Goal: Task Accomplishment & Management: Manage account settings

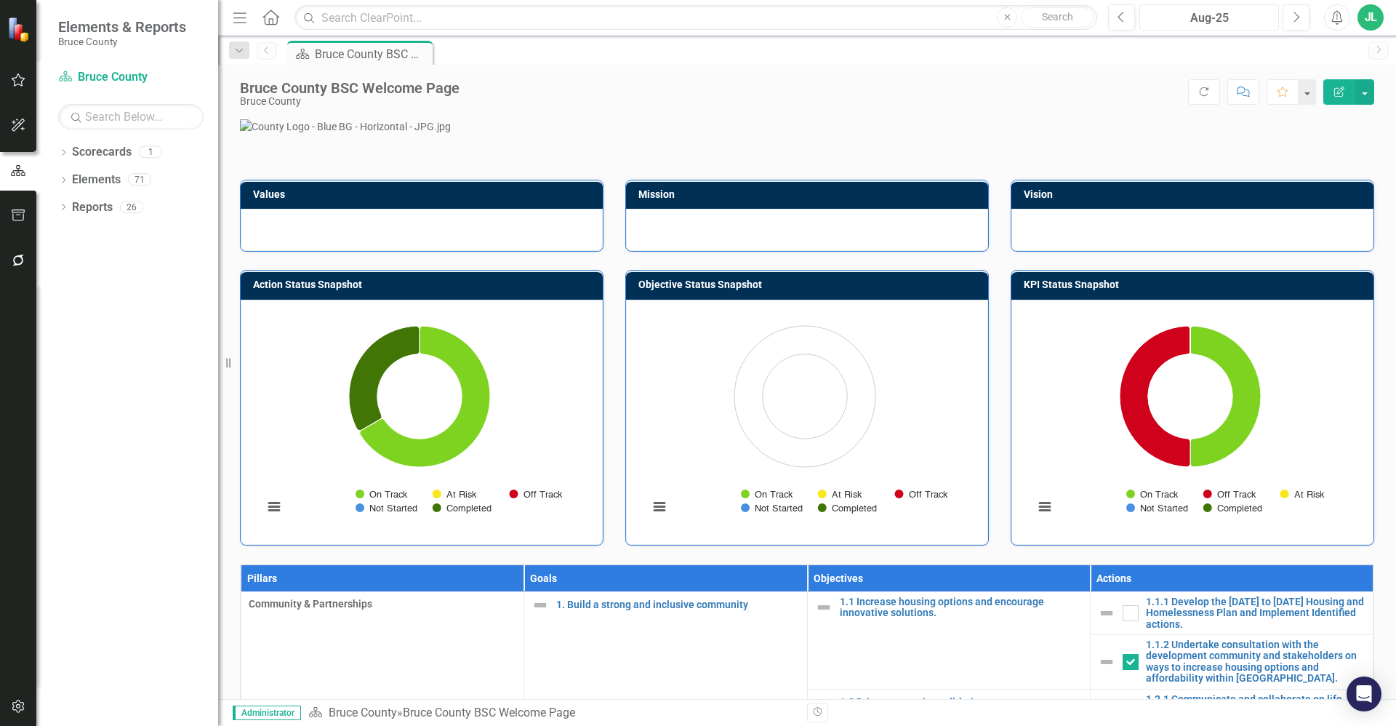
click at [696, 21] on div "Aug-25" at bounding box center [1208, 17] width 129 height 17
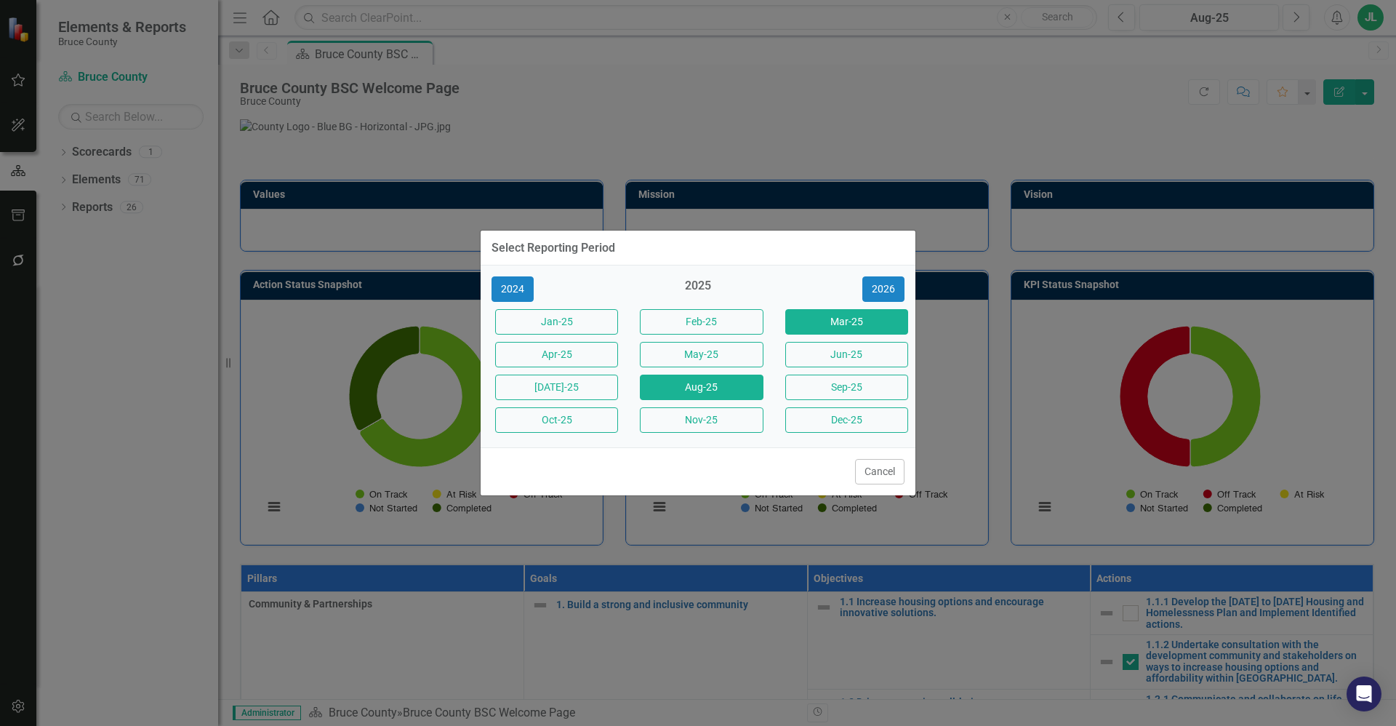
click at [696, 320] on button "Mar-25" at bounding box center [846, 321] width 123 height 25
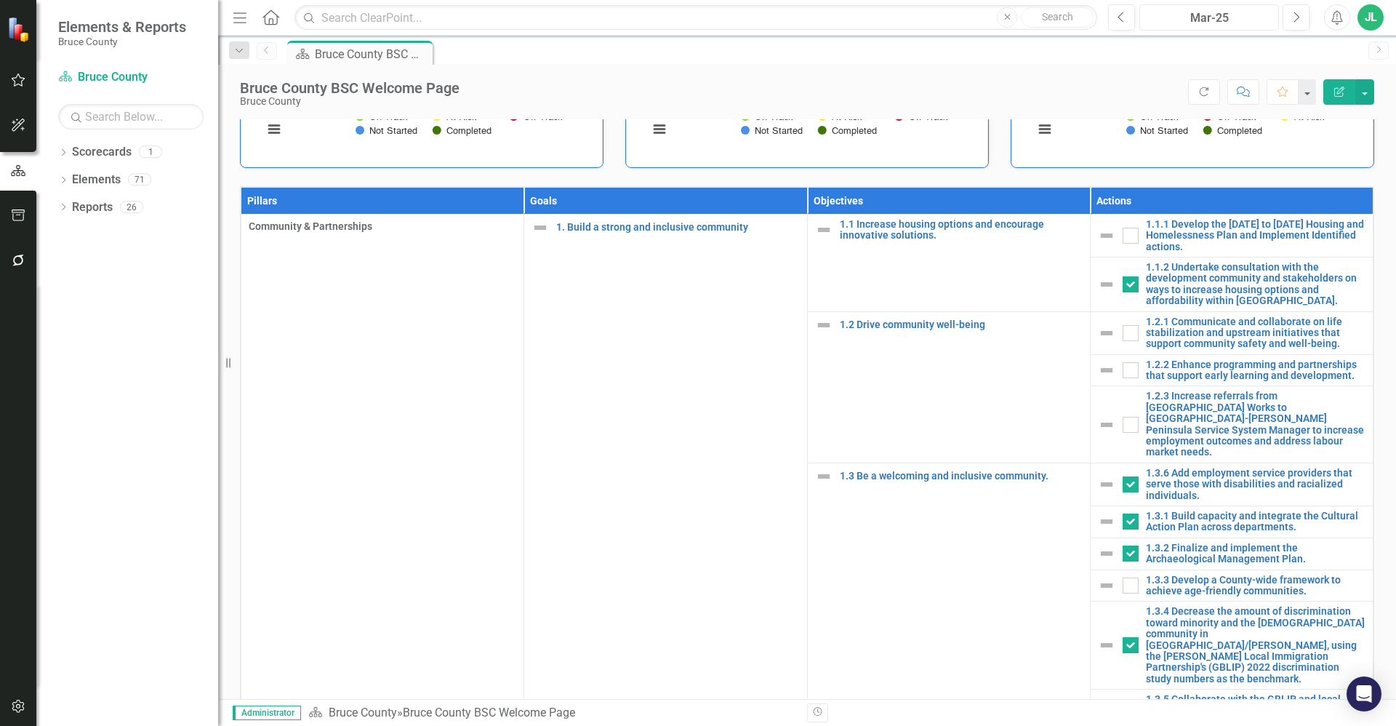
scroll to position [384, 0]
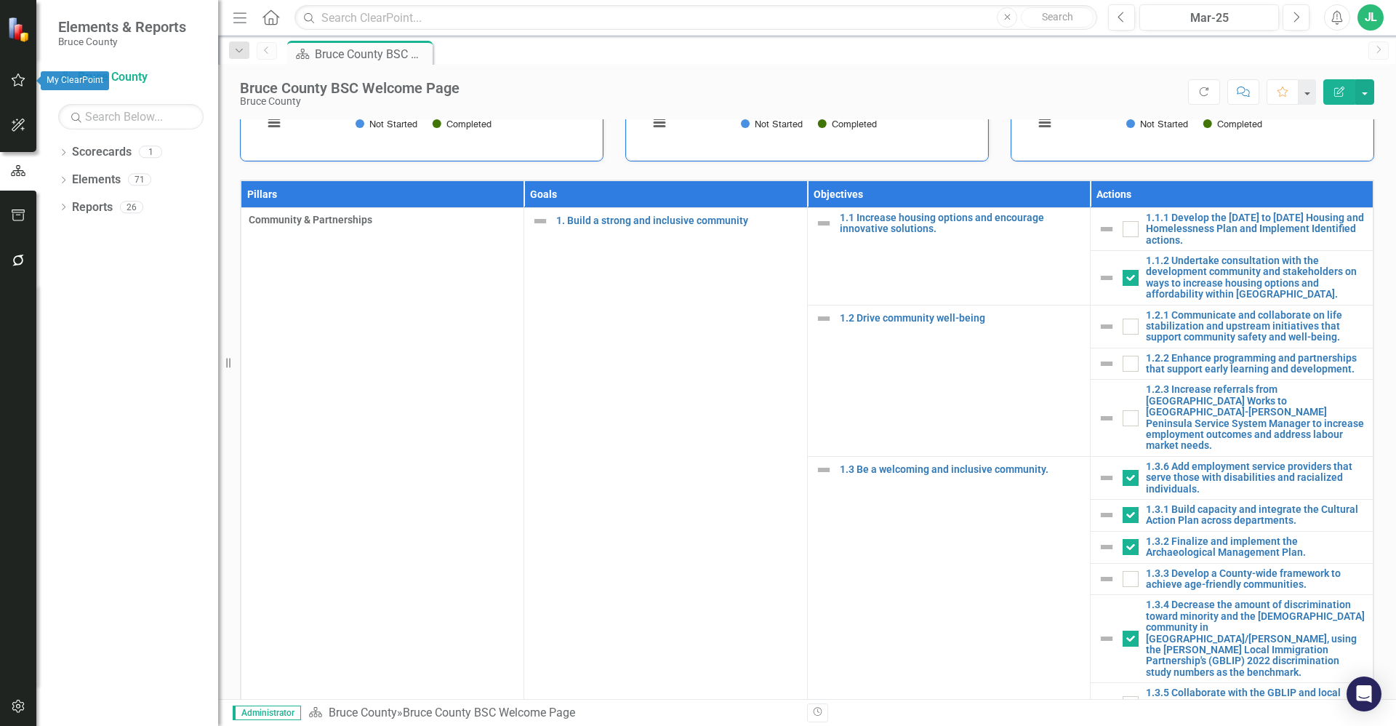
click at [22, 82] on icon "button" at bounding box center [19, 79] width 14 height 13
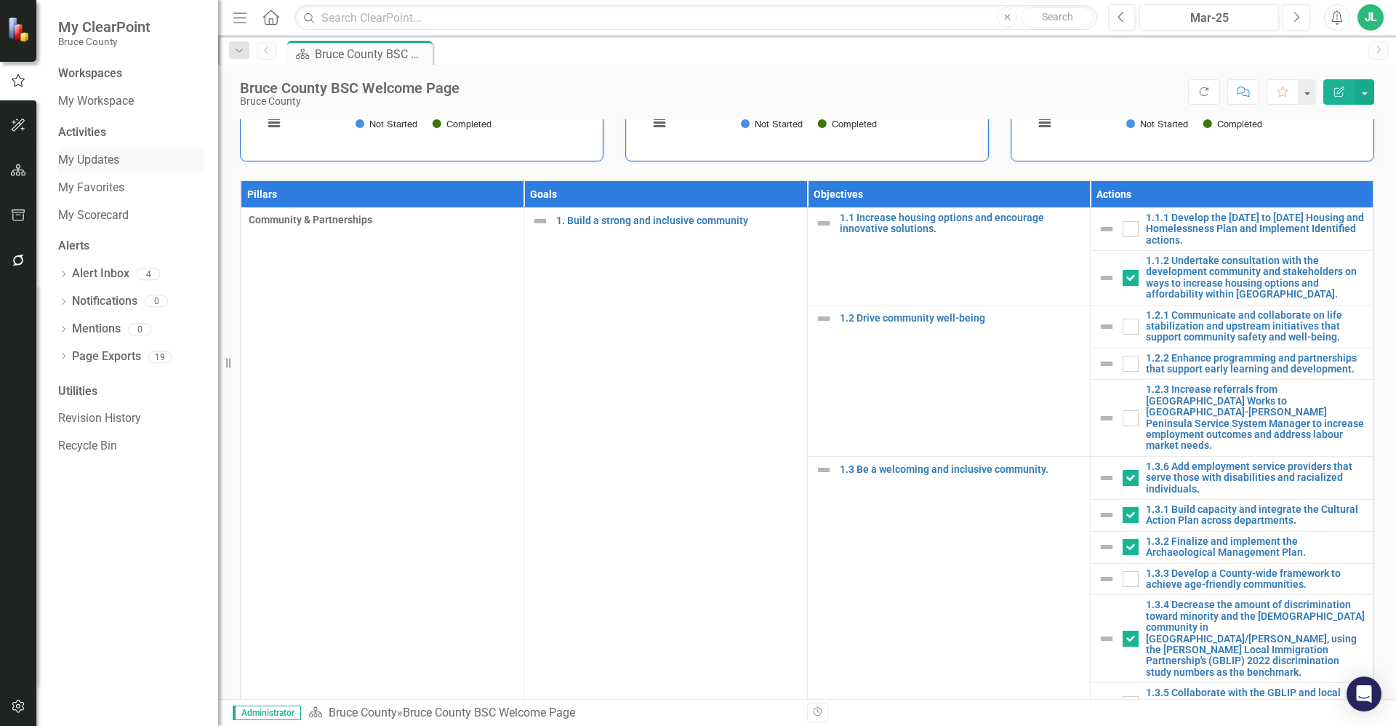
click at [122, 161] on link "My Updates" at bounding box center [130, 160] width 145 height 17
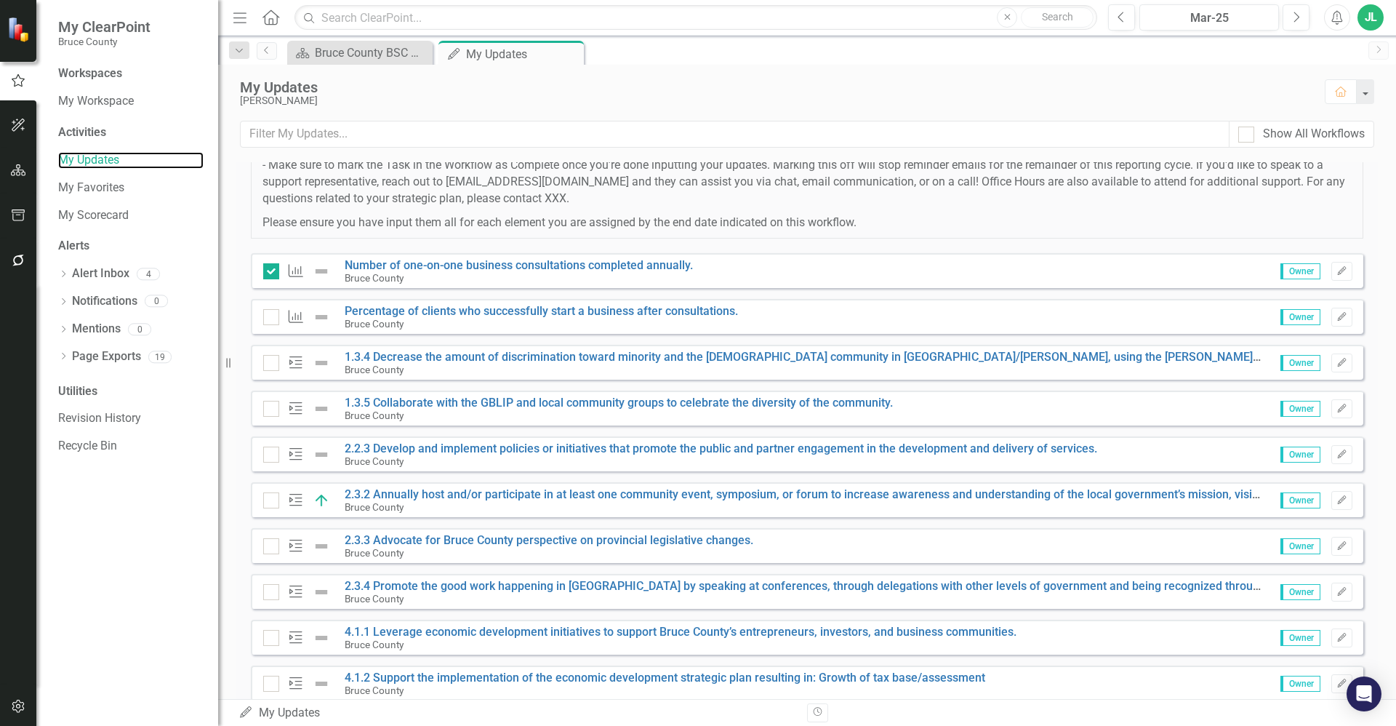
scroll to position [273, 0]
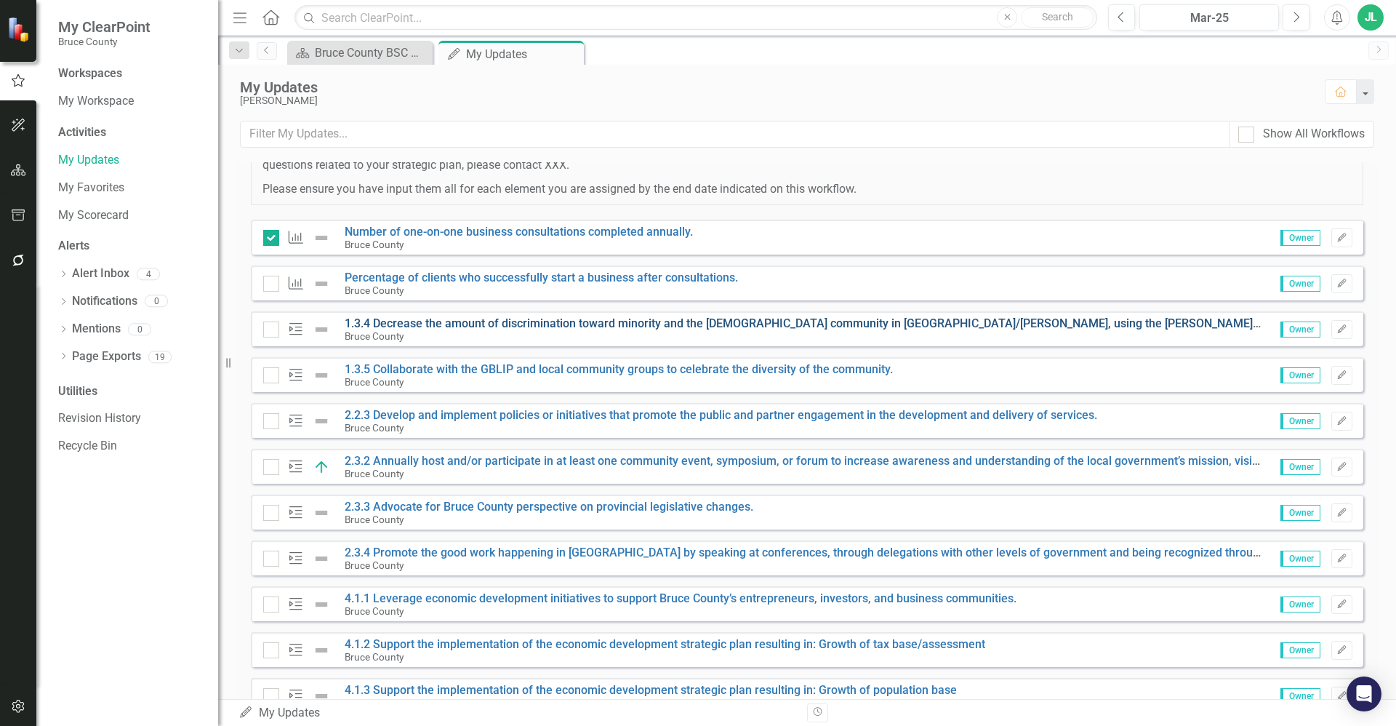
click at [506, 324] on link "1.3.4 Decrease the amount of discrimination toward minority and the [DEMOGRAPHI…" at bounding box center [1049, 323] width 1408 height 14
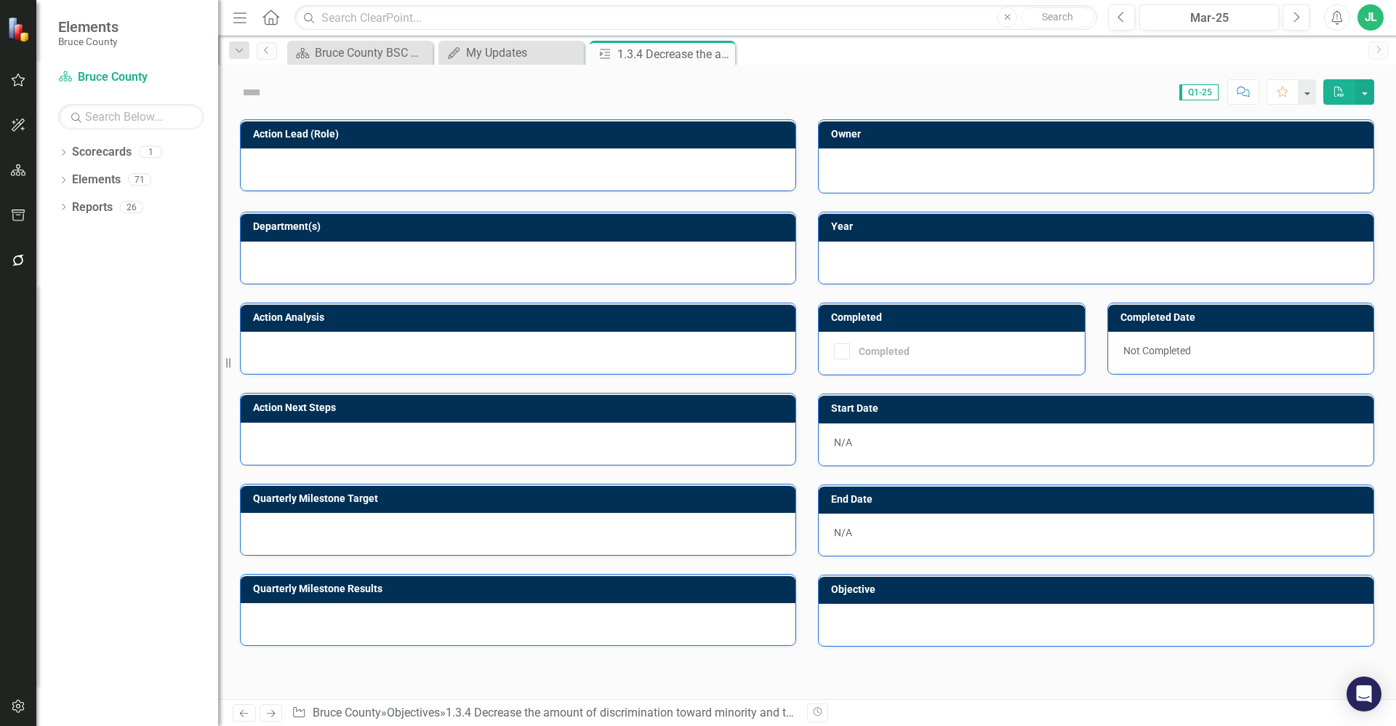
checkbox input "true"
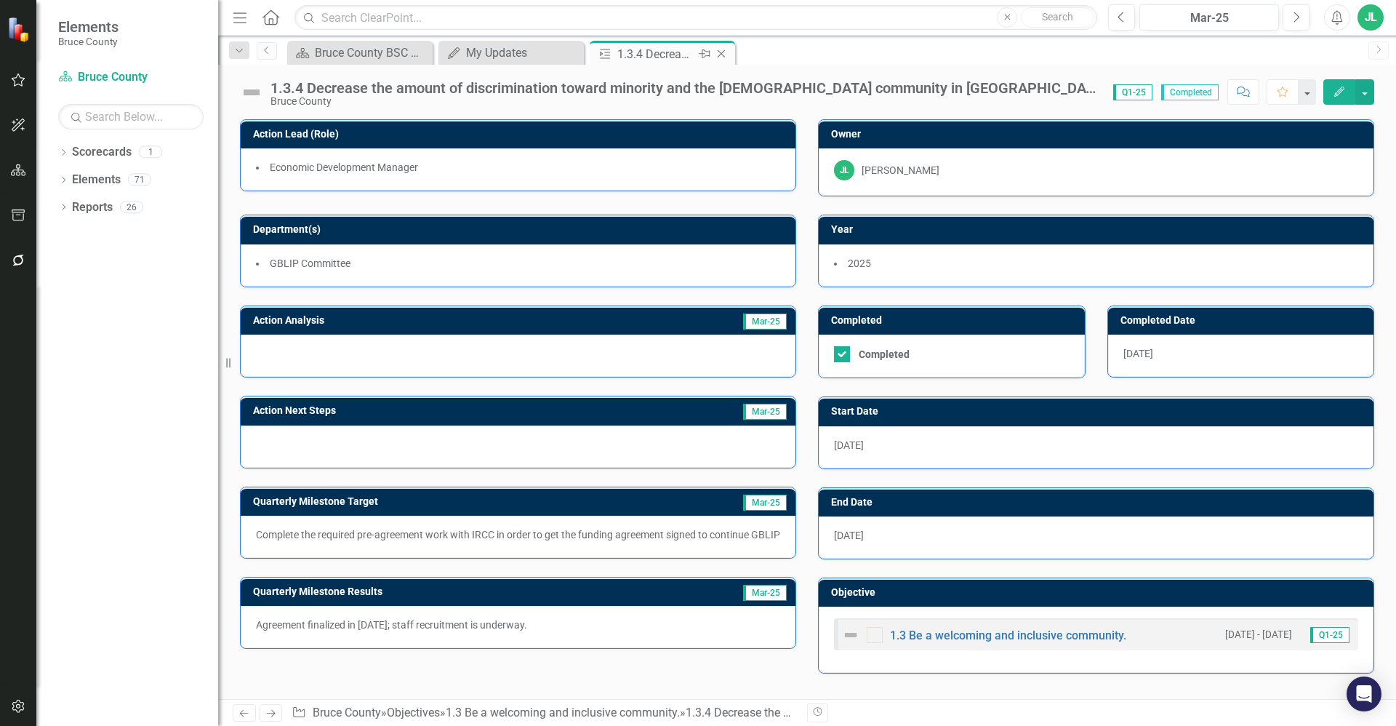
click at [696, 54] on icon "Close" at bounding box center [721, 54] width 15 height 12
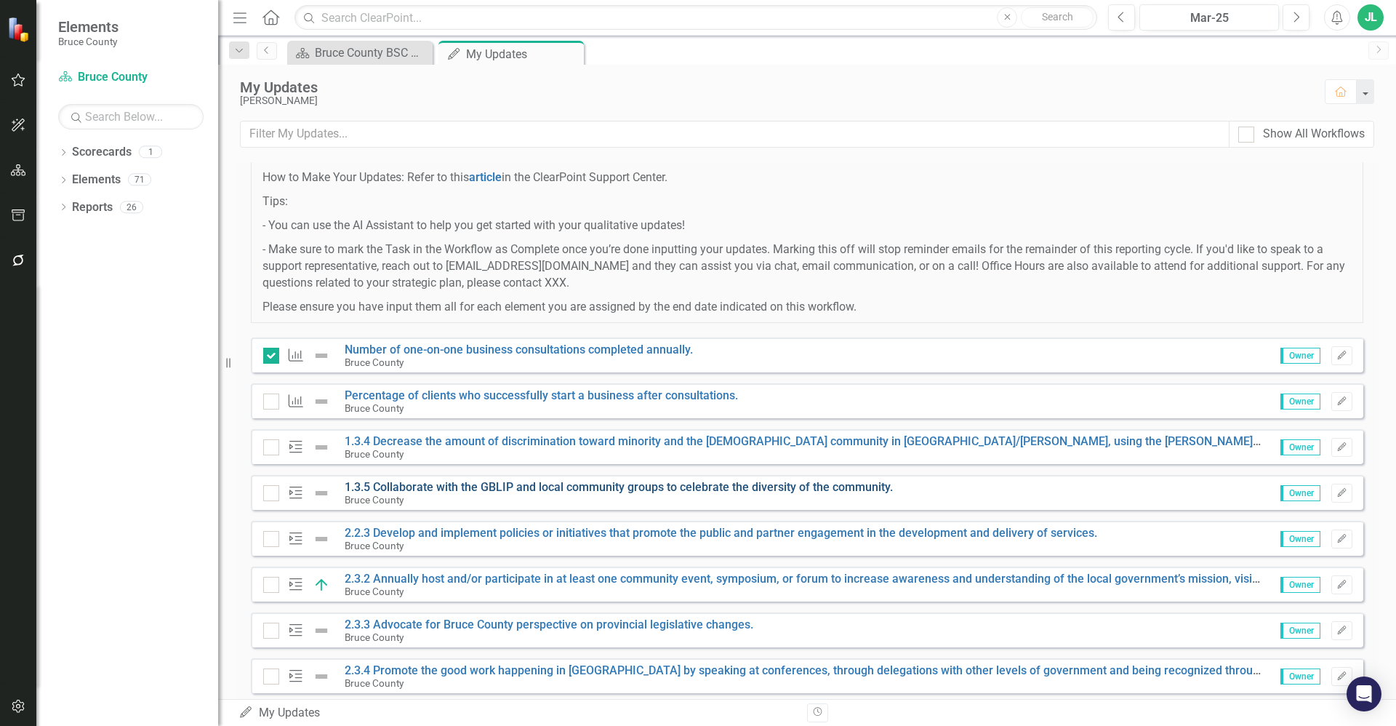
scroll to position [164, 0]
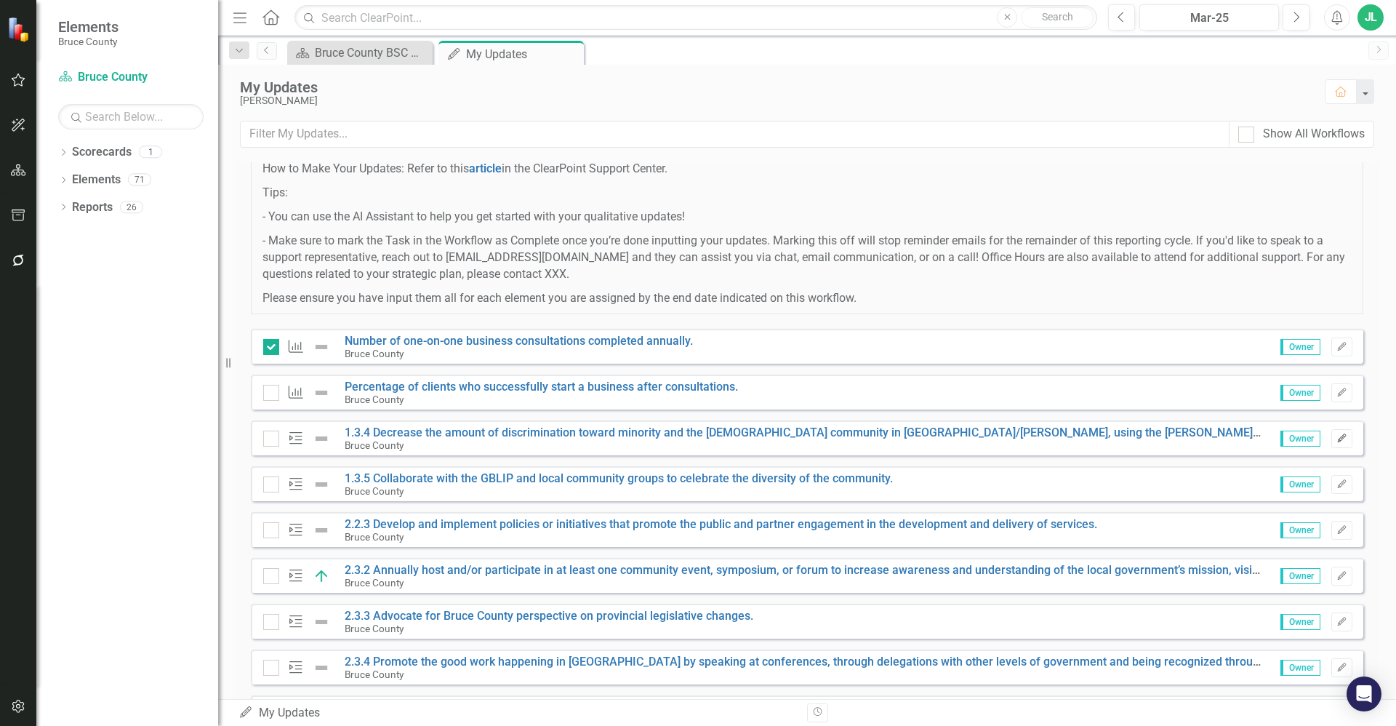
click at [696, 438] on icon "Edit" at bounding box center [1341, 438] width 11 height 9
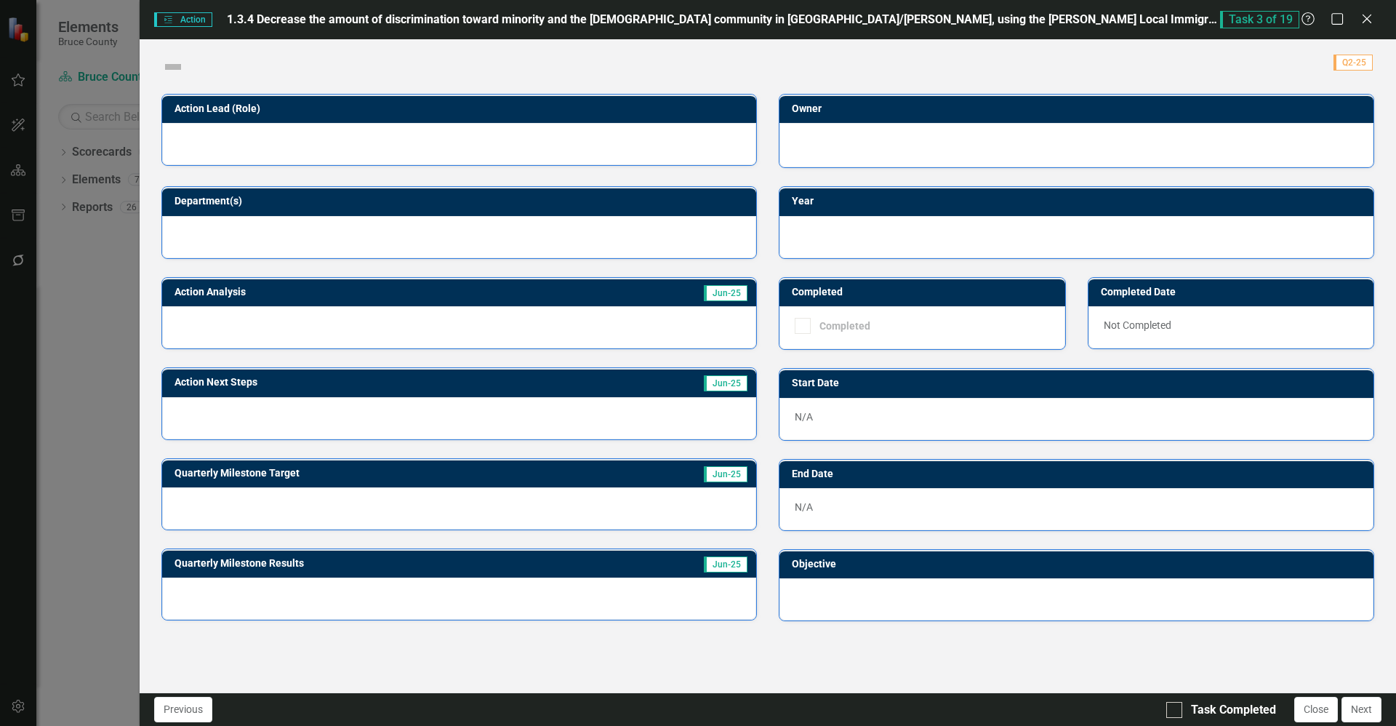
checkbox input "true"
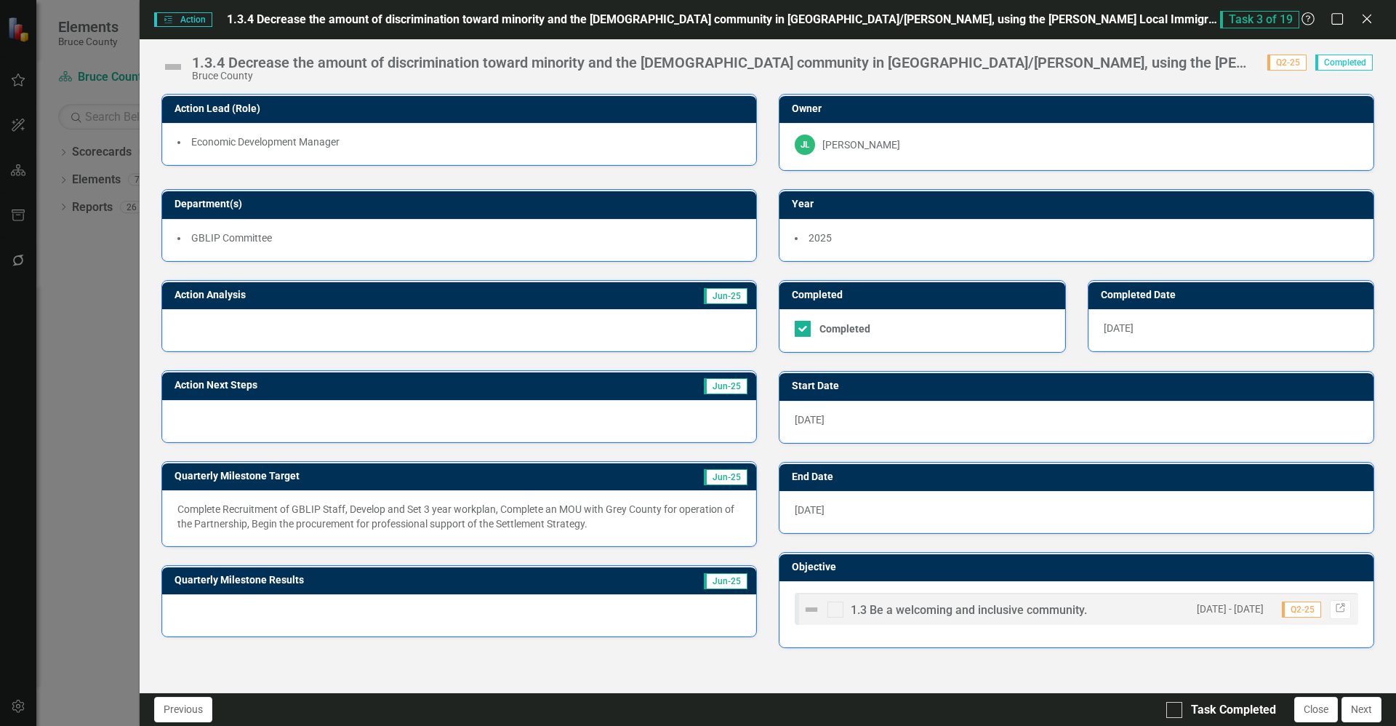
click at [121, 289] on div "Action Action 1.3.4 Decrease the amount of discrimination toward minority and t…" at bounding box center [698, 363] width 1396 height 726
click at [696, 18] on icon at bounding box center [1366, 18] width 11 height 11
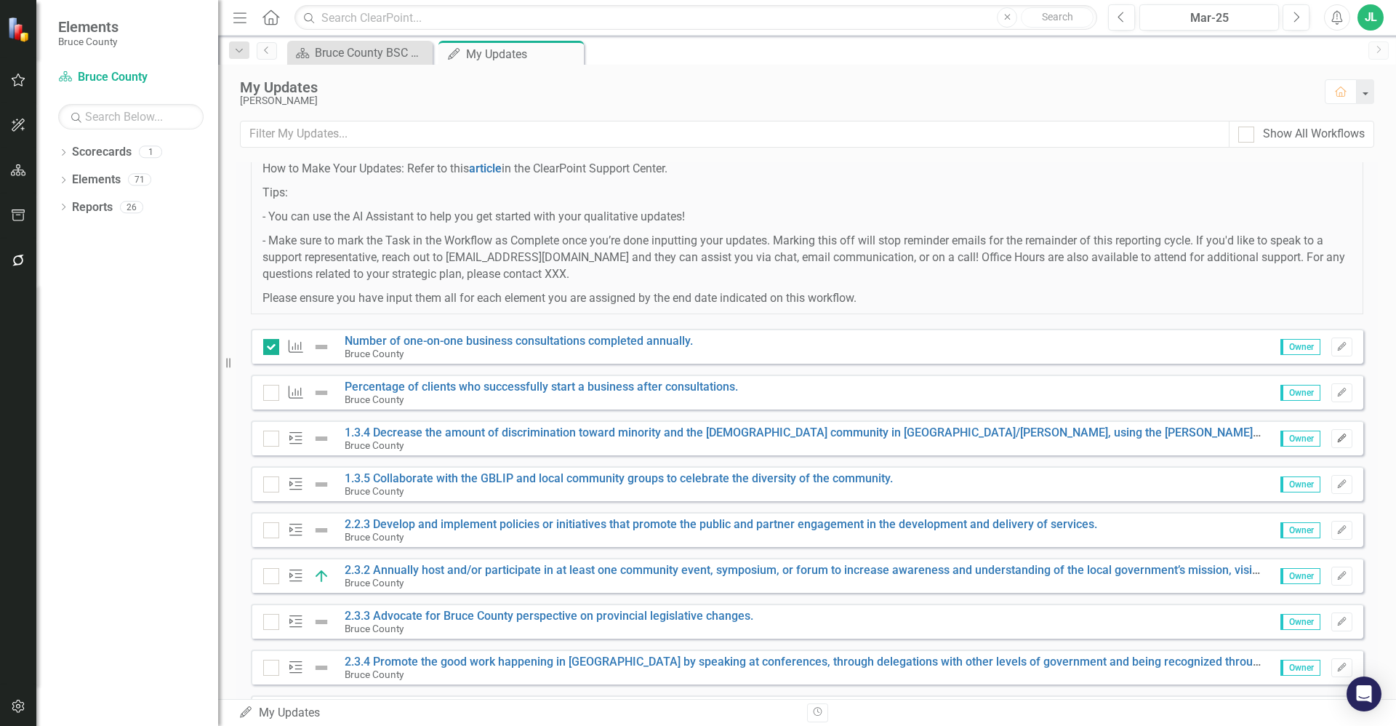
click at [696, 440] on icon "Edit" at bounding box center [1341, 438] width 11 height 9
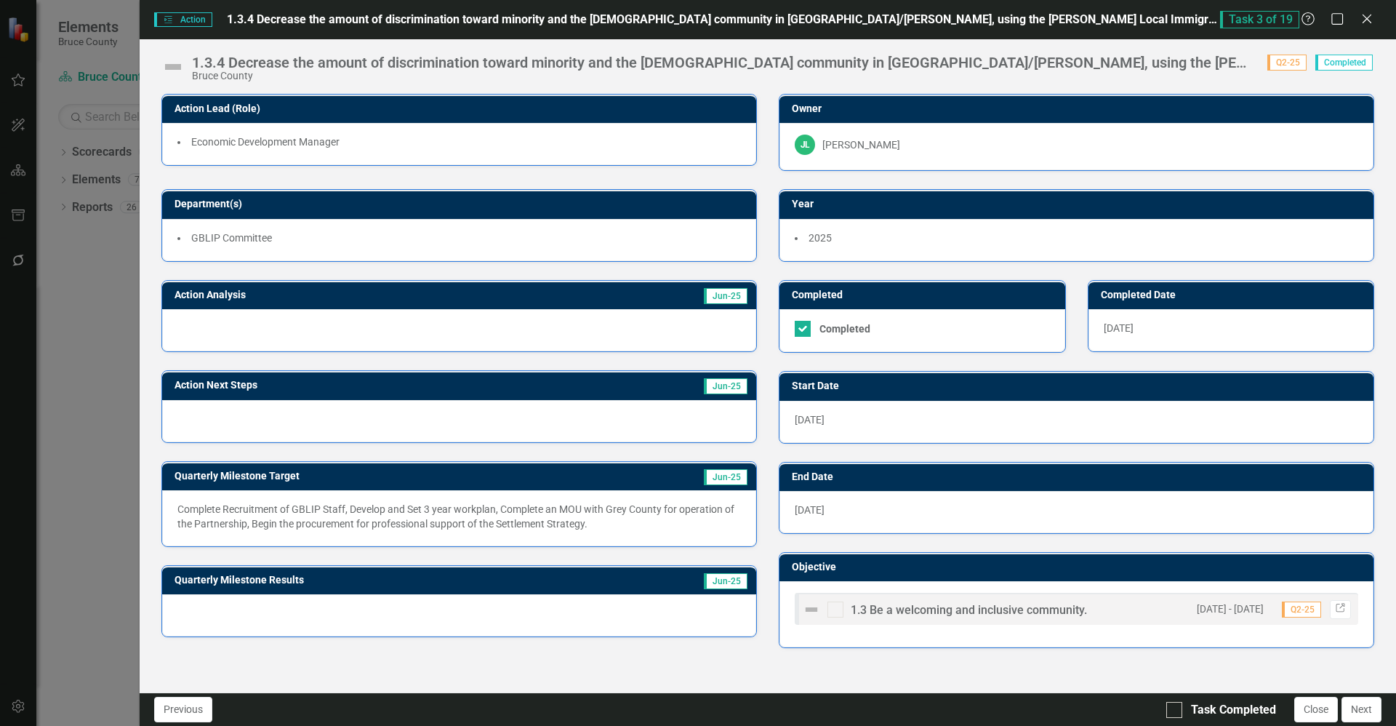
click at [449, 334] on div at bounding box center [459, 330] width 594 height 42
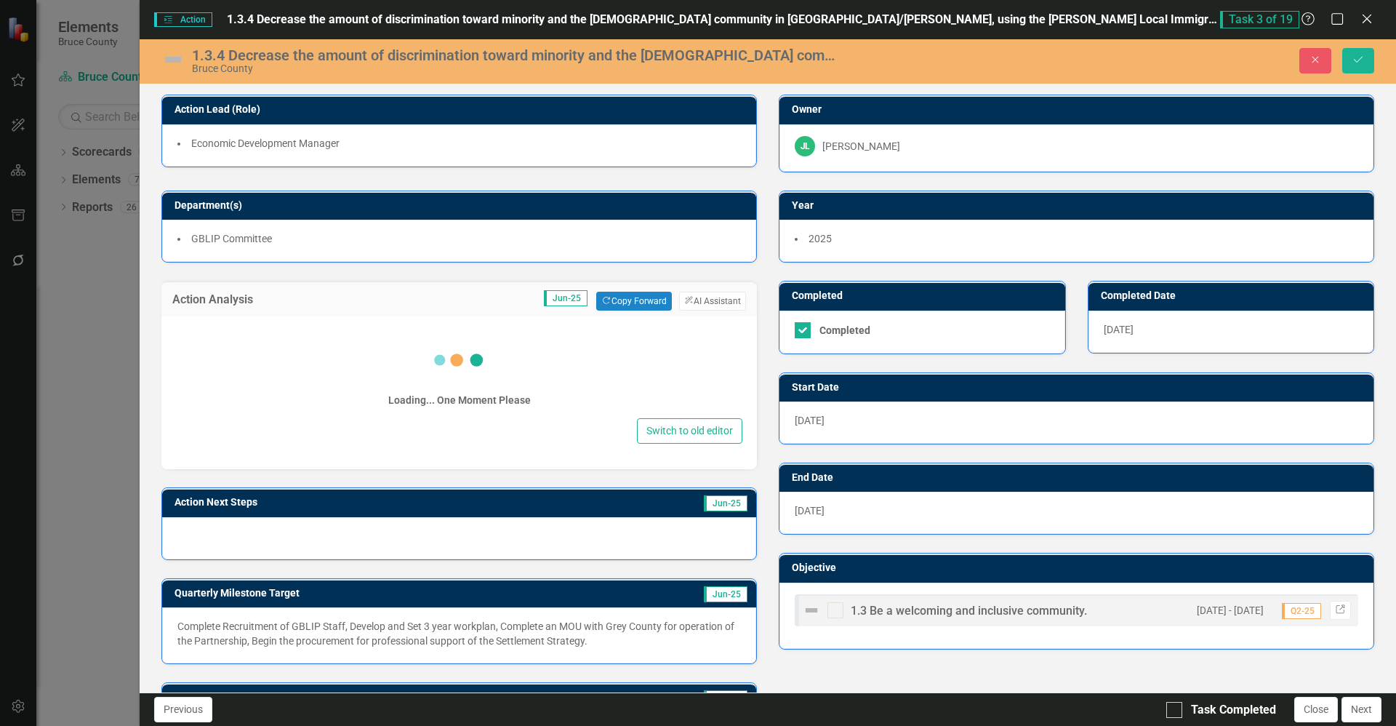
click at [449, 334] on icon at bounding box center [459, 360] width 58 height 58
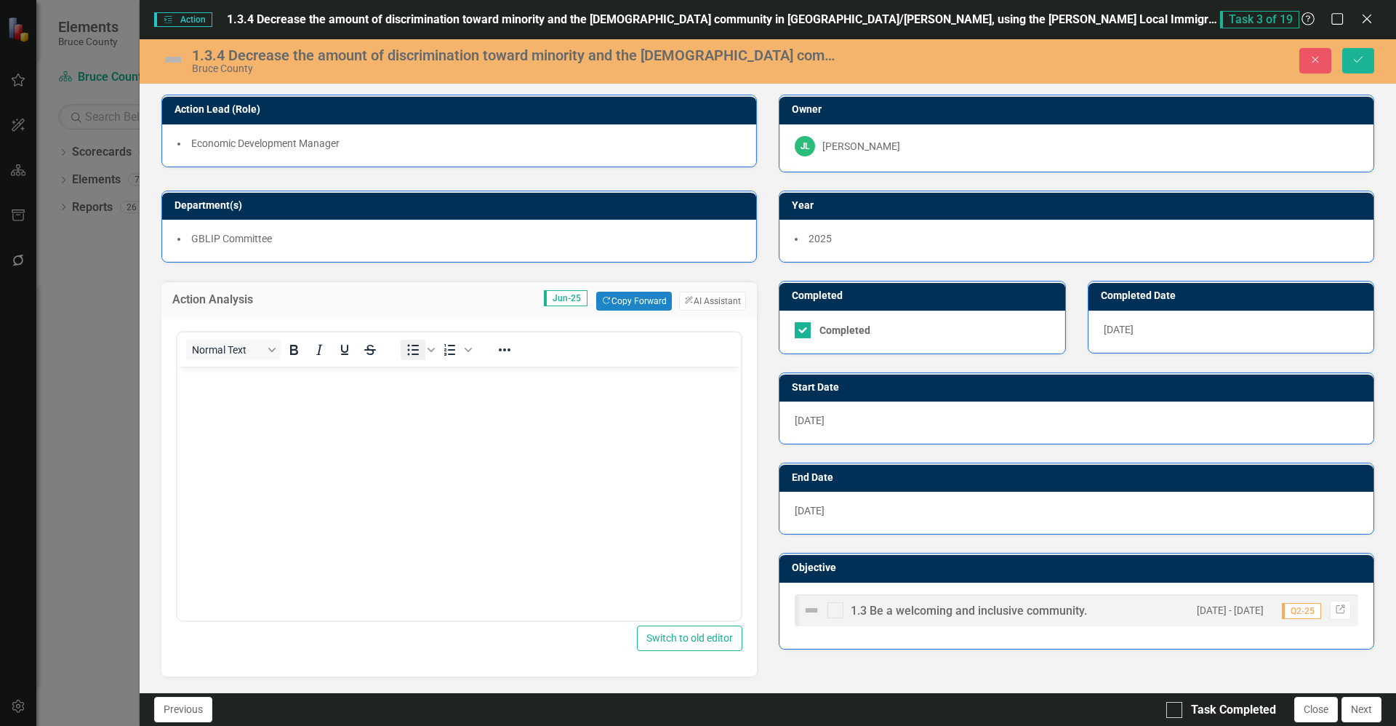
scroll to position [0, 0]
click at [366, 396] on body "Rich Text Area. Press ALT-0 for help." at bounding box center [458, 475] width 563 height 218
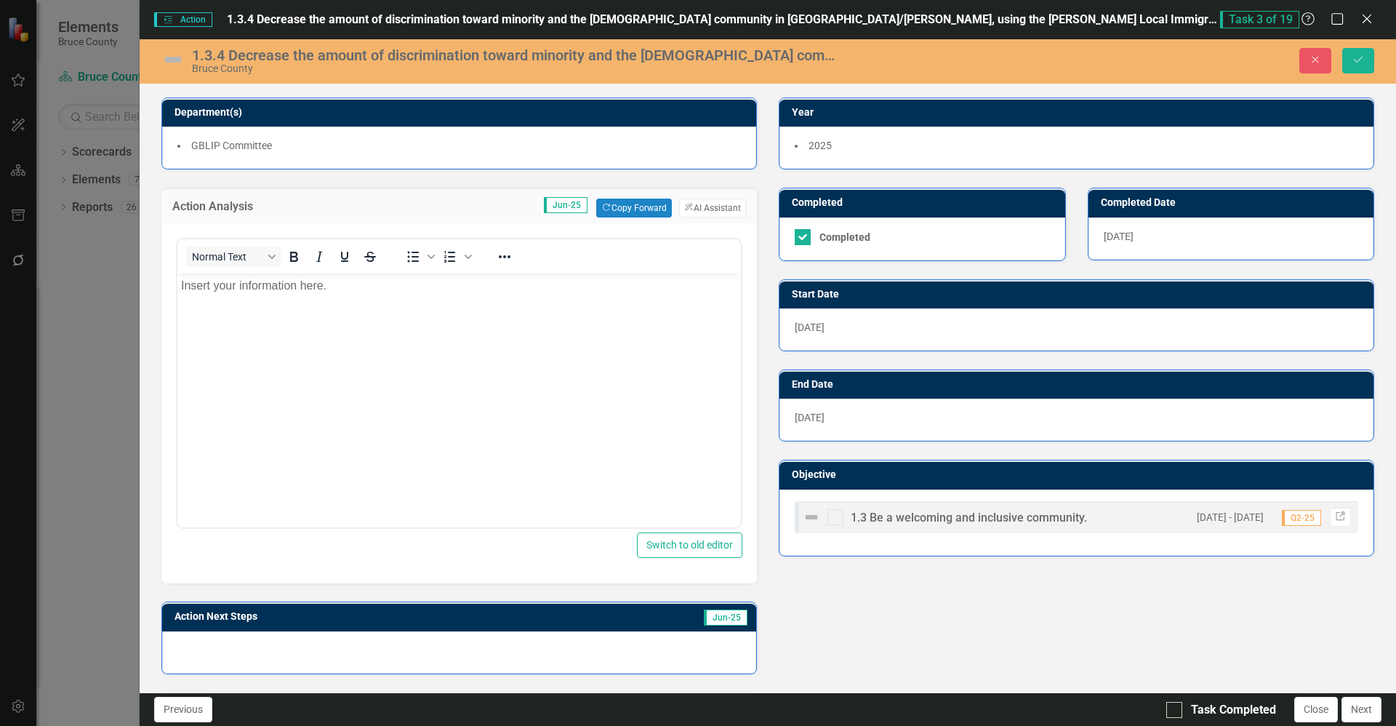
scroll to position [47, 0]
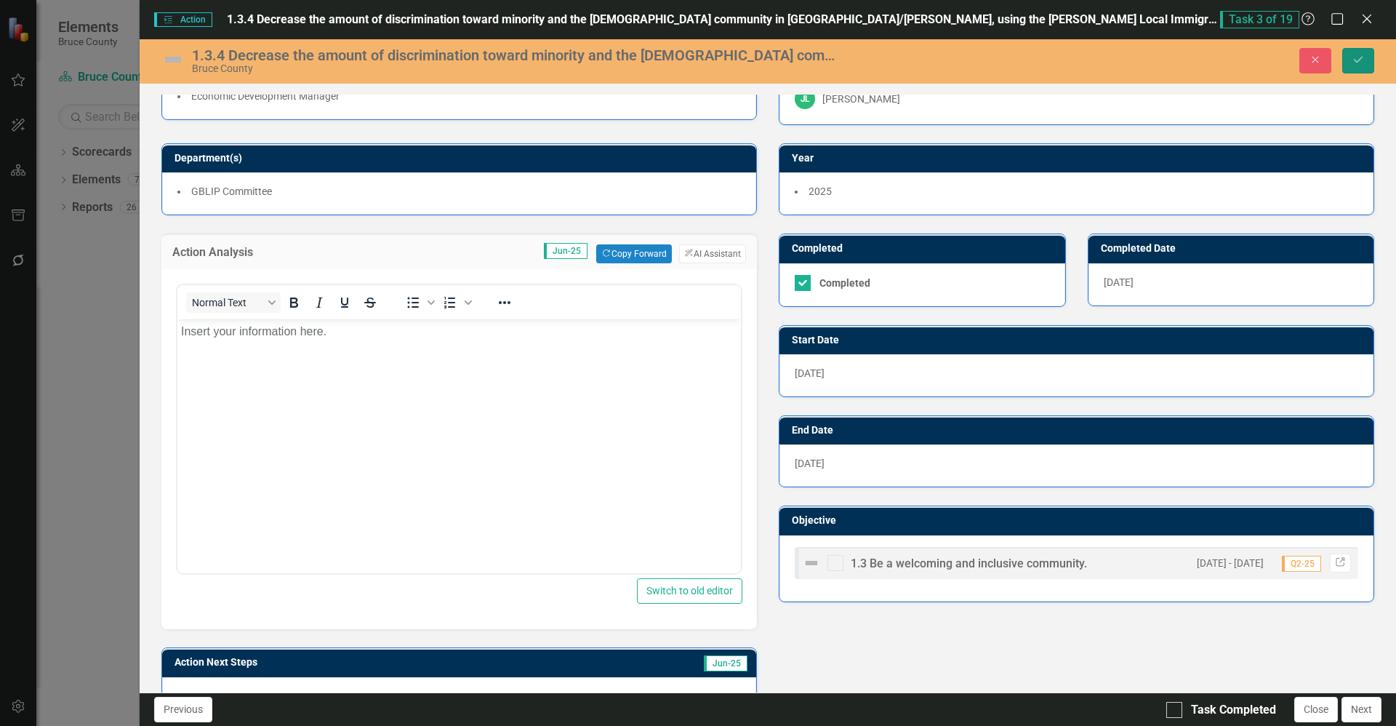
click at [696, 58] on icon "Save" at bounding box center [1357, 60] width 13 height 10
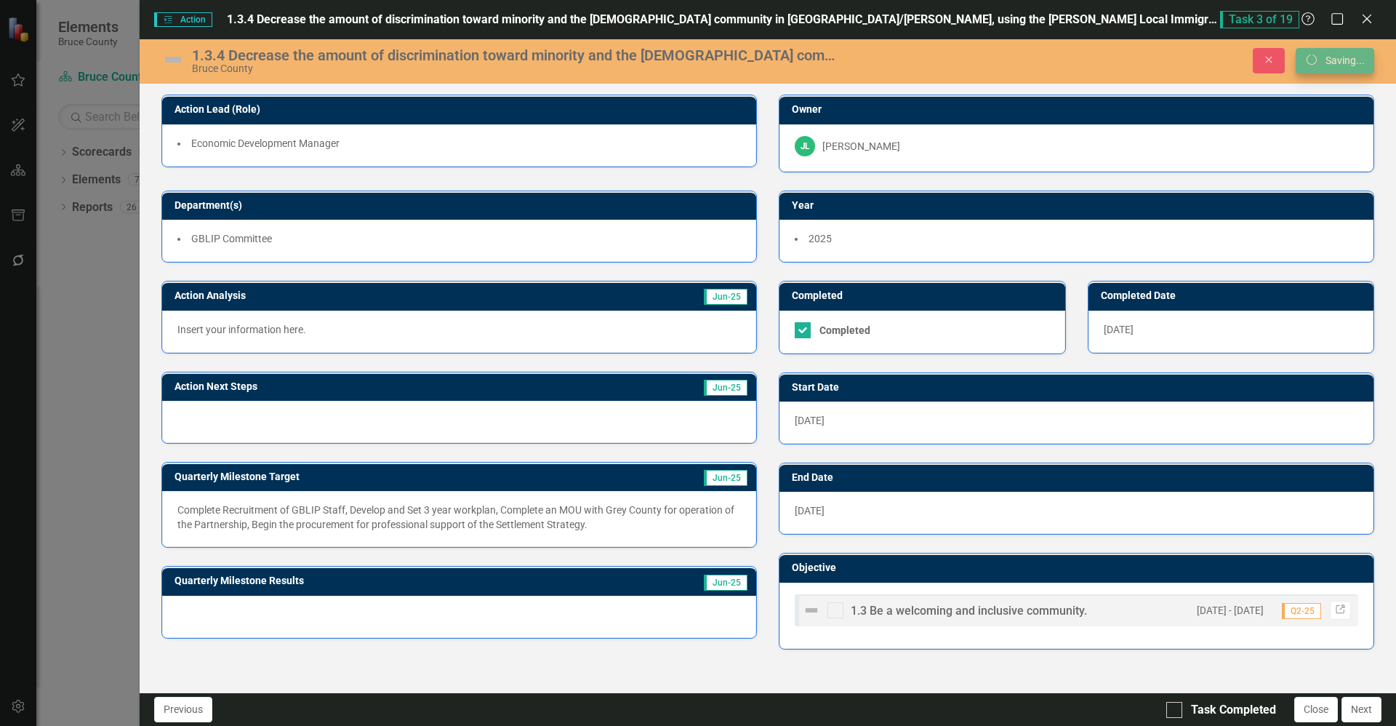
scroll to position [0, 0]
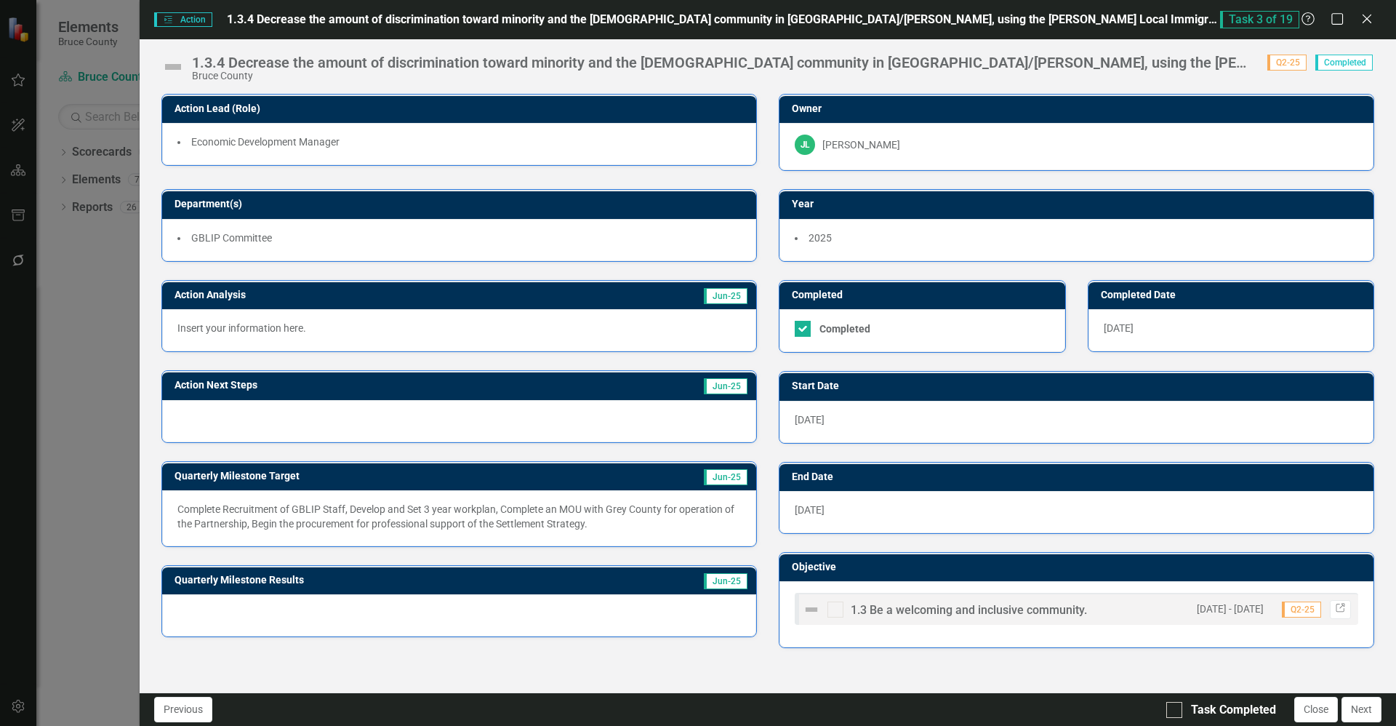
click at [378, 414] on div at bounding box center [459, 421] width 594 height 42
click at [379, 414] on div at bounding box center [459, 421] width 594 height 42
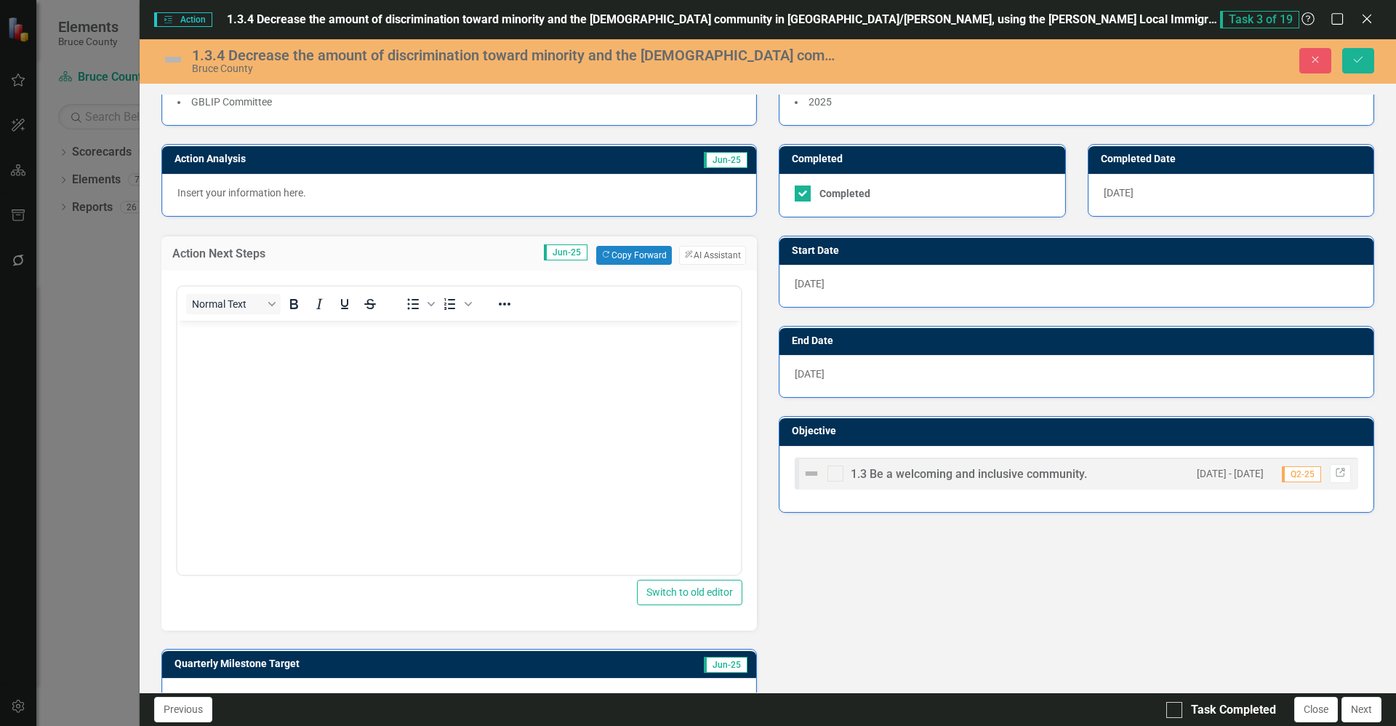
scroll to position [164, 0]
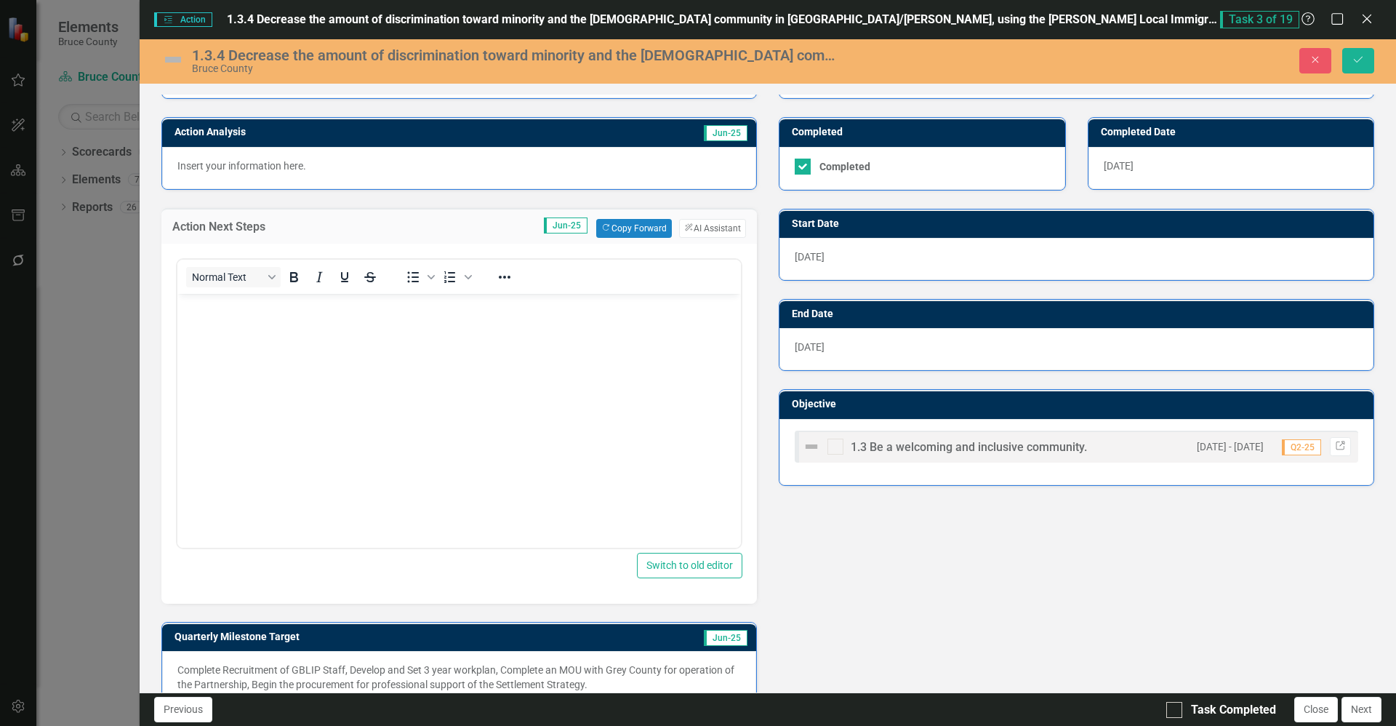
click at [448, 374] on body "Rich Text Area. Press ALT-0 for help." at bounding box center [458, 402] width 563 height 218
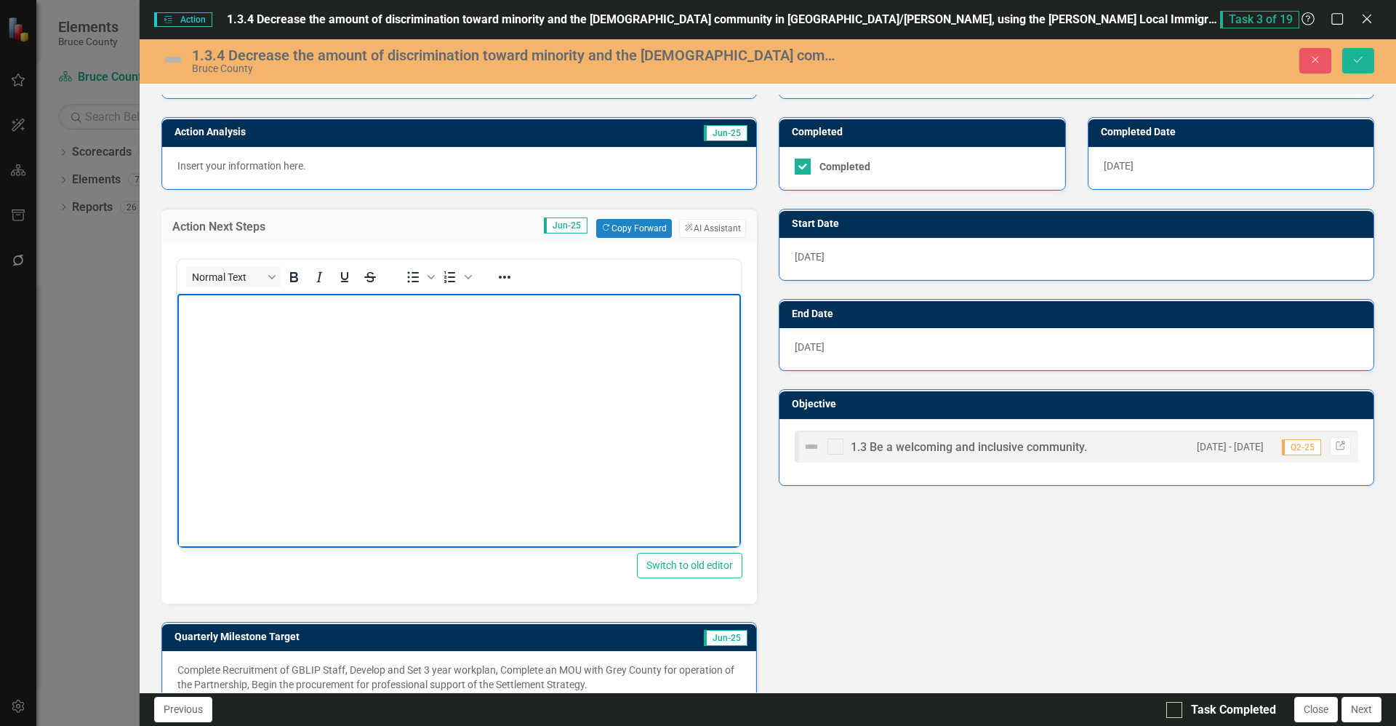
click at [448, 374] on body "Rich Text Area. Press ALT-0 for help." at bounding box center [458, 402] width 563 height 218
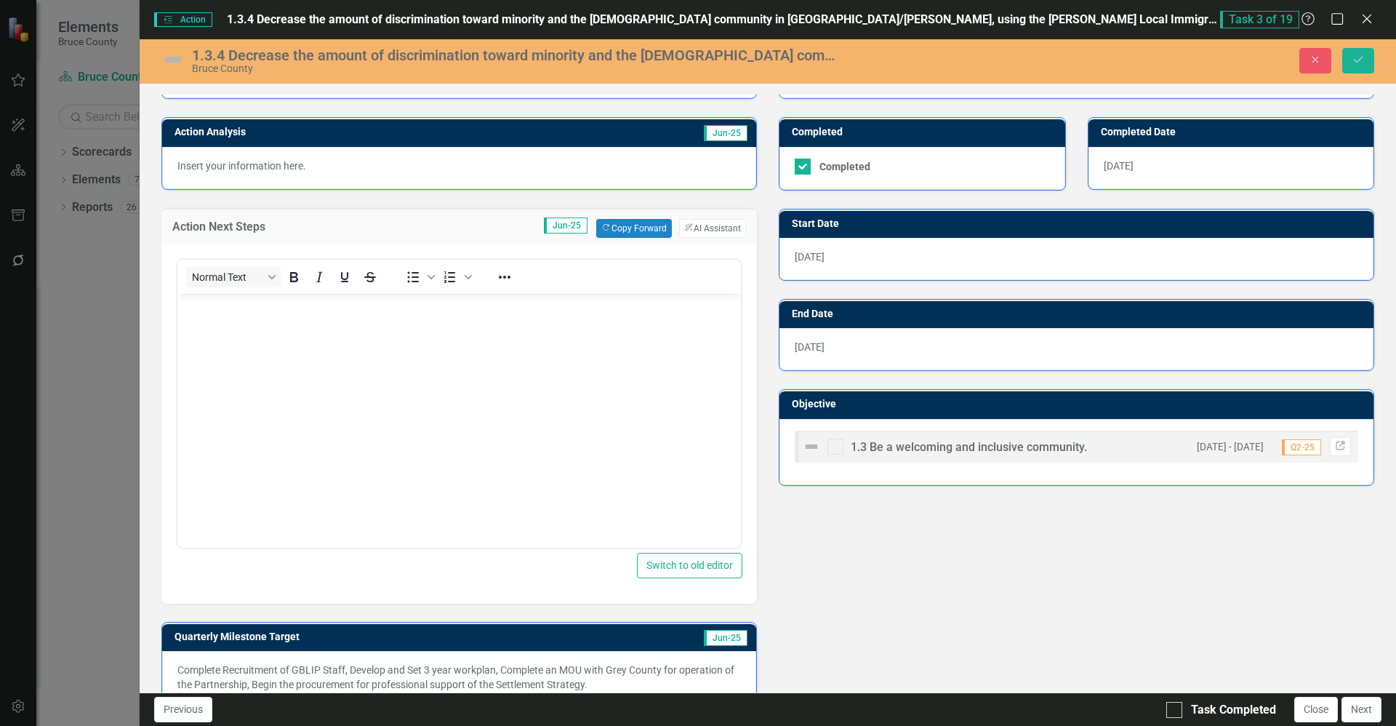
click at [414, 166] on p "Insert your information here." at bounding box center [458, 165] width 563 height 15
click at [381, 167] on p "Insert your information here." at bounding box center [458, 165] width 563 height 15
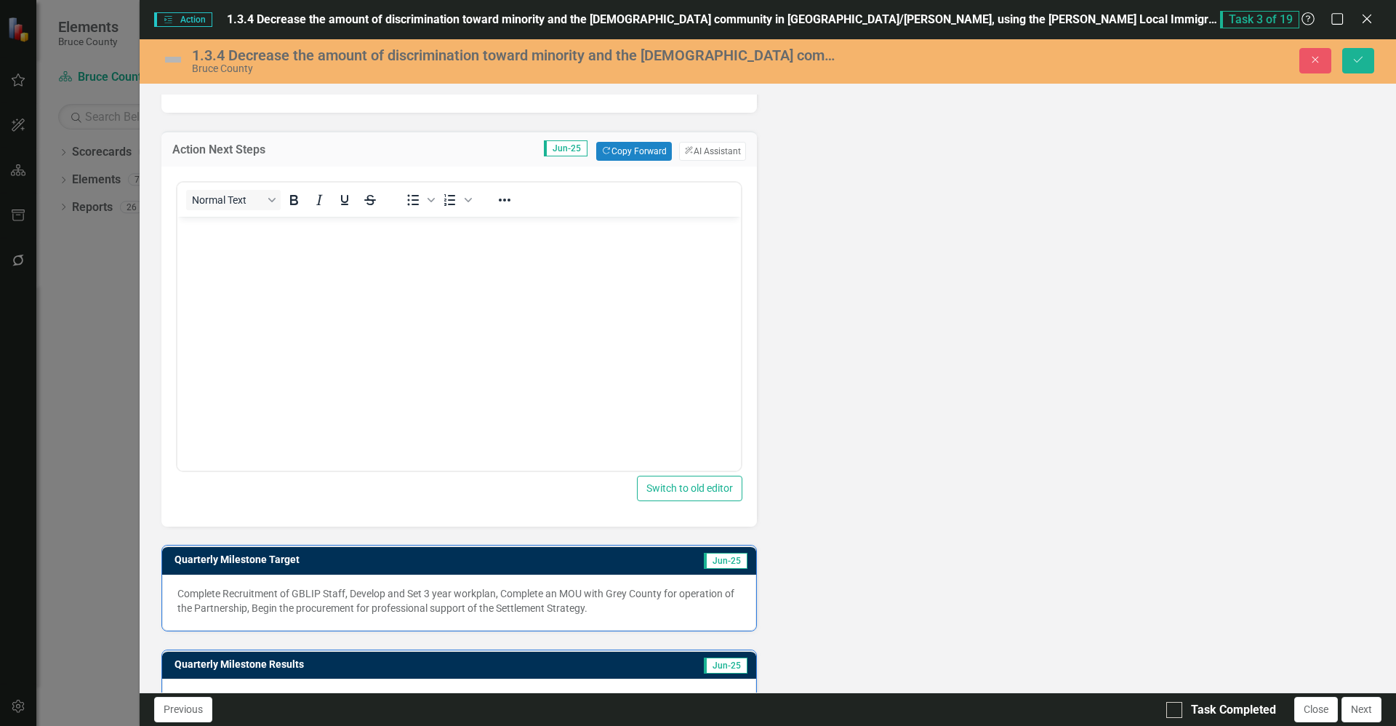
scroll to position [607, 0]
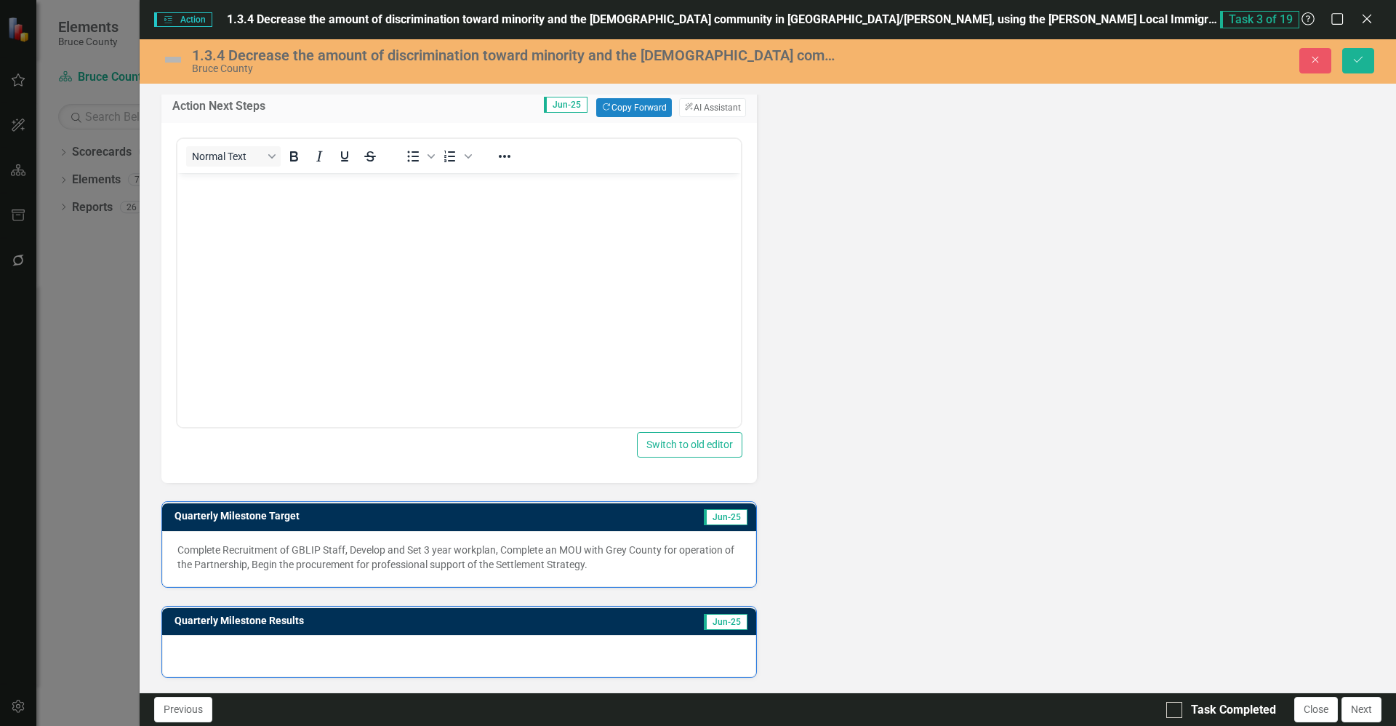
click at [452, 547] on p "Complete Recruitment of GBLIP Staff, Develop and Set 3 year workplan, Complete …" at bounding box center [458, 556] width 563 height 29
click at [489, 644] on div at bounding box center [459, 656] width 594 height 42
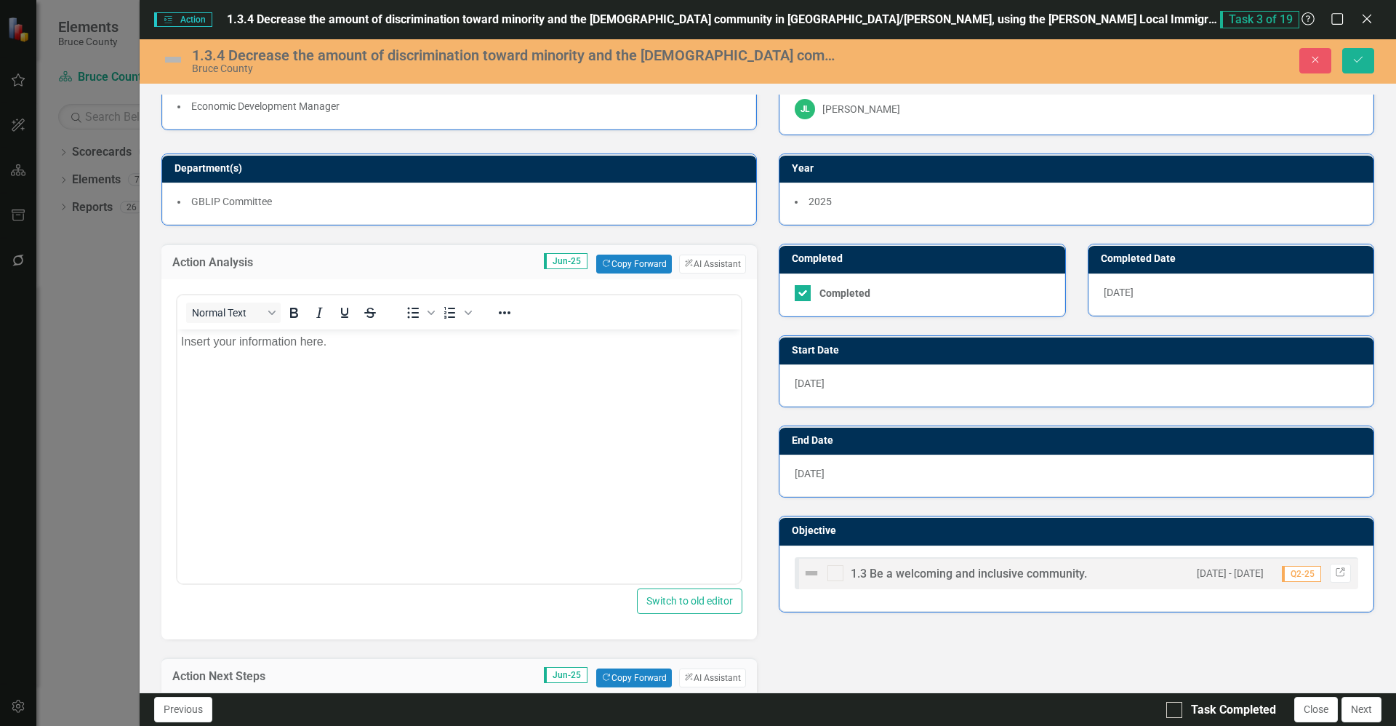
scroll to position [0, 0]
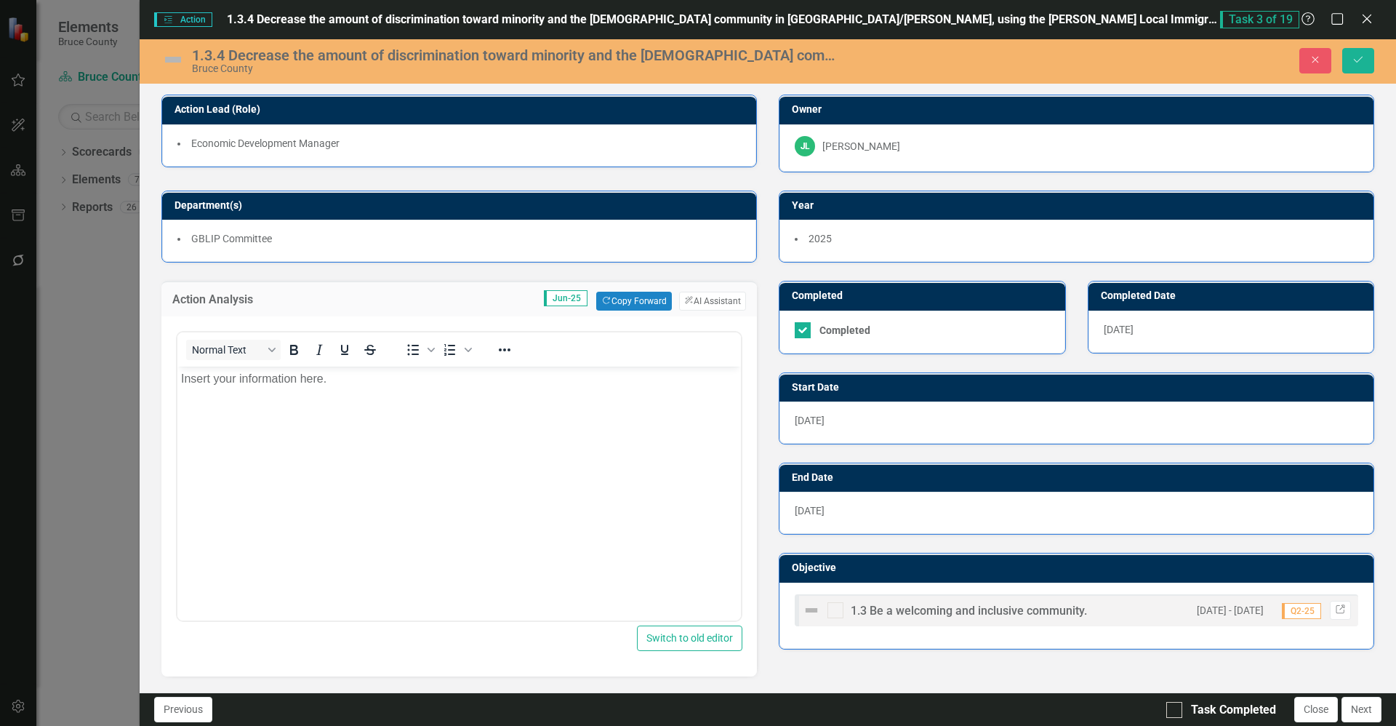
click at [429, 410] on body "Insert your information here." at bounding box center [458, 475] width 563 height 218
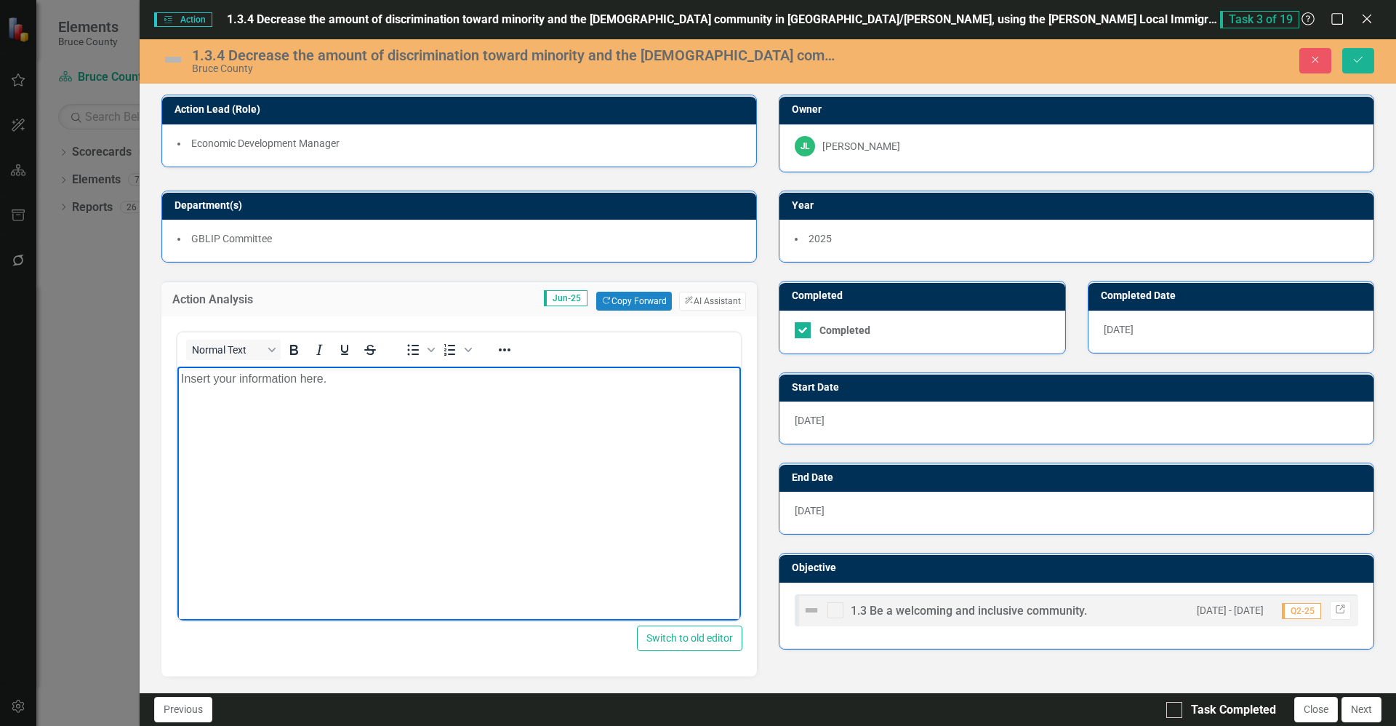
drag, startPoint x: 394, startPoint y: 387, endPoint x: 154, endPoint y: 365, distance: 241.0
click at [177, 366] on html "Insert your information here." at bounding box center [458, 475] width 563 height 218
click at [404, 419] on body "Insert your information here." at bounding box center [458, 475] width 563 height 218
click at [463, 400] on body "Insert your information here." at bounding box center [458, 475] width 563 height 218
drag, startPoint x: 470, startPoint y: 383, endPoint x: 158, endPoint y: 360, distance: 312.7
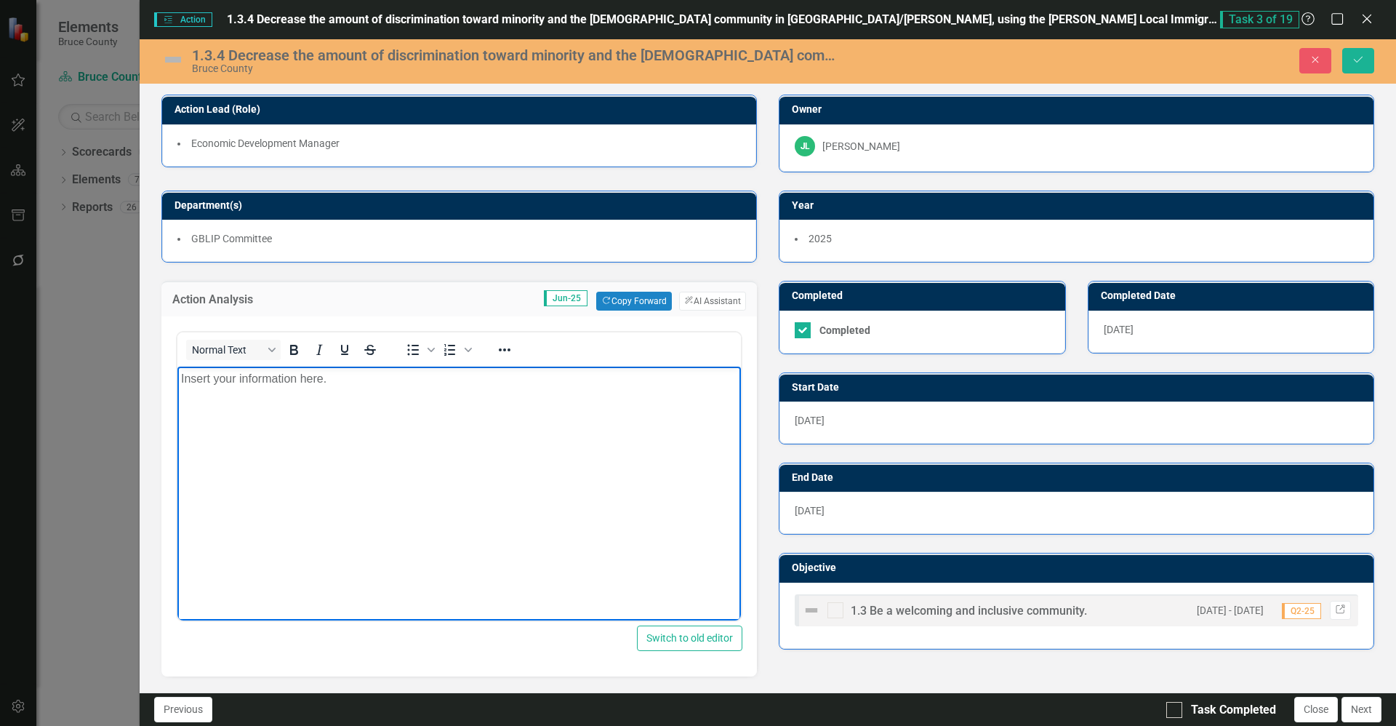
click at [177, 366] on html "Insert your information here." at bounding box center [458, 475] width 563 height 218
click at [522, 507] on body "Insert your information here." at bounding box center [458, 475] width 563 height 218
click at [696, 302] on button "ClearPoint AI AI Assistant" at bounding box center [712, 301] width 67 height 19
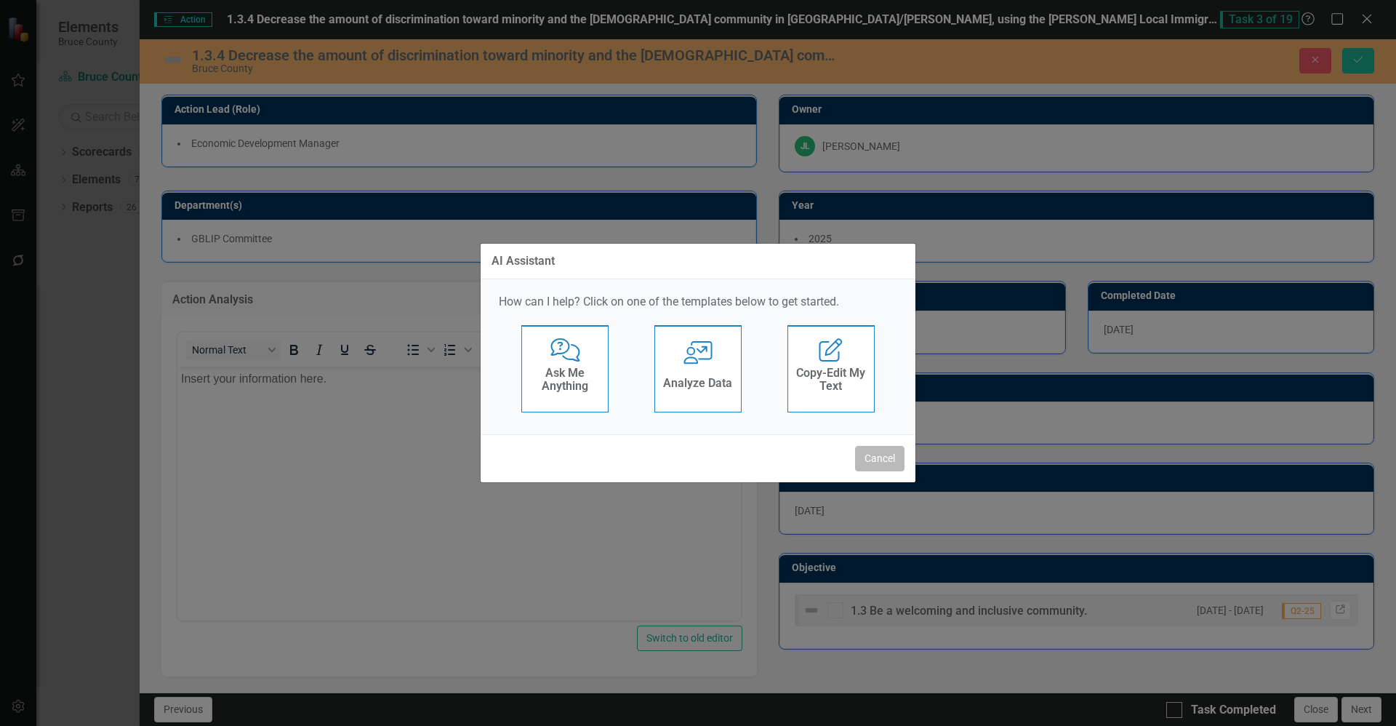
click at [696, 457] on button "Cancel" at bounding box center [879, 458] width 49 height 25
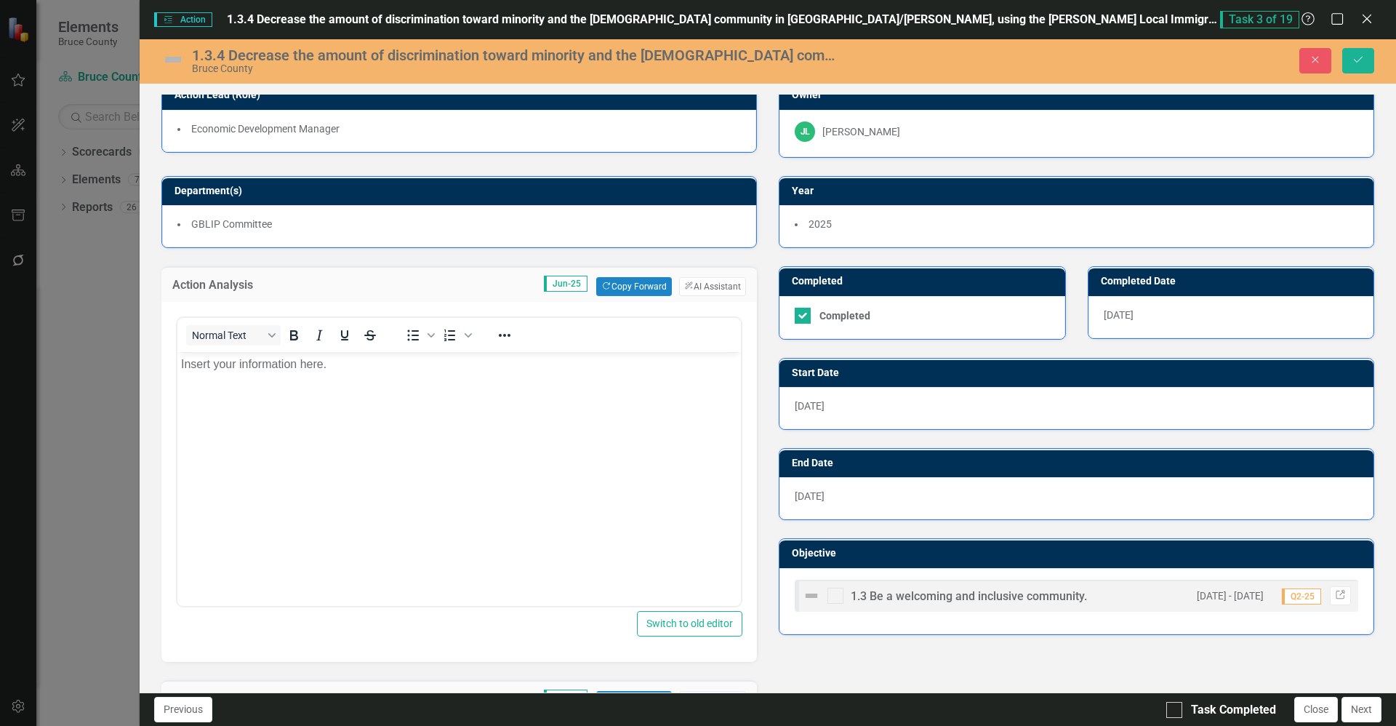
scroll to position [18, 0]
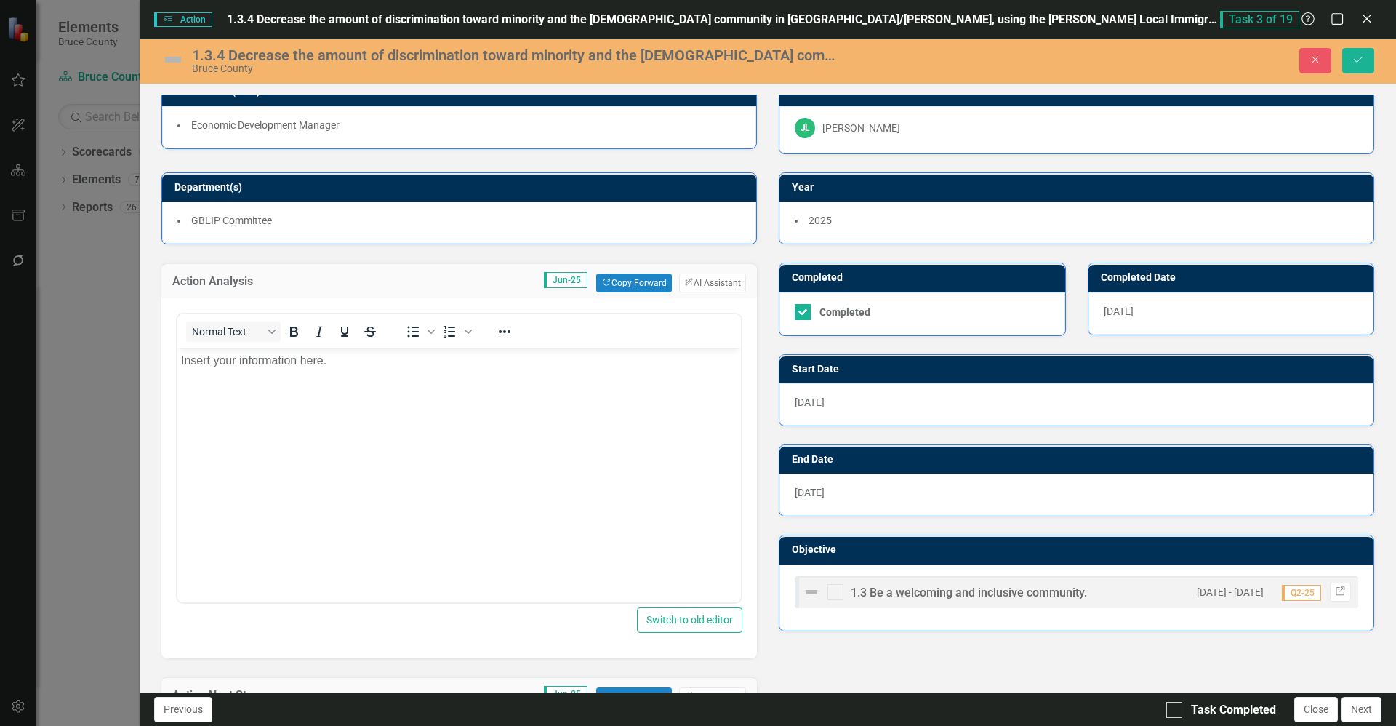
click at [372, 276] on td "Jun-25 Copy Forward Copy Forward ClearPoint AI AI Assistant" at bounding box center [541, 282] width 410 height 19
click at [696, 61] on button "Close" at bounding box center [1315, 60] width 32 height 25
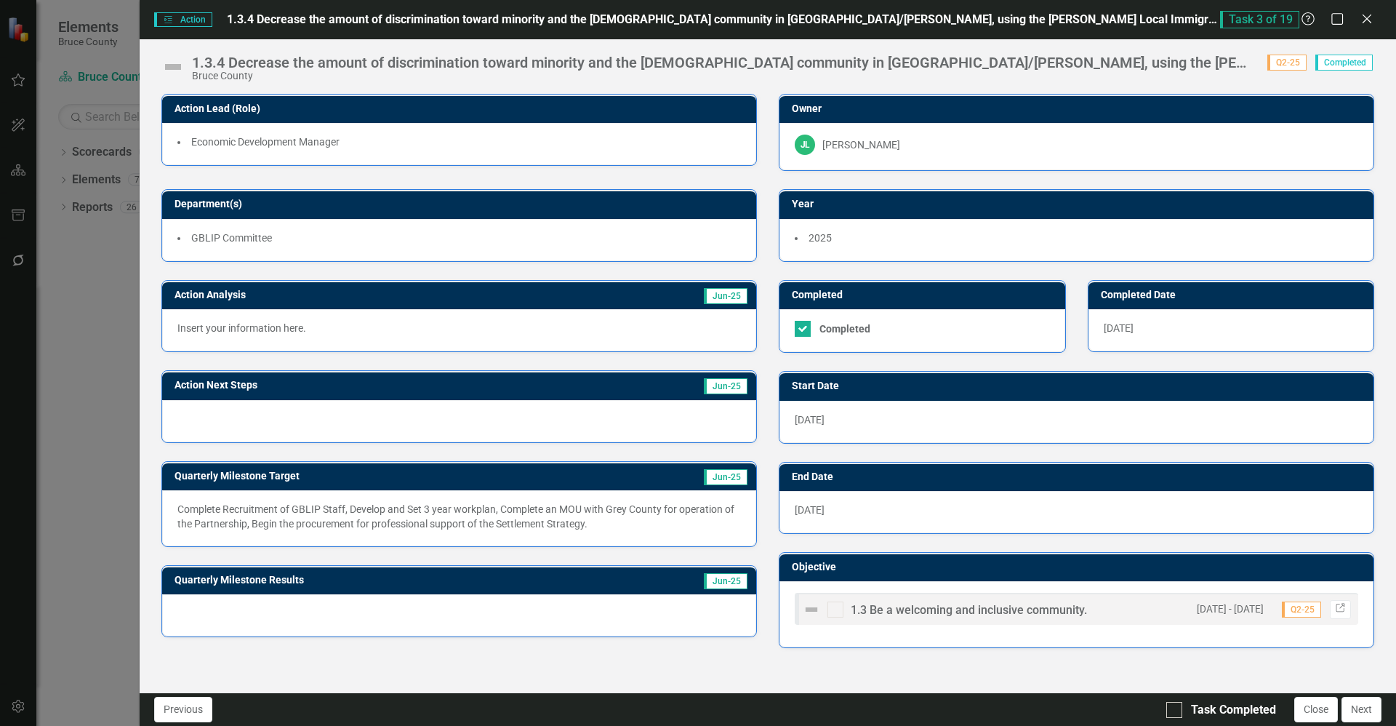
click at [696, 387] on span "Jun-25" at bounding box center [726, 386] width 44 height 16
click at [220, 77] on div "Bruce County" at bounding box center [722, 76] width 1061 height 11
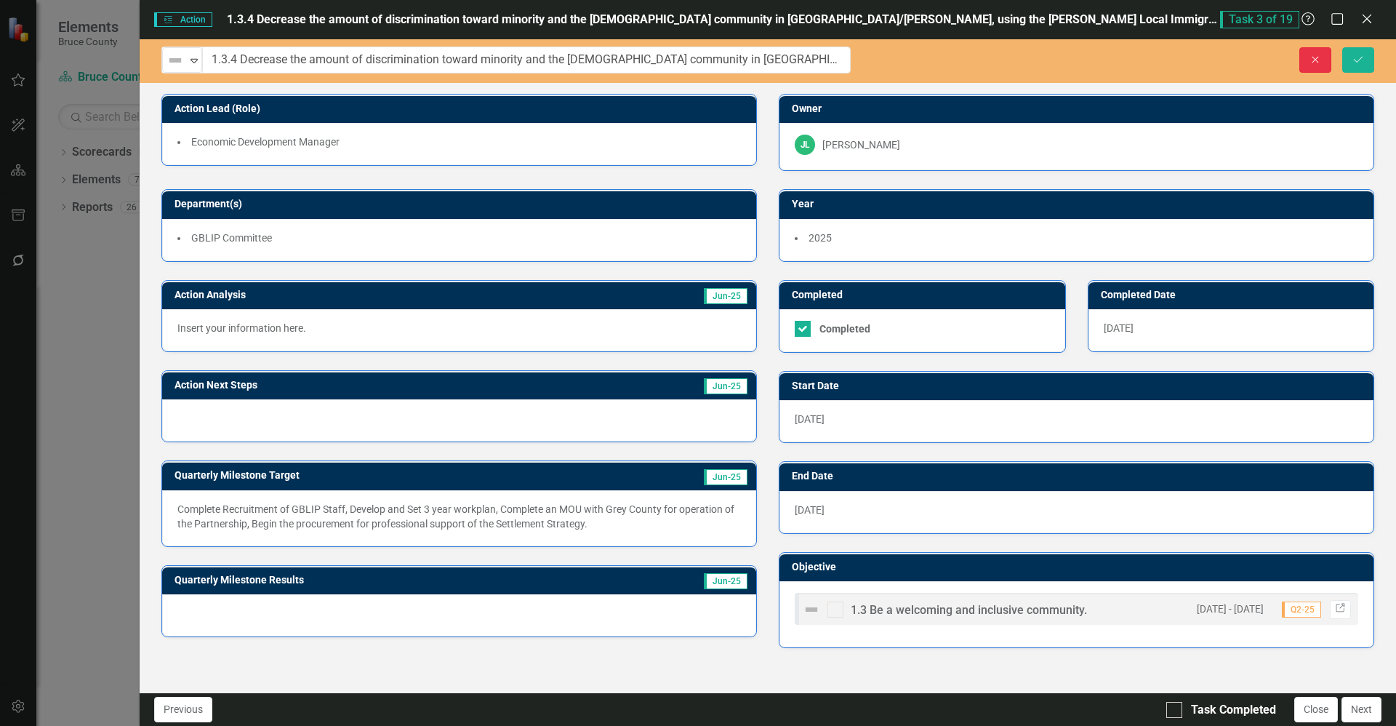
click at [696, 65] on button "Close" at bounding box center [1315, 59] width 32 height 25
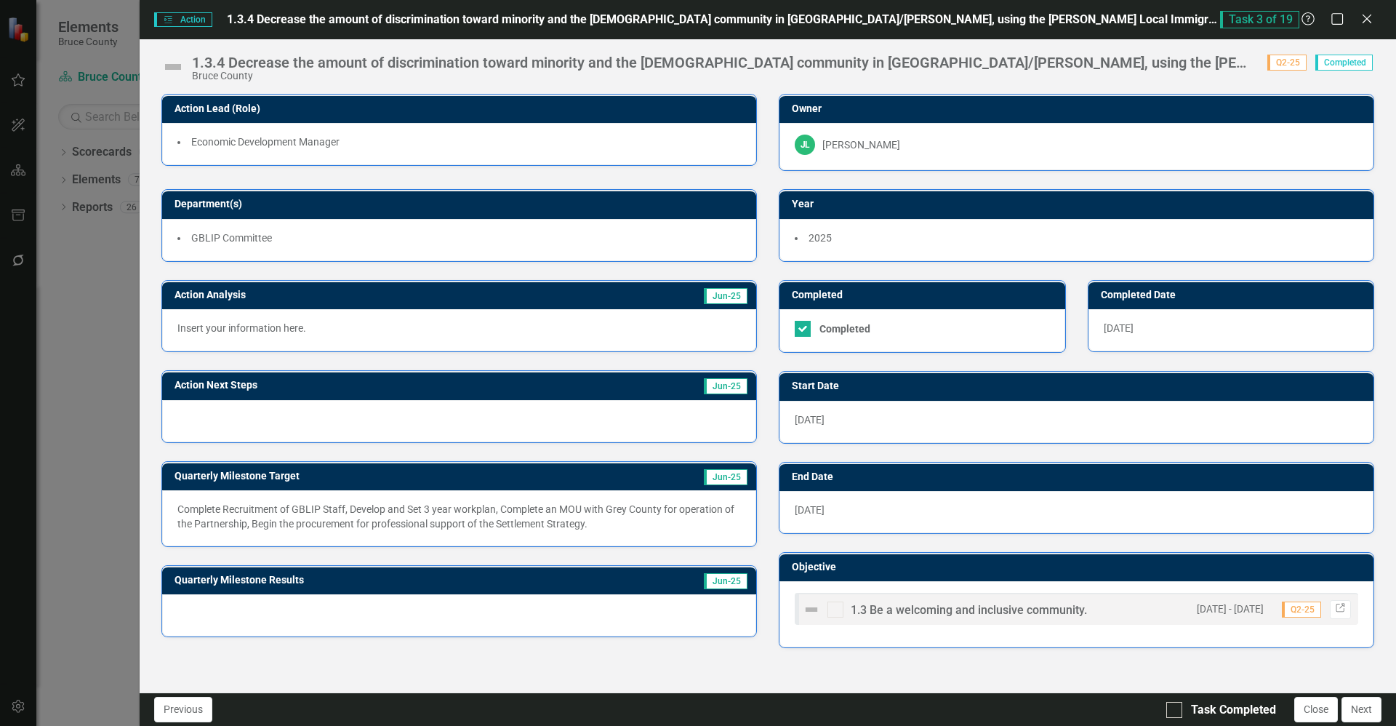
click at [172, 72] on img at bounding box center [172, 66] width 23 height 23
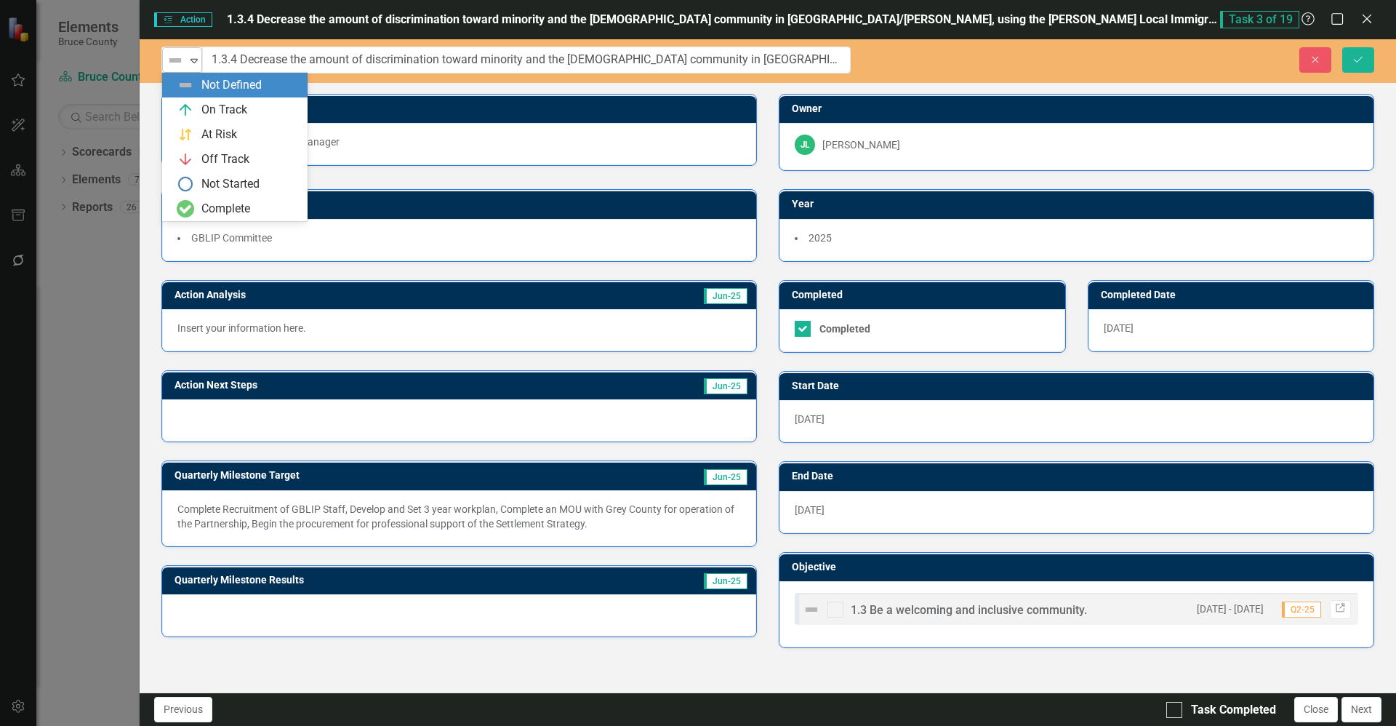
click at [190, 64] on icon "Expand" at bounding box center [194, 61] width 15 height 12
click at [262, 207] on div "Complete" at bounding box center [238, 208] width 122 height 17
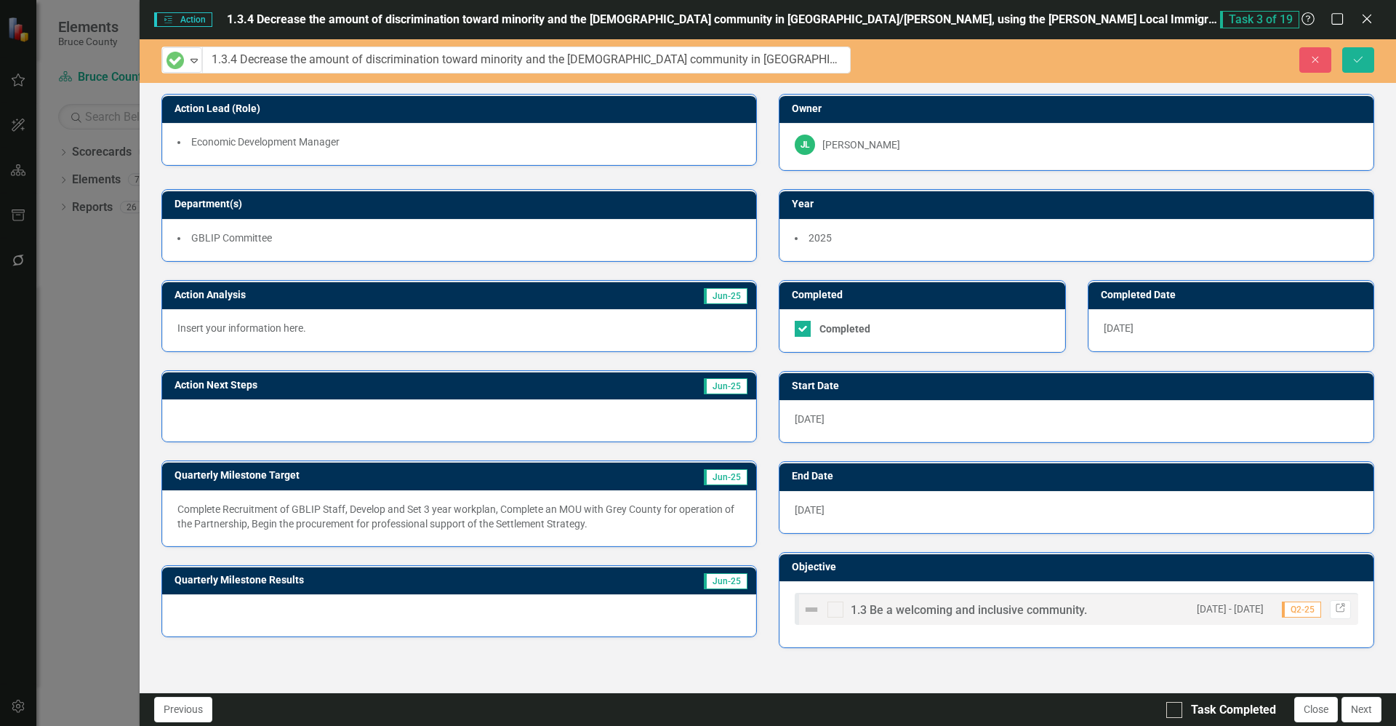
click at [347, 166] on div "Action Lead (Role) Economic Development Manager Owner [PERSON_NAME] Department(…" at bounding box center [767, 169] width 1234 height 186
click at [696, 62] on button "Save" at bounding box center [1358, 59] width 32 height 25
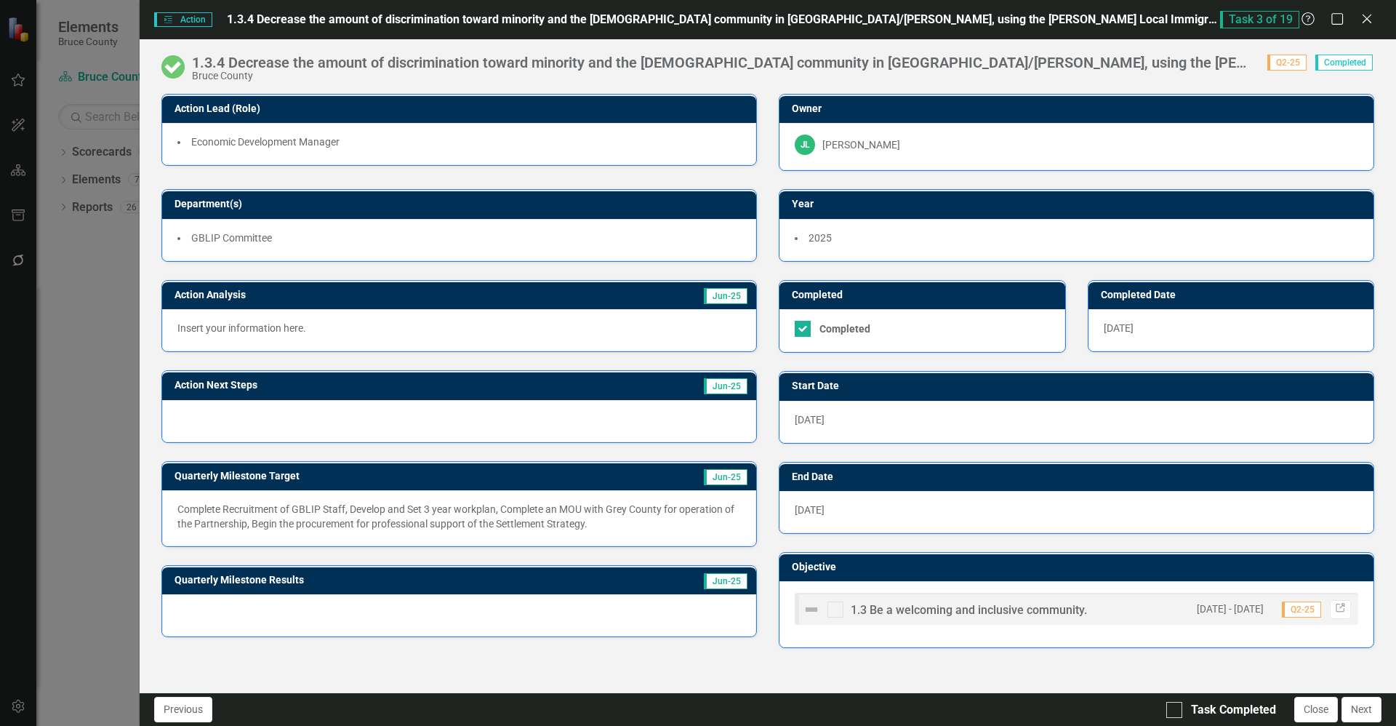
click at [175, 70] on img at bounding box center [172, 66] width 23 height 23
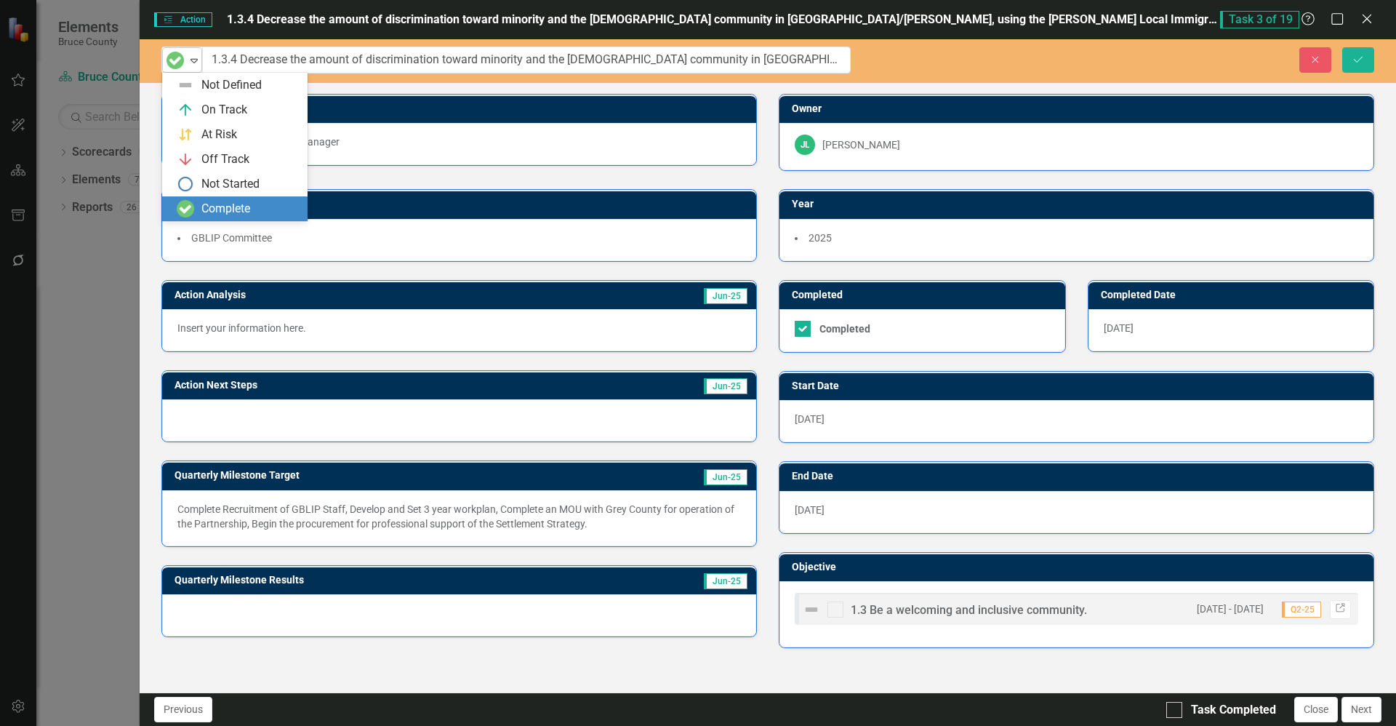
click at [196, 68] on div "Expand" at bounding box center [194, 60] width 15 height 24
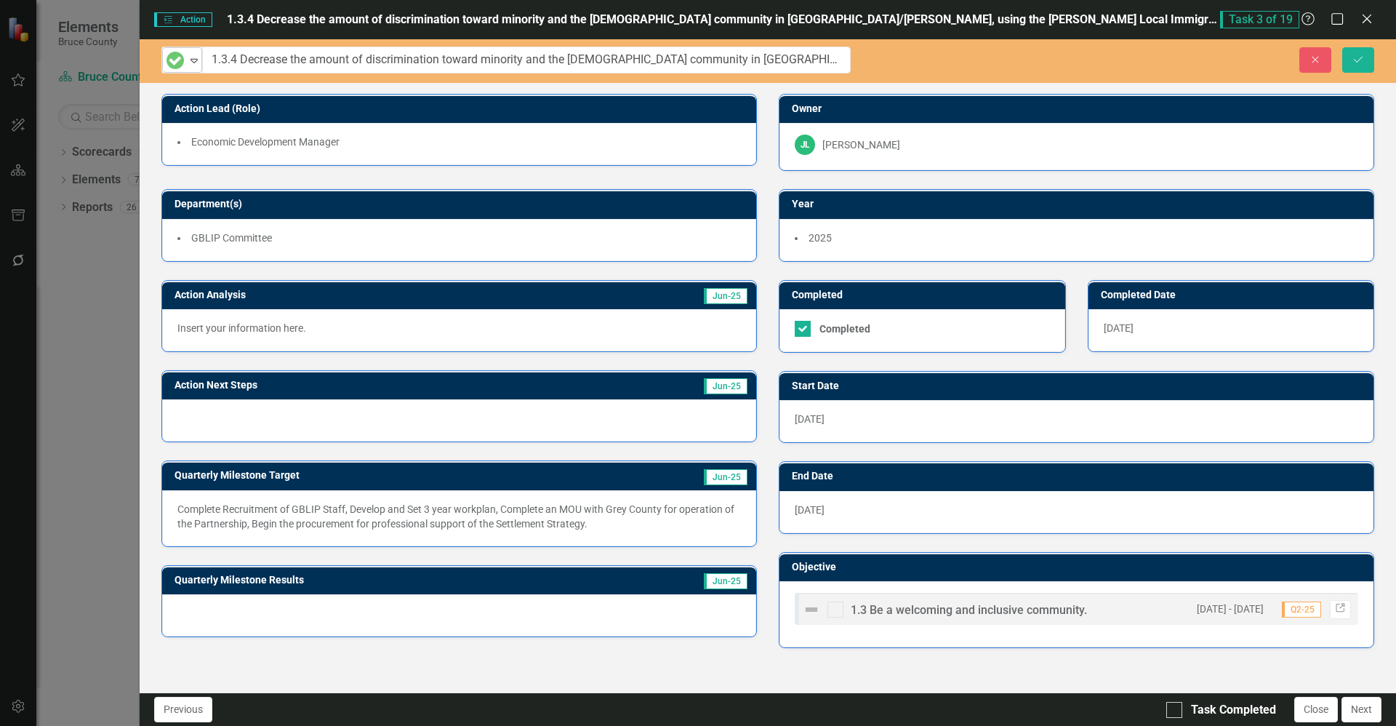
click at [193, 62] on icon at bounding box center [193, 61] width 7 height 4
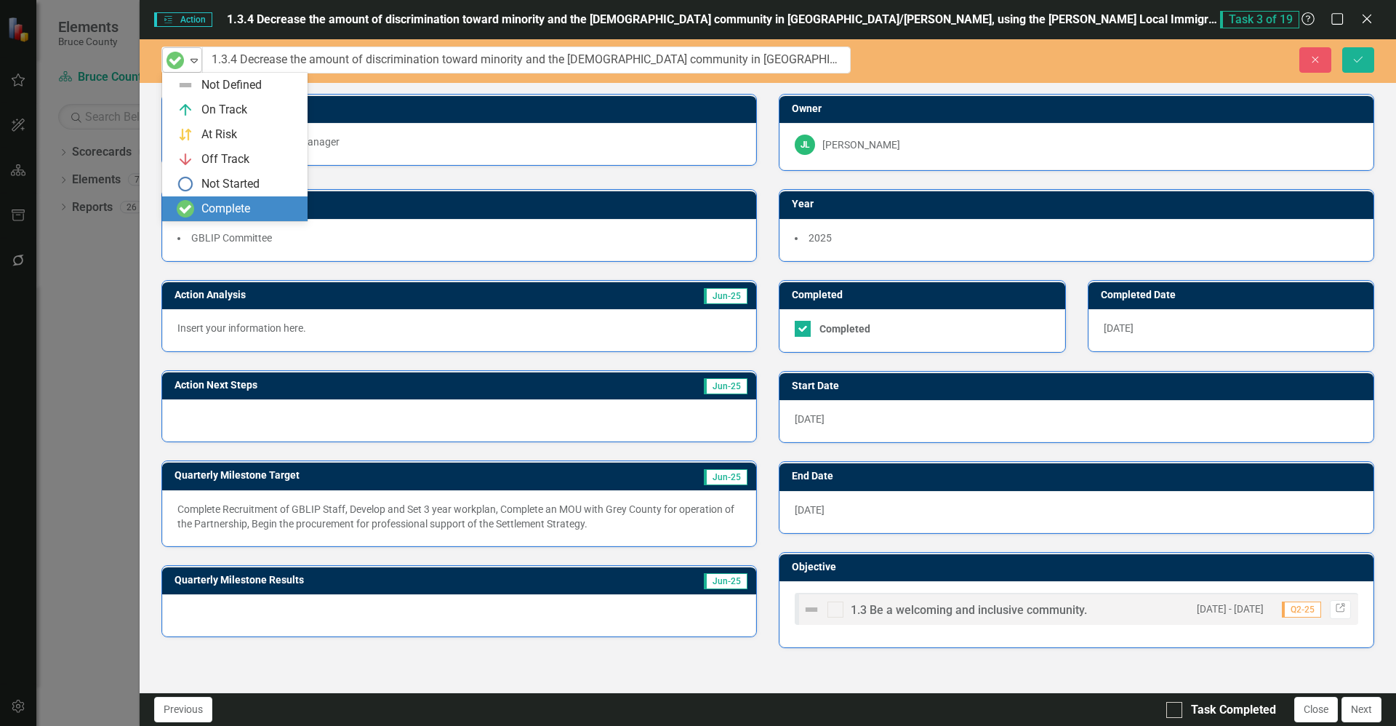
click at [193, 62] on icon at bounding box center [193, 61] width 7 height 4
click at [222, 88] on div "Not Defined" at bounding box center [231, 85] width 60 height 17
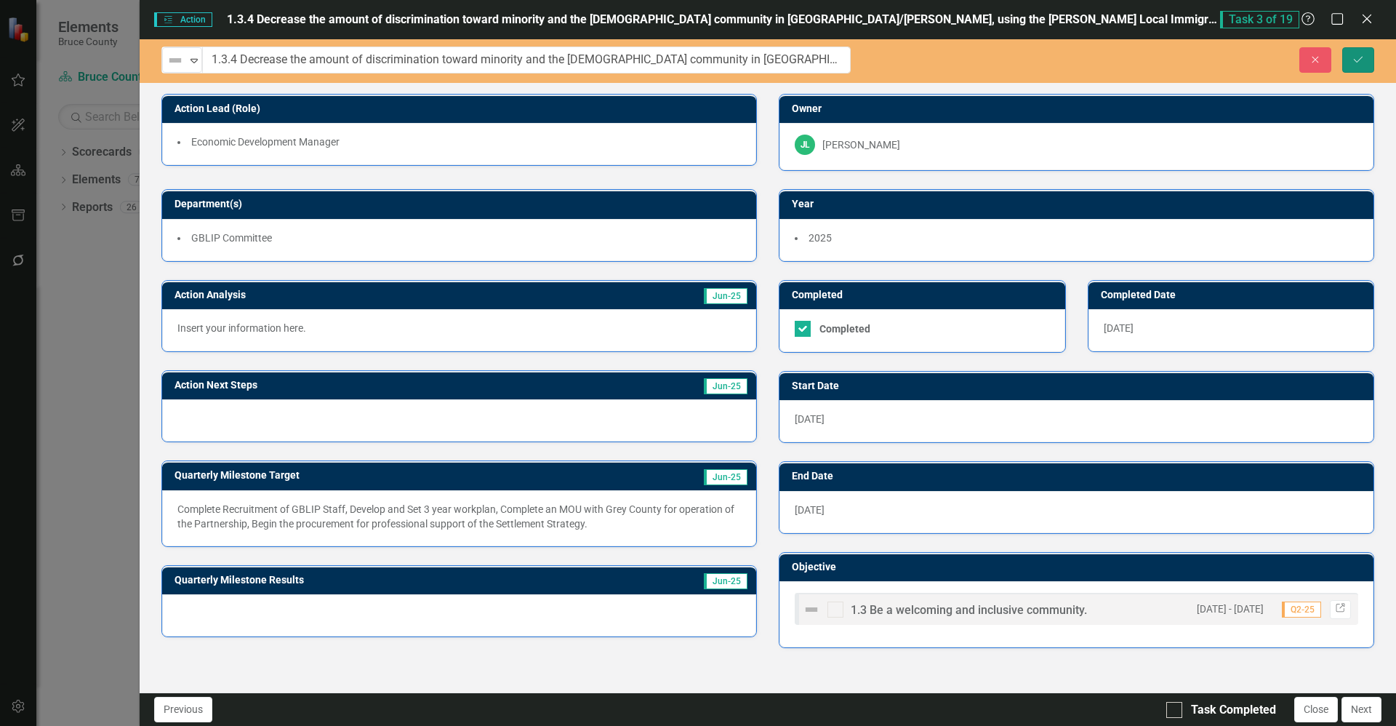
click at [696, 55] on icon "Save" at bounding box center [1357, 60] width 13 height 10
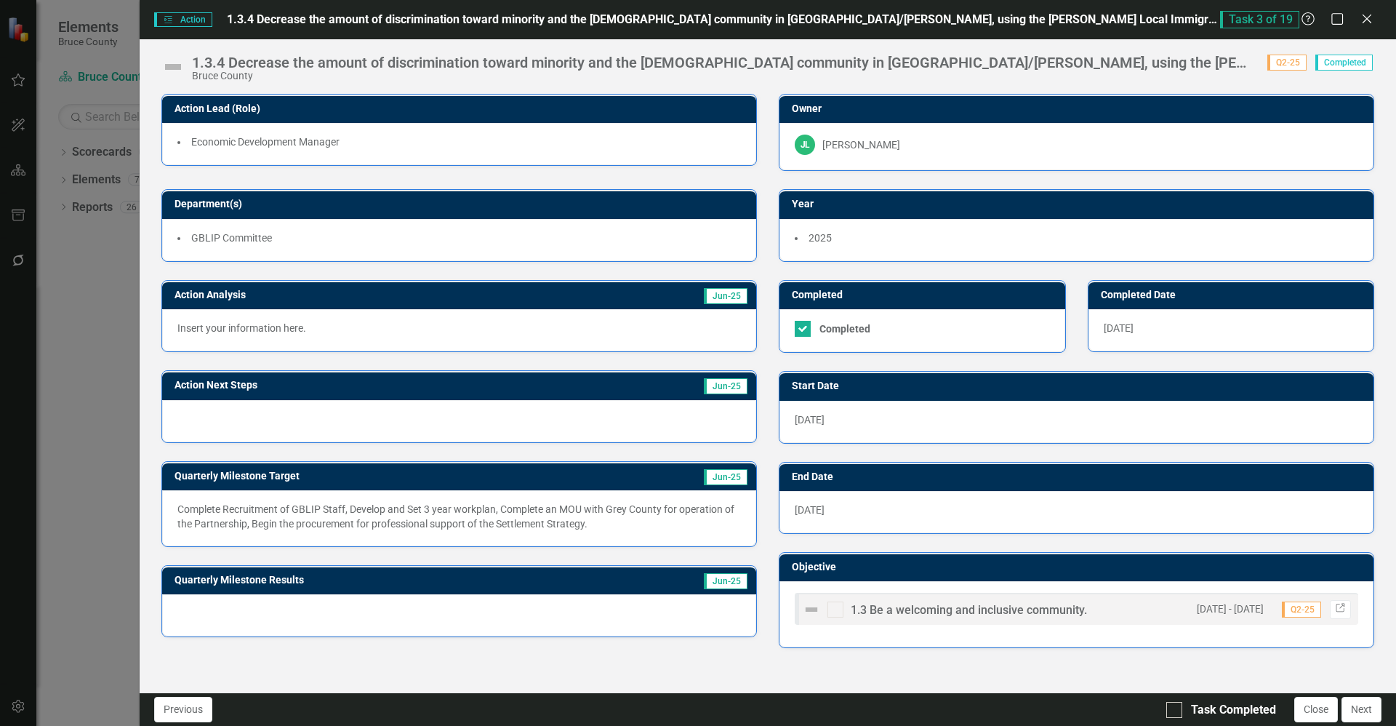
click at [696, 81] on div "Bruce County" at bounding box center [722, 76] width 1061 height 11
click at [696, 17] on icon "Close" at bounding box center [1366, 19] width 18 height 14
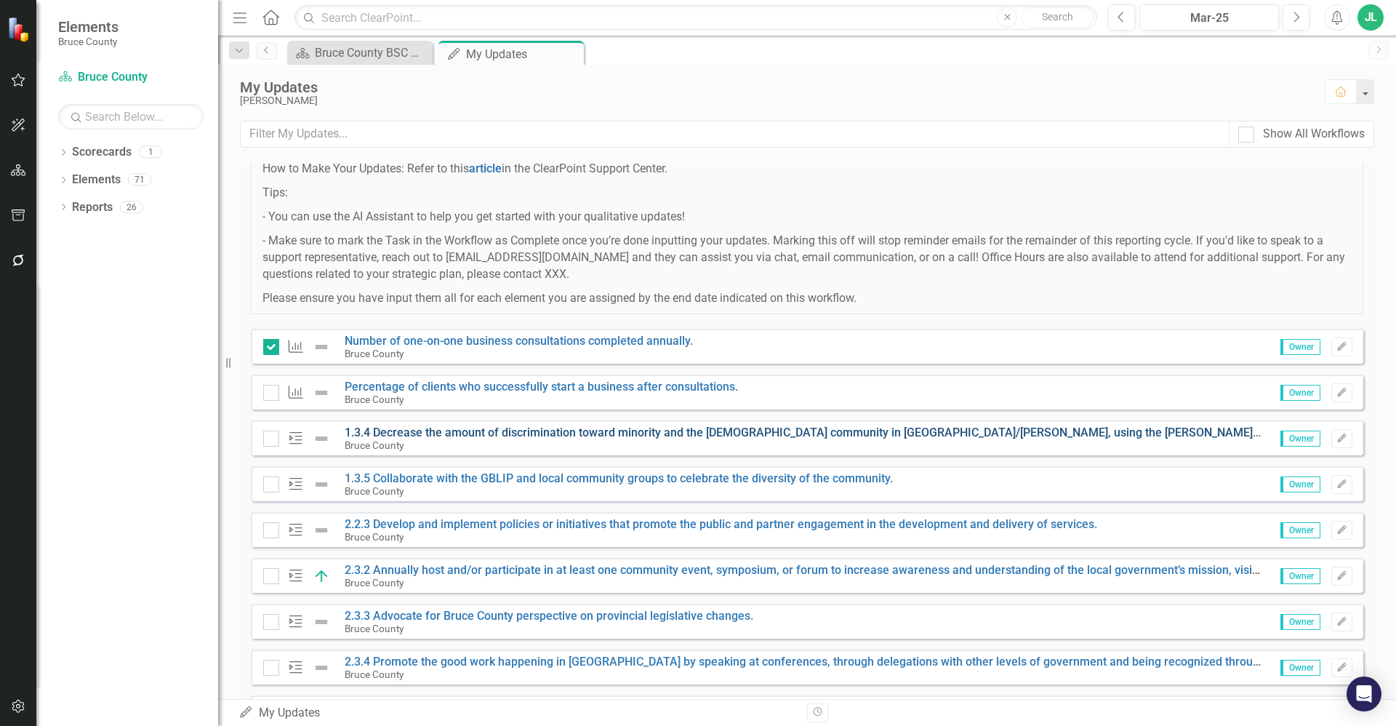
click at [667, 433] on link "1.3.4 Decrease the amount of discrimination toward minority and the [DEMOGRAPHI…" at bounding box center [1049, 432] width 1408 height 14
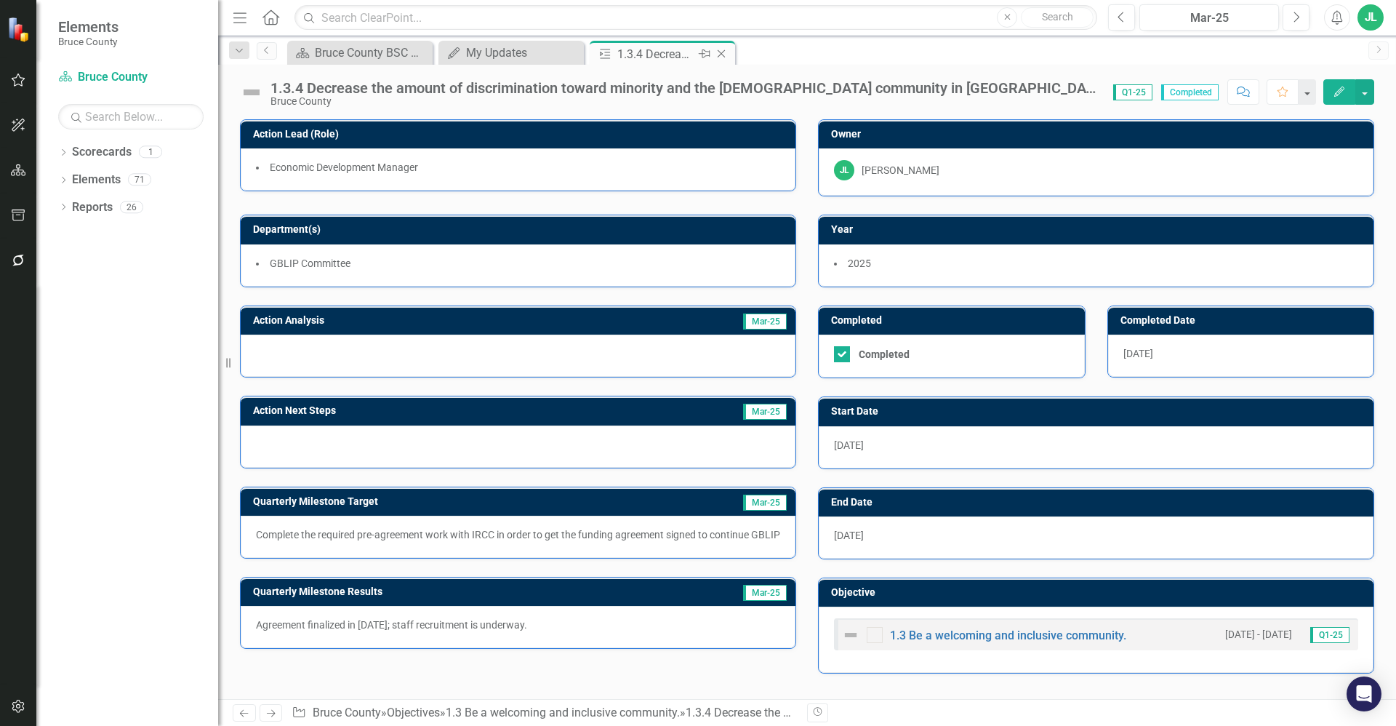
click at [696, 55] on icon "Close" at bounding box center [721, 54] width 15 height 12
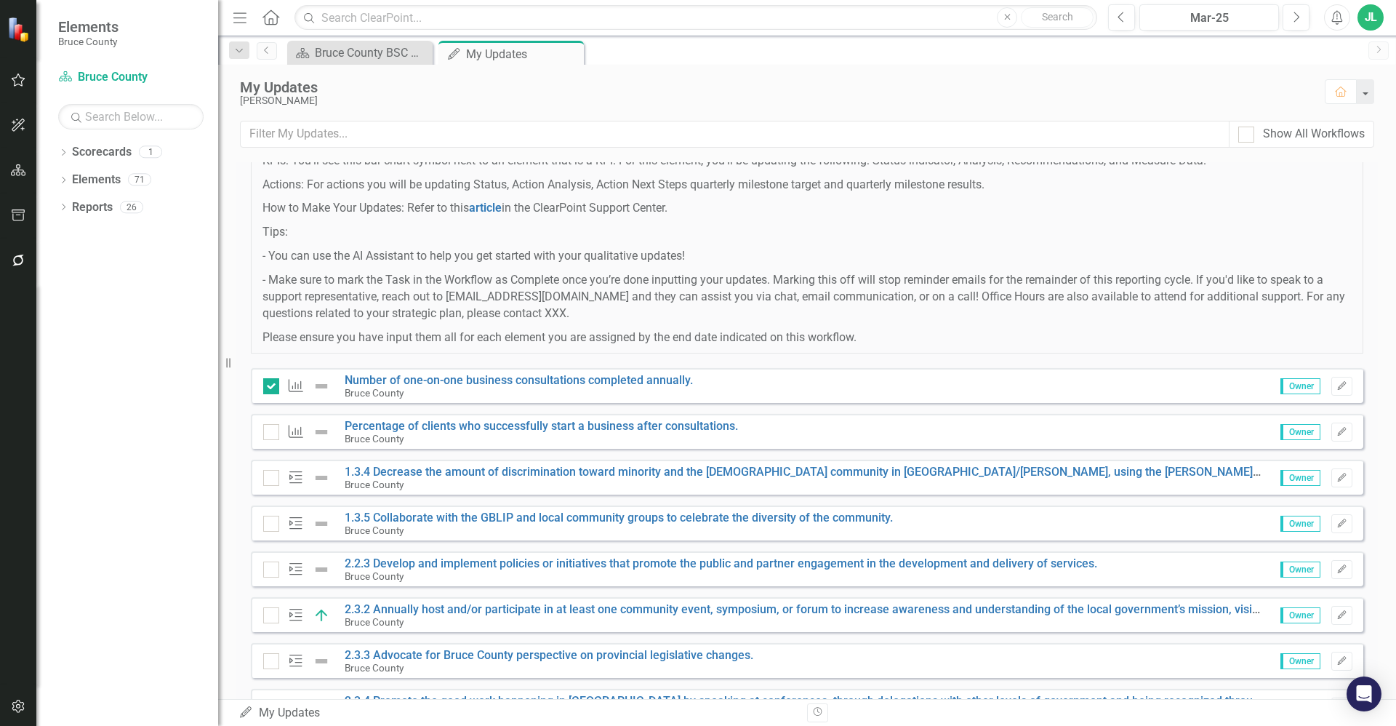
scroll to position [145, 0]
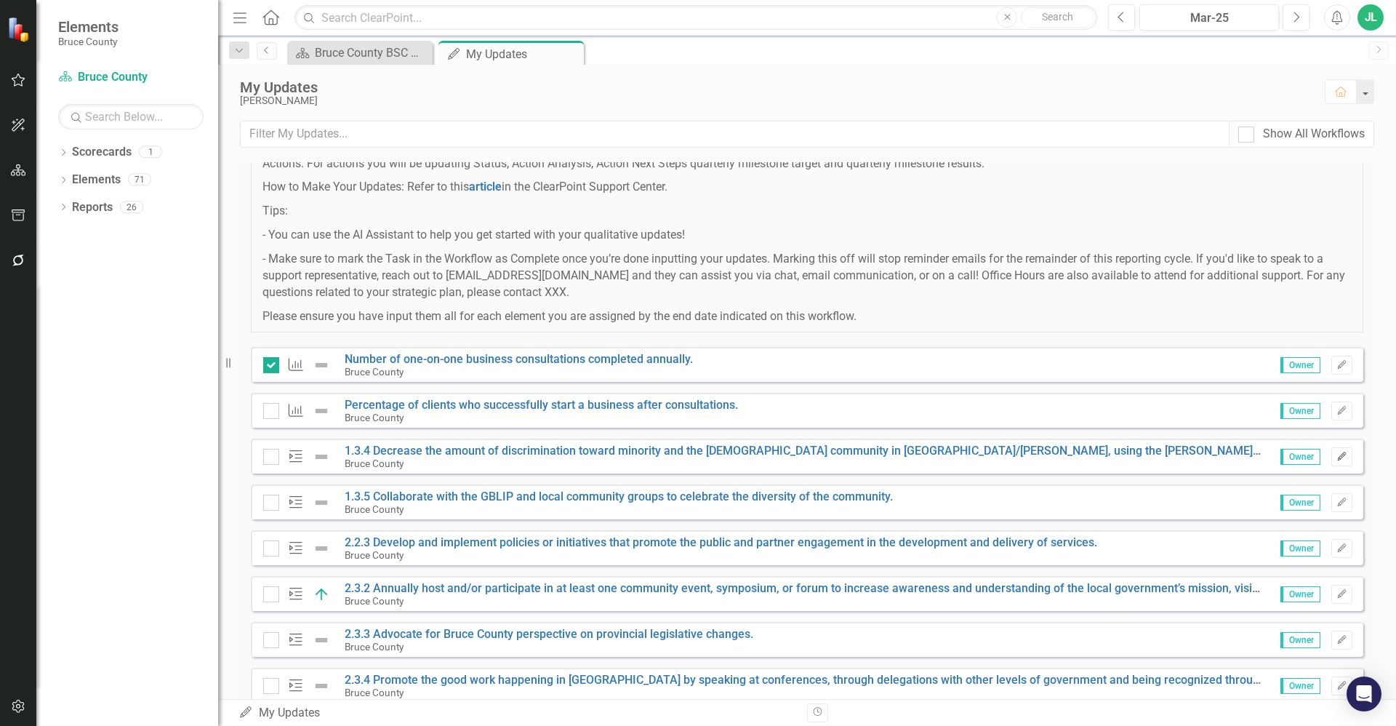
click at [696, 458] on icon "button" at bounding box center [1341, 455] width 9 height 9
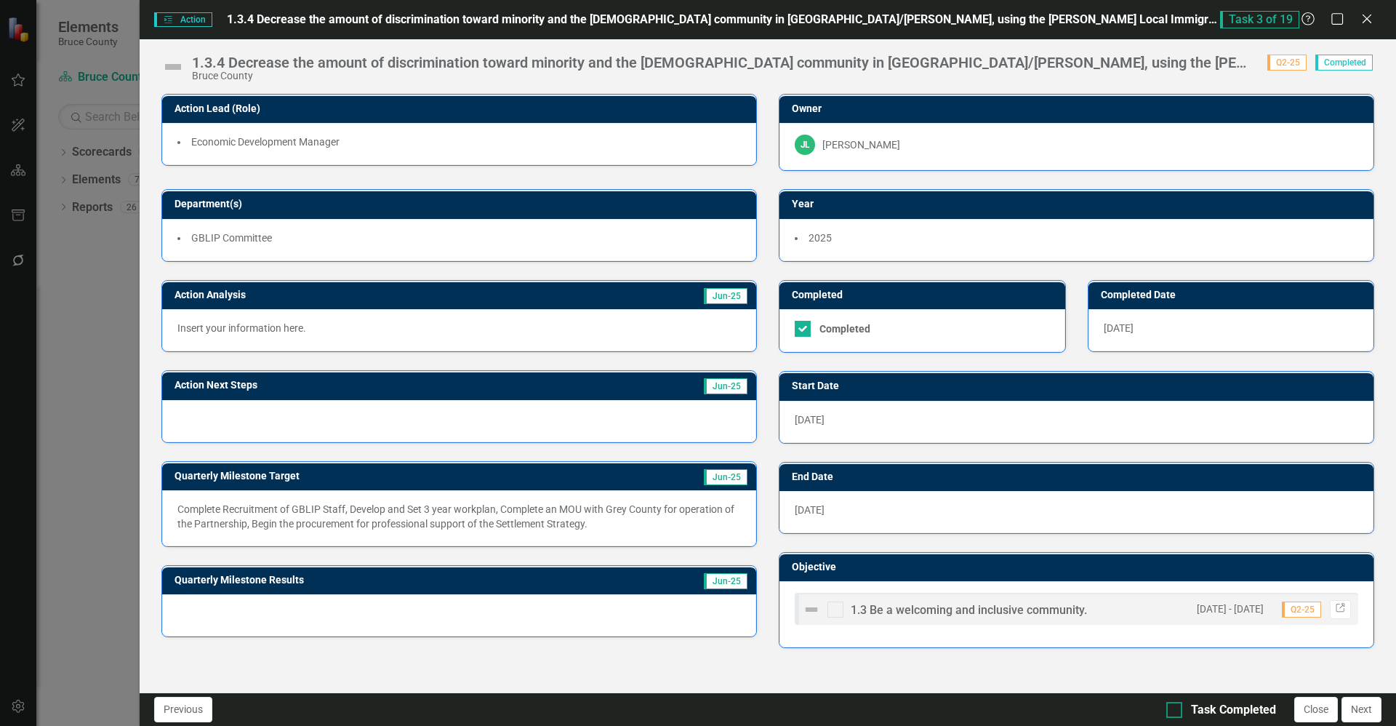
click at [696, 711] on div at bounding box center [1174, 710] width 16 height 16
click at [696, 711] on input "Task Completed" at bounding box center [1170, 706] width 9 height 9
click at [696, 714] on div at bounding box center [1174, 710] width 16 height 16
click at [696, 711] on input "Task Completed" at bounding box center [1170, 706] width 9 height 9
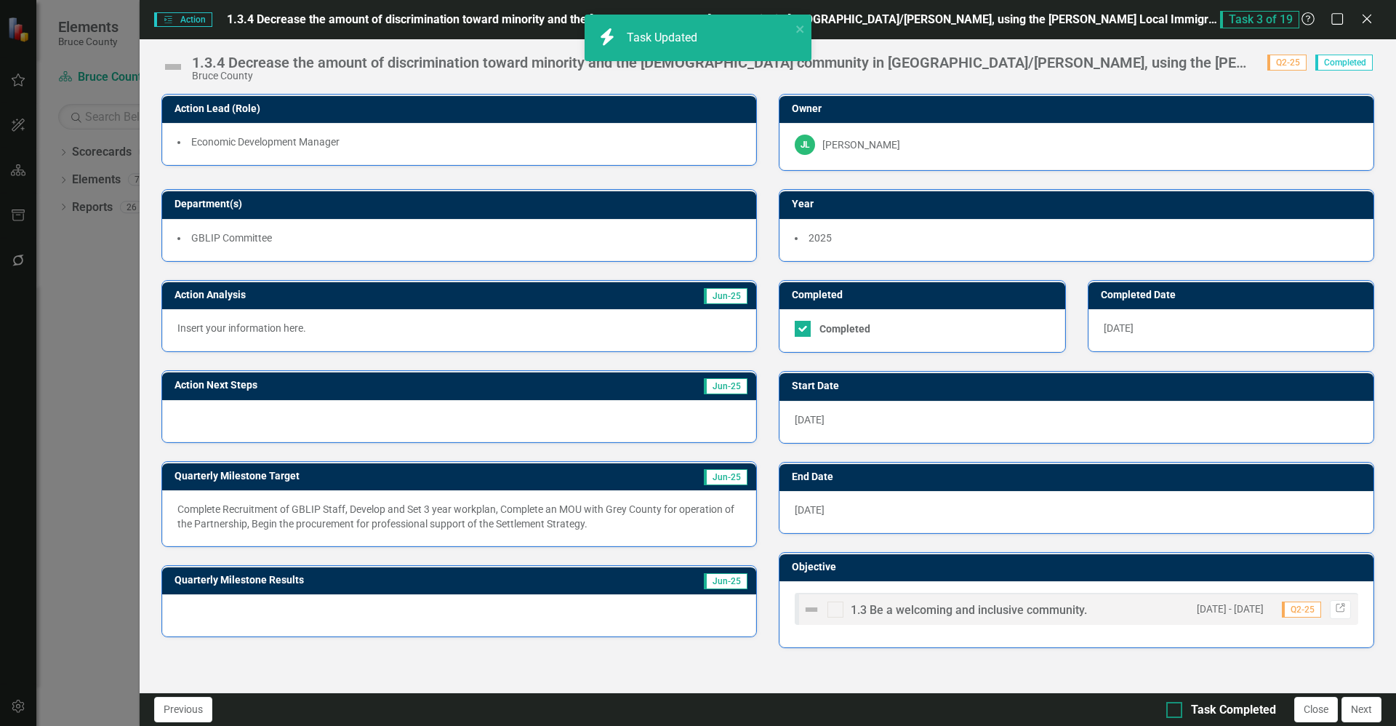
click at [696, 709] on input "Task Completed" at bounding box center [1170, 706] width 9 height 9
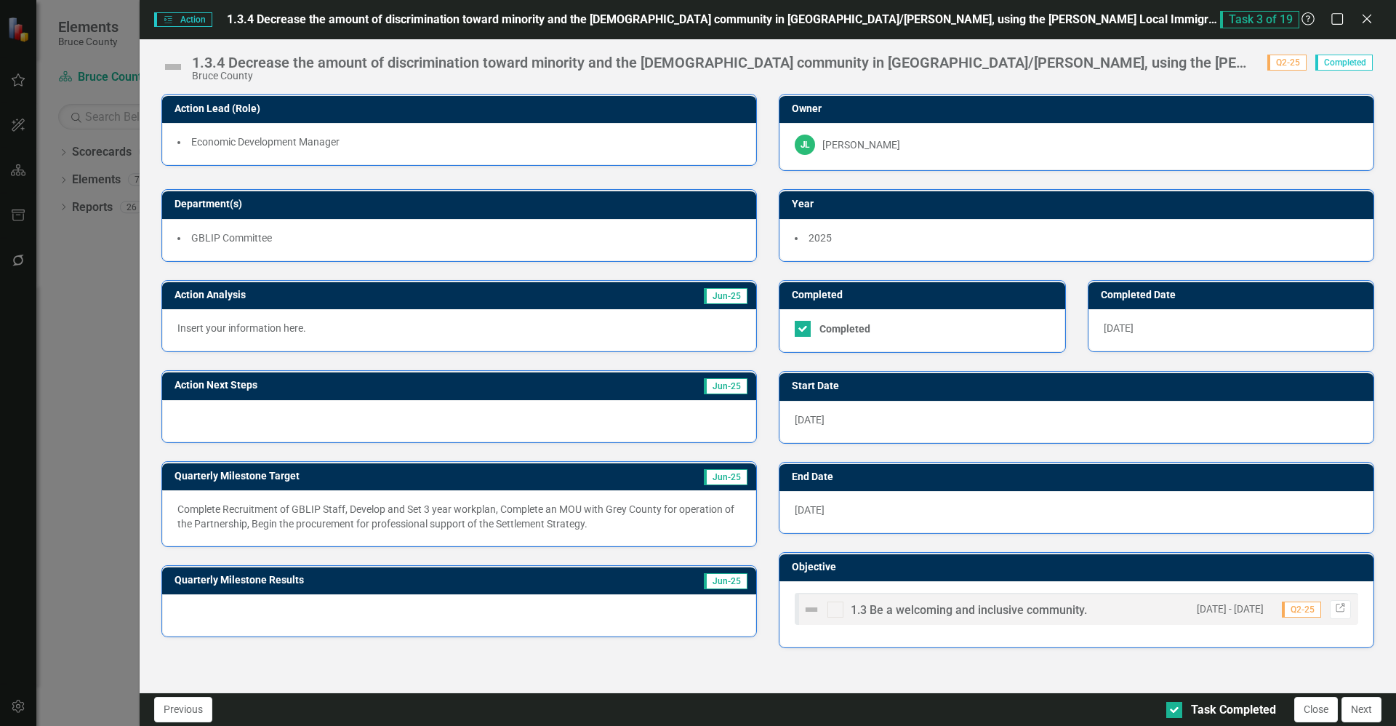
click at [696, 678] on div "Action Lead (Role) Economic Development Manager Owner [PERSON_NAME] Department(…" at bounding box center [768, 393] width 1256 height 598
click at [696, 704] on input "Task Completed" at bounding box center [1170, 706] width 9 height 9
checkbox input "false"
click at [696, 710] on button "Next" at bounding box center [1361, 708] width 40 height 25
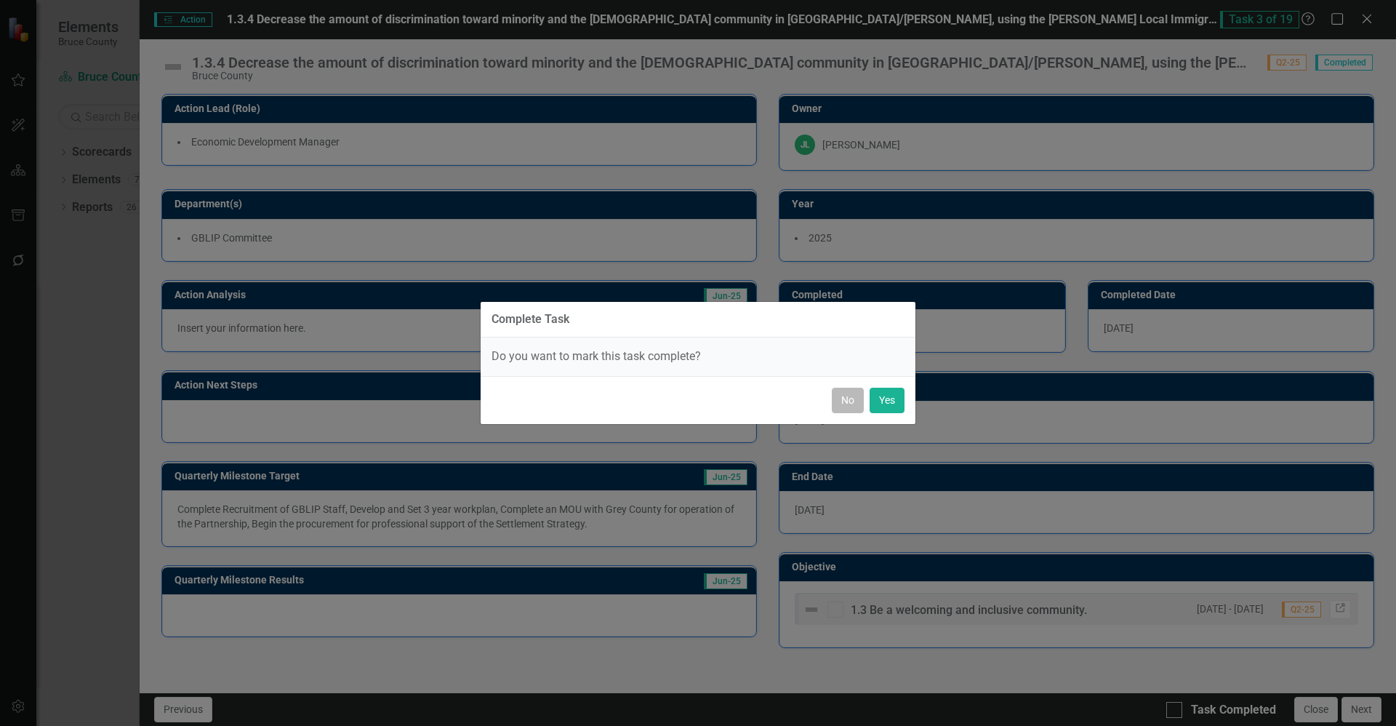
click at [696, 398] on button "No" at bounding box center [848, 399] width 32 height 25
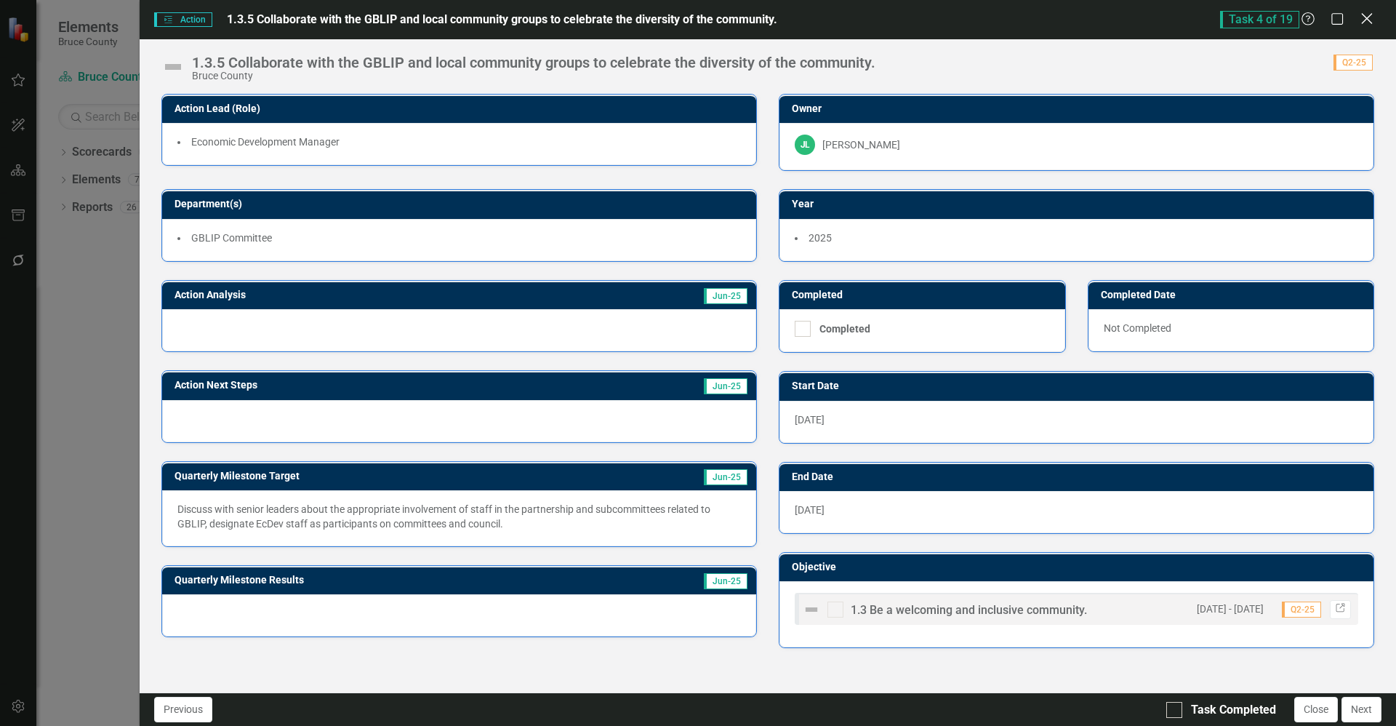
click at [696, 25] on icon "Close" at bounding box center [1366, 19] width 18 height 14
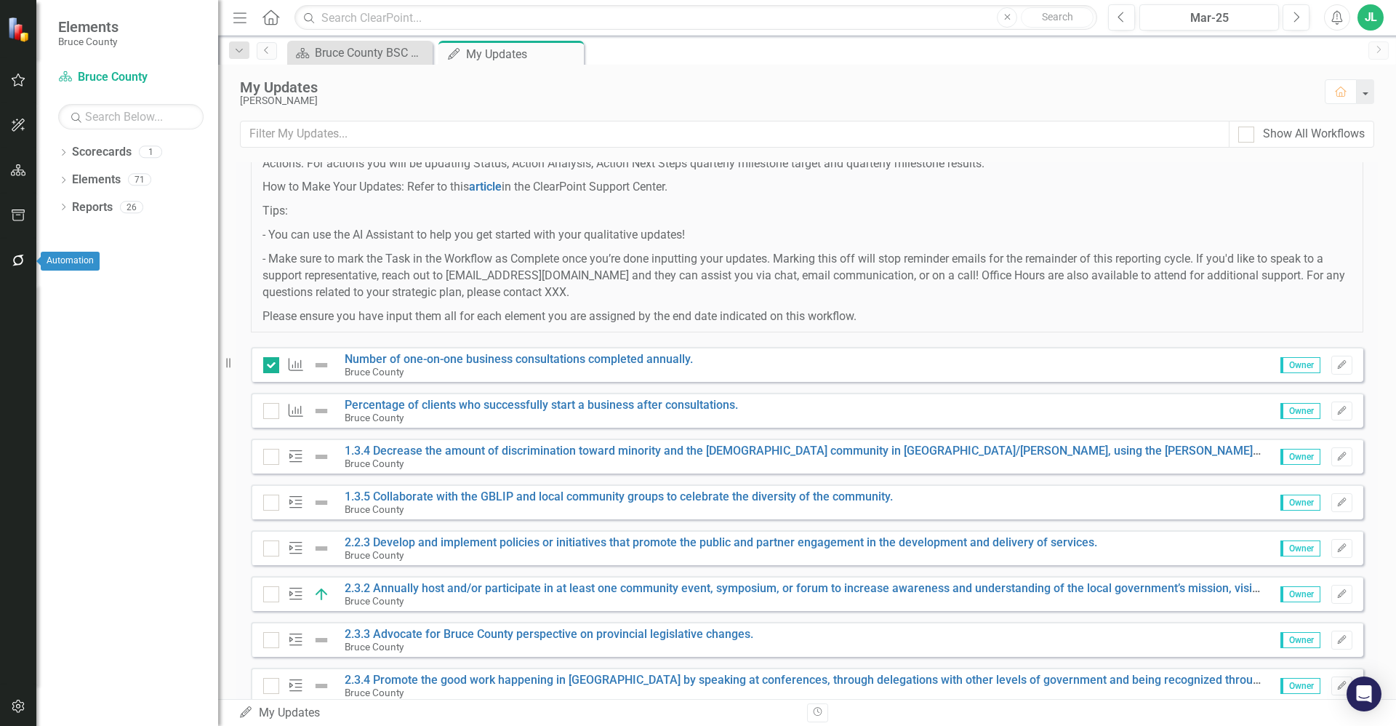
click at [17, 252] on button "button" at bounding box center [18, 261] width 33 height 31
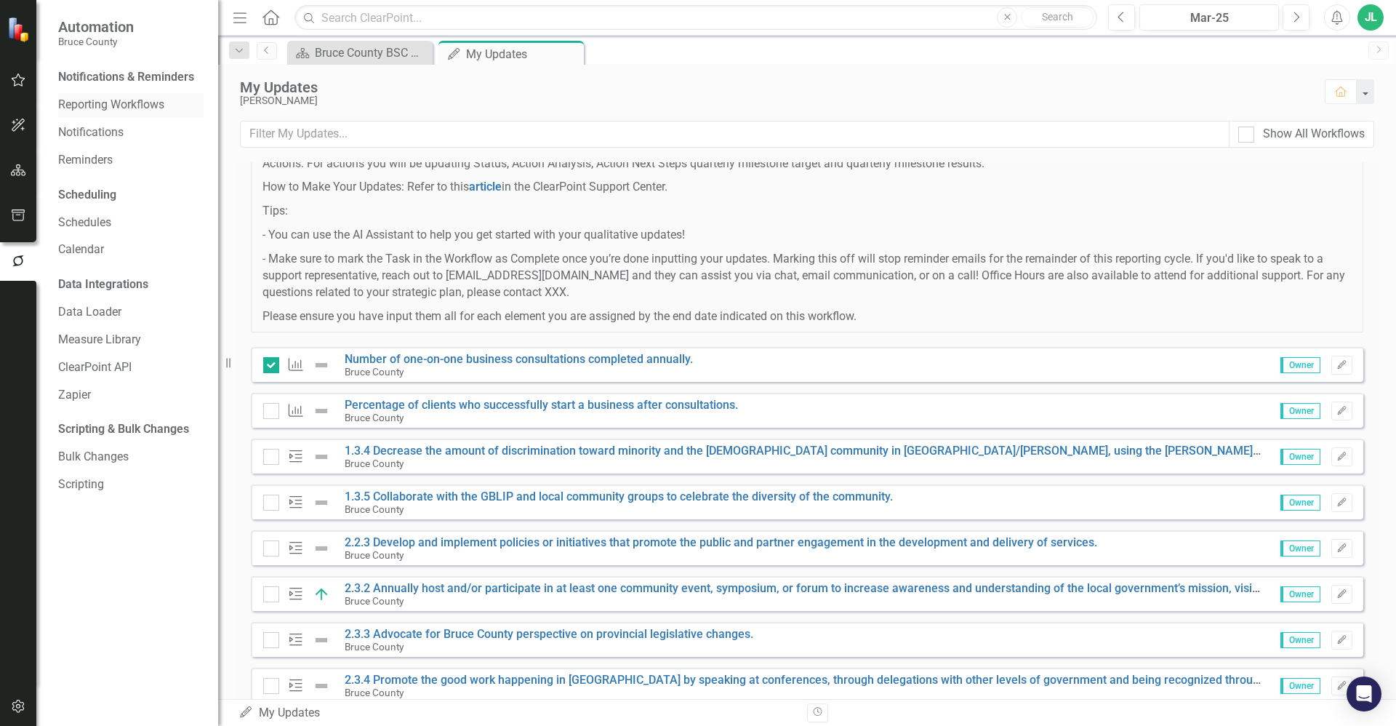
click at [139, 103] on link "Reporting Workflows" at bounding box center [130, 105] width 145 height 17
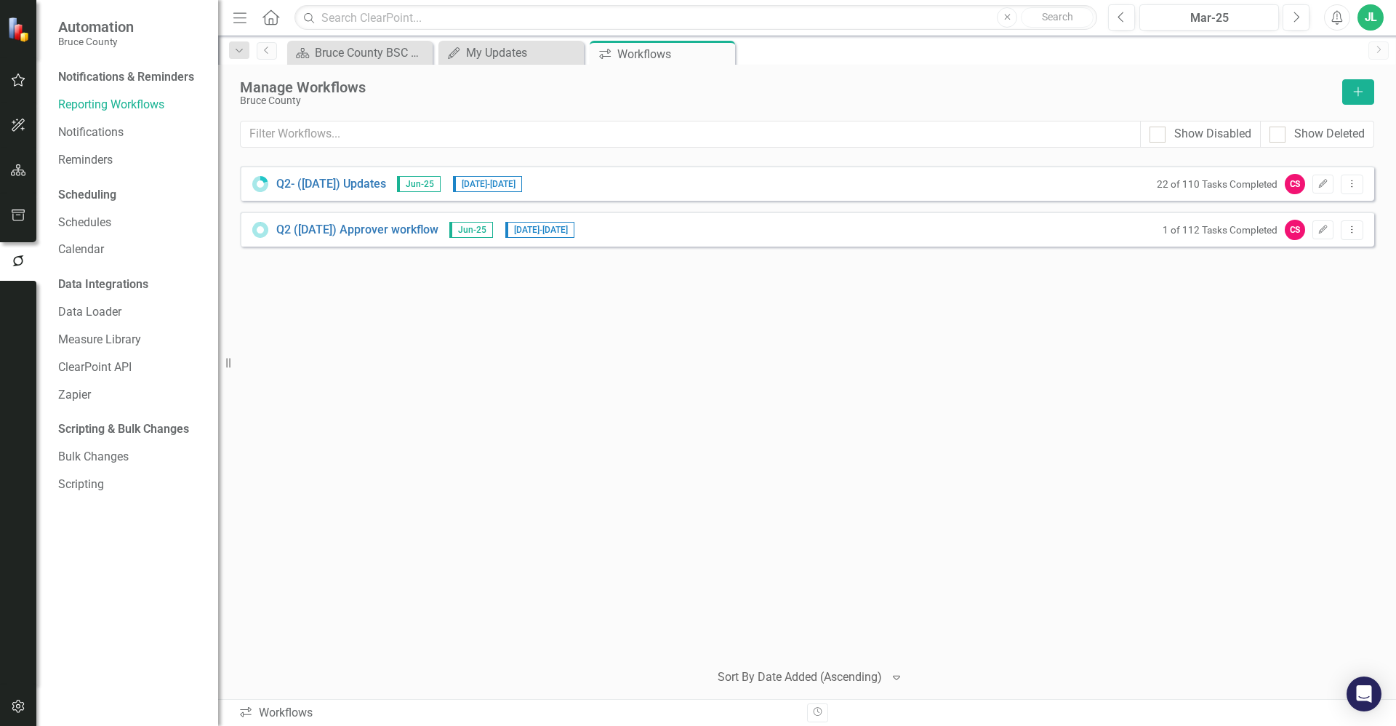
click at [696, 187] on div "22 of 110 Tasks Completed CS Edit Dropdown Menu" at bounding box center [1256, 184] width 214 height 20
click at [20, 78] on icon "button" at bounding box center [19, 79] width 14 height 13
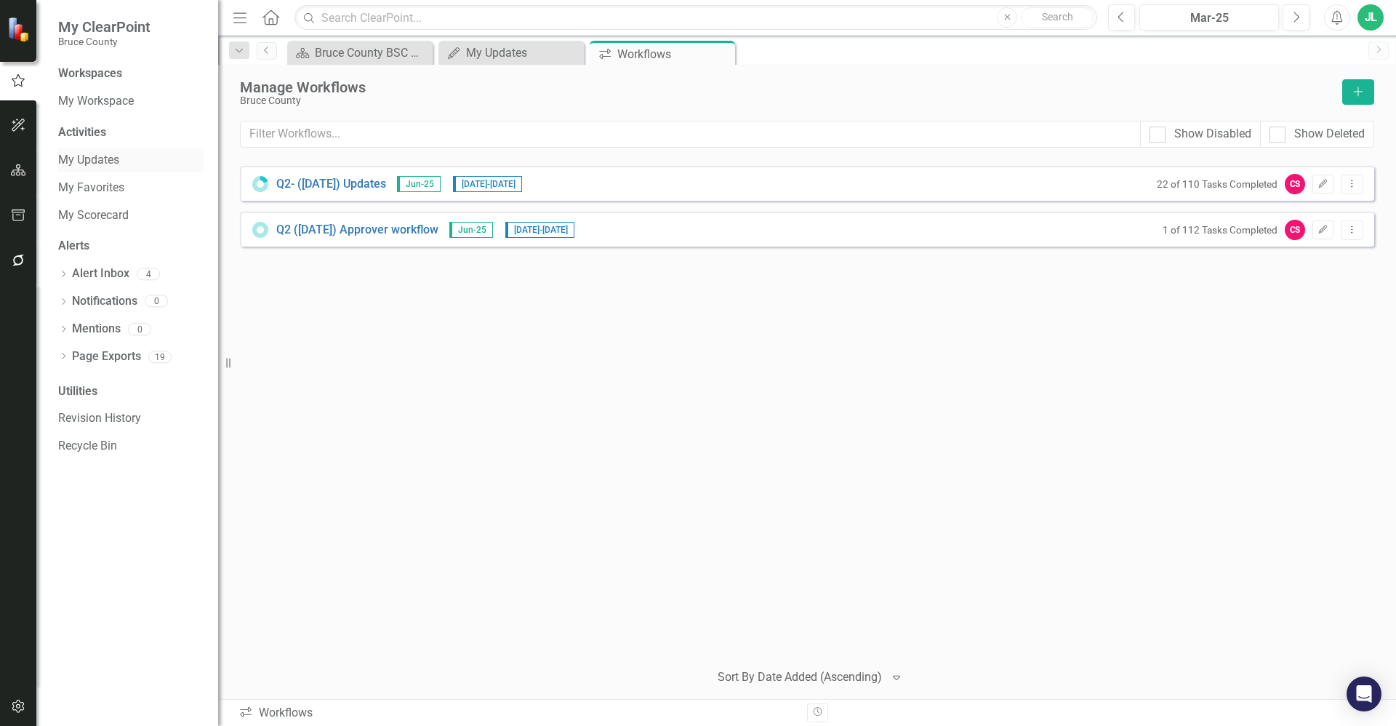
click at [112, 161] on link "My Updates" at bounding box center [130, 160] width 145 height 17
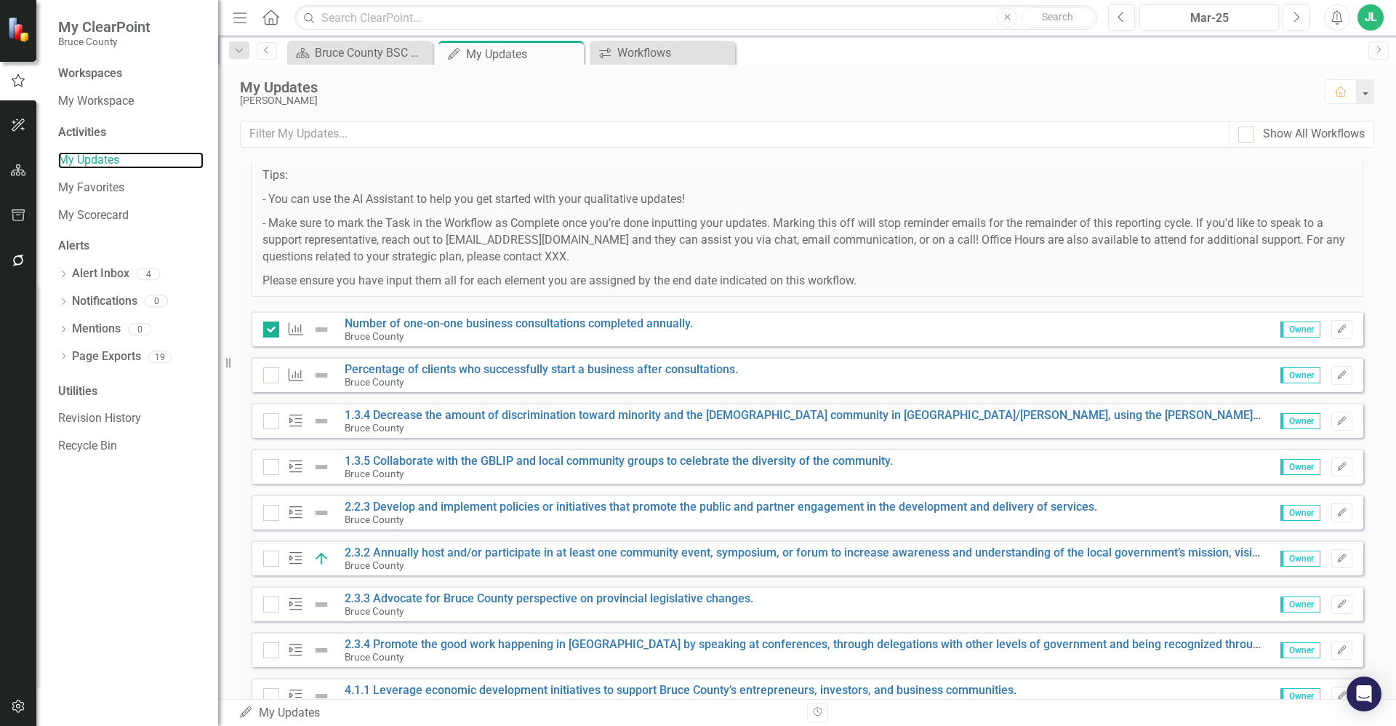
scroll to position [182, 0]
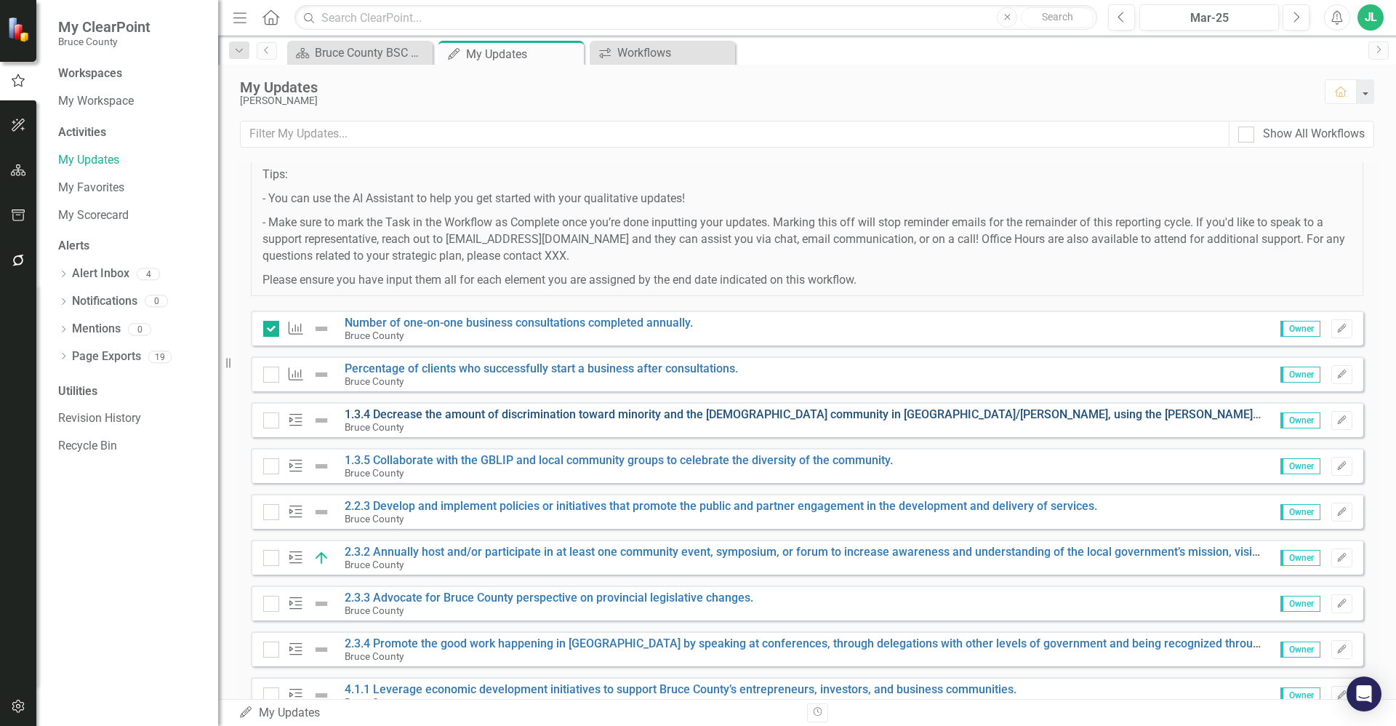
click at [600, 411] on link "1.3.4 Decrease the amount of discrimination toward minority and the [DEMOGRAPHI…" at bounding box center [1049, 414] width 1408 height 14
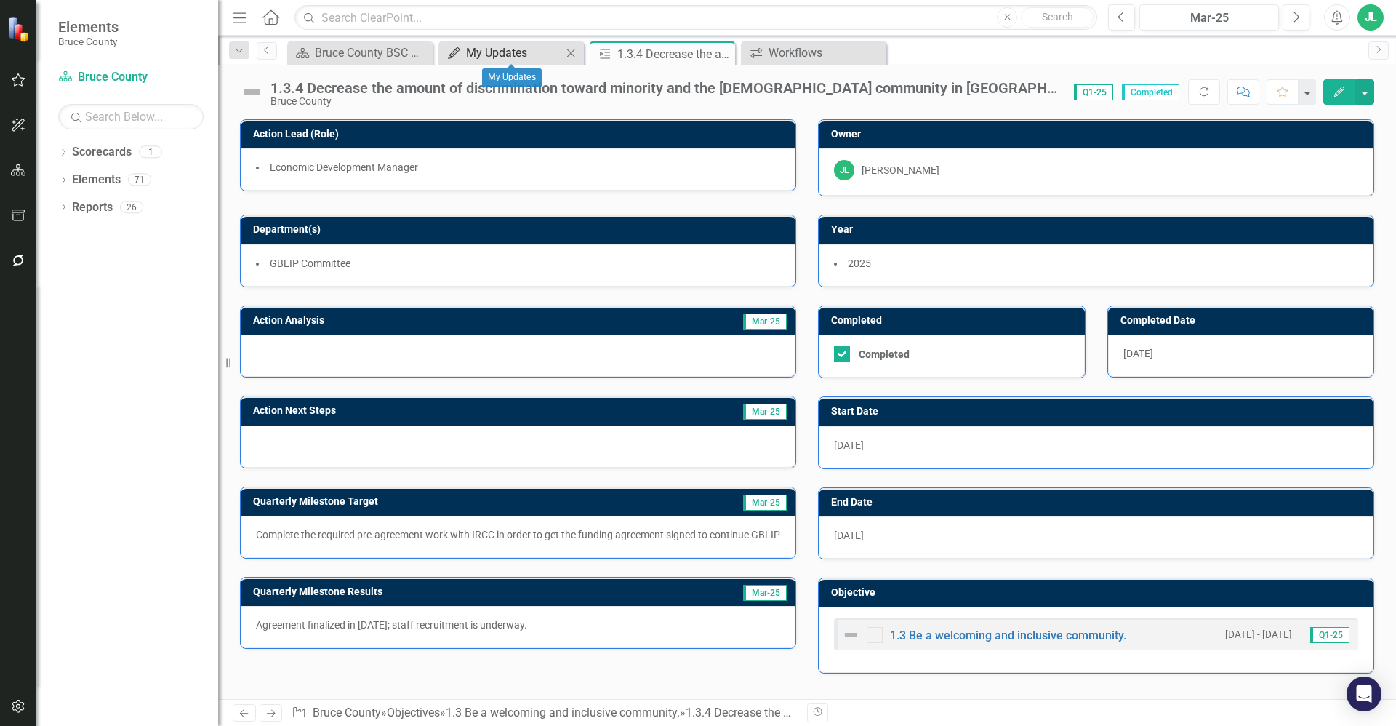
click at [526, 51] on div "My Updates" at bounding box center [514, 53] width 96 height 18
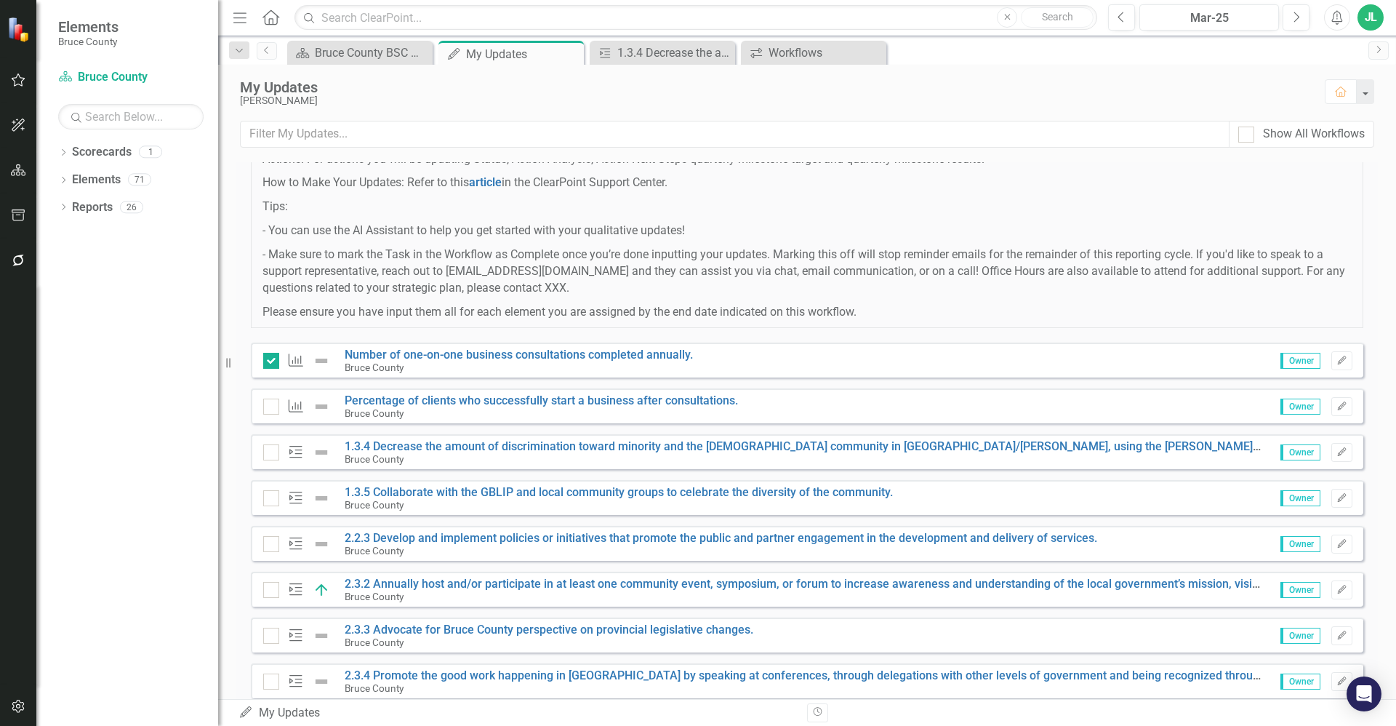
scroll to position [254, 0]
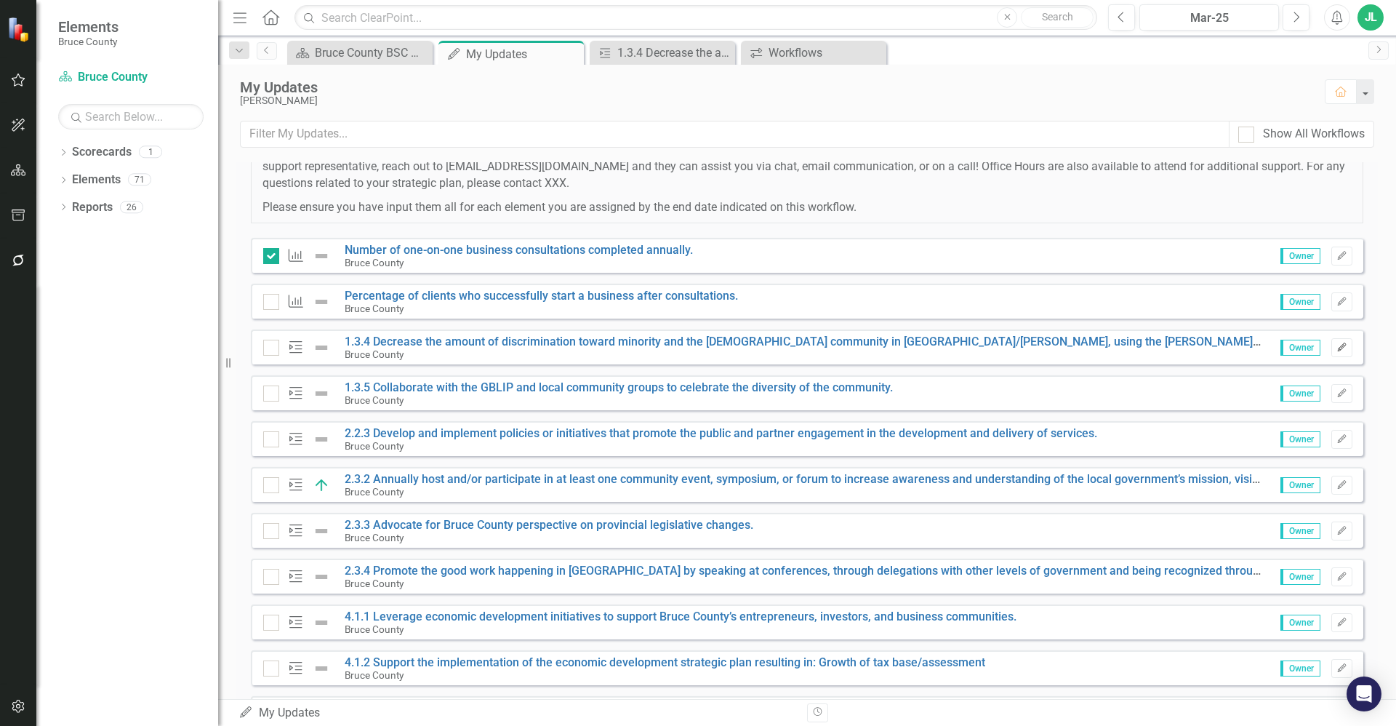
click at [696, 345] on icon "Edit" at bounding box center [1341, 347] width 11 height 9
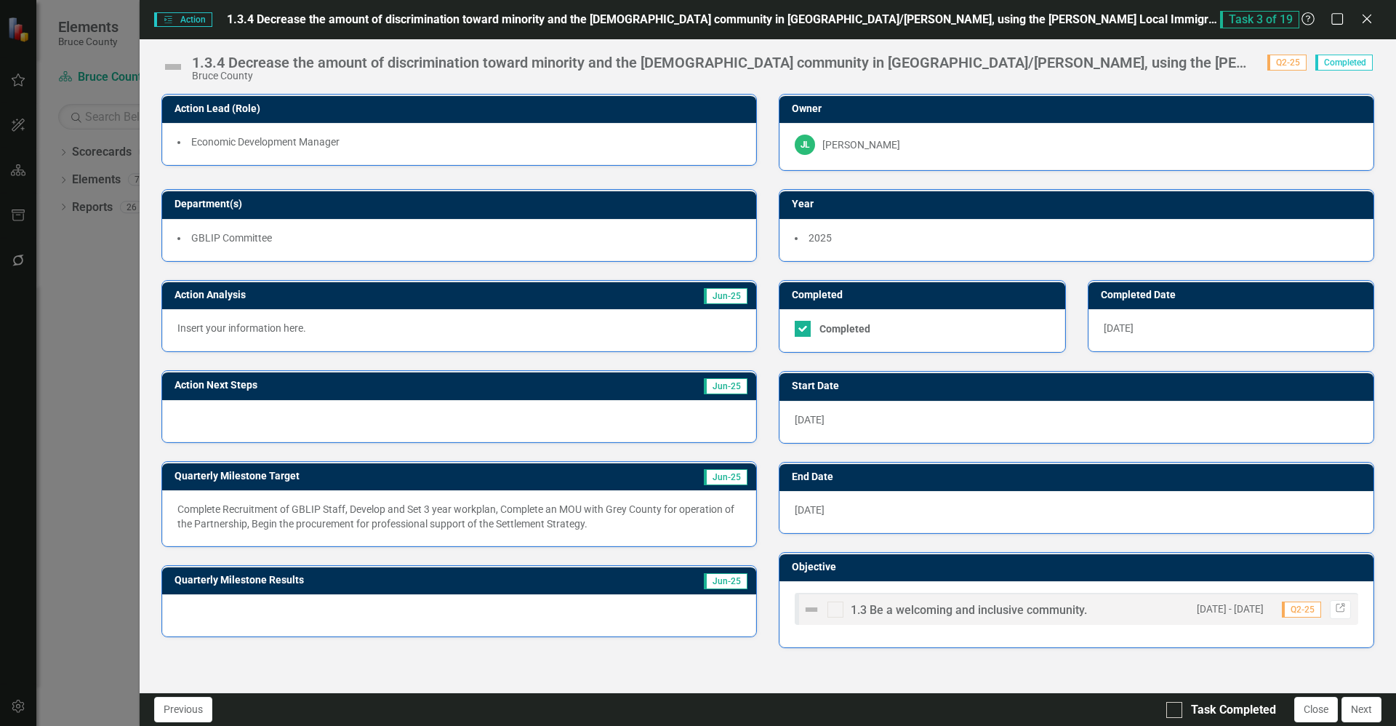
click at [696, 81] on div "Bruce County" at bounding box center [722, 76] width 1061 height 11
click at [696, 15] on icon "Close" at bounding box center [1366, 19] width 18 height 14
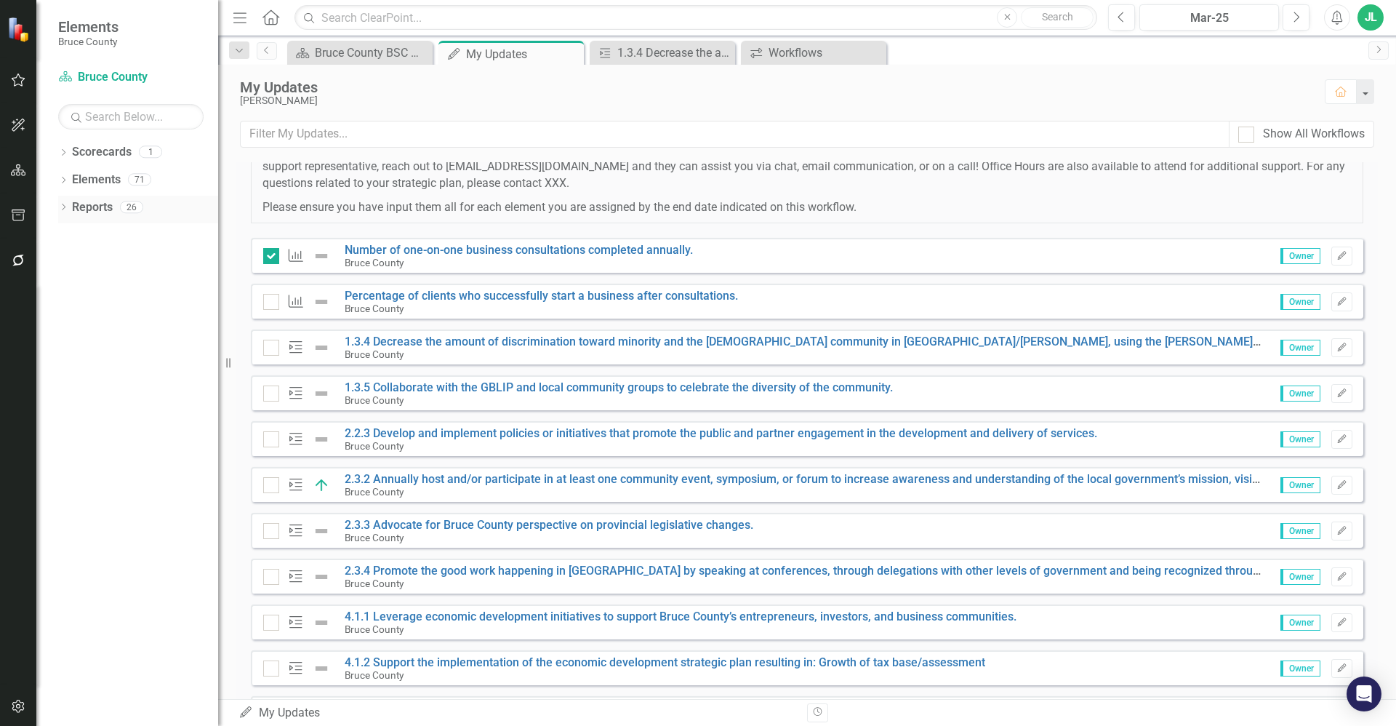
click at [67, 208] on icon "Dropdown" at bounding box center [63, 208] width 10 height 8
click at [72, 236] on icon "Dropdown" at bounding box center [70, 234] width 10 height 8
click at [102, 311] on div "Ownership" at bounding box center [147, 311] width 141 height 13
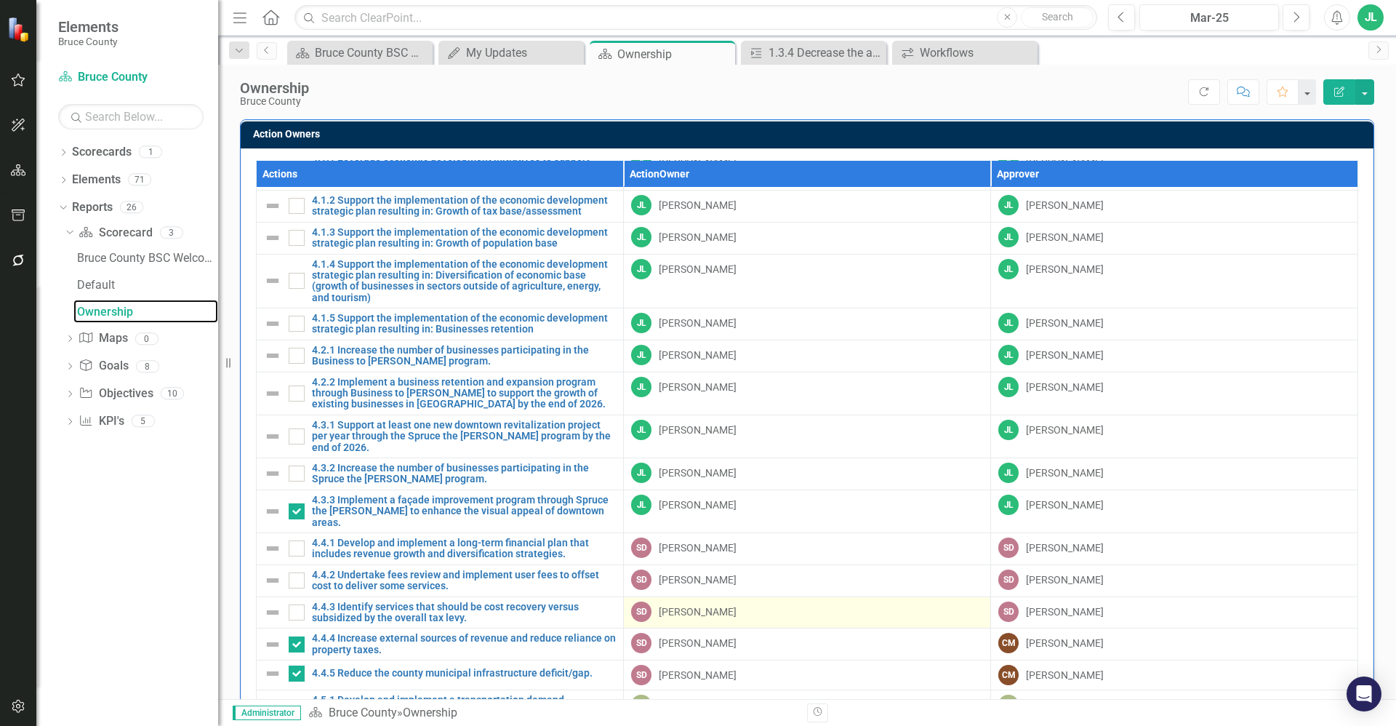
scroll to position [1054, 0]
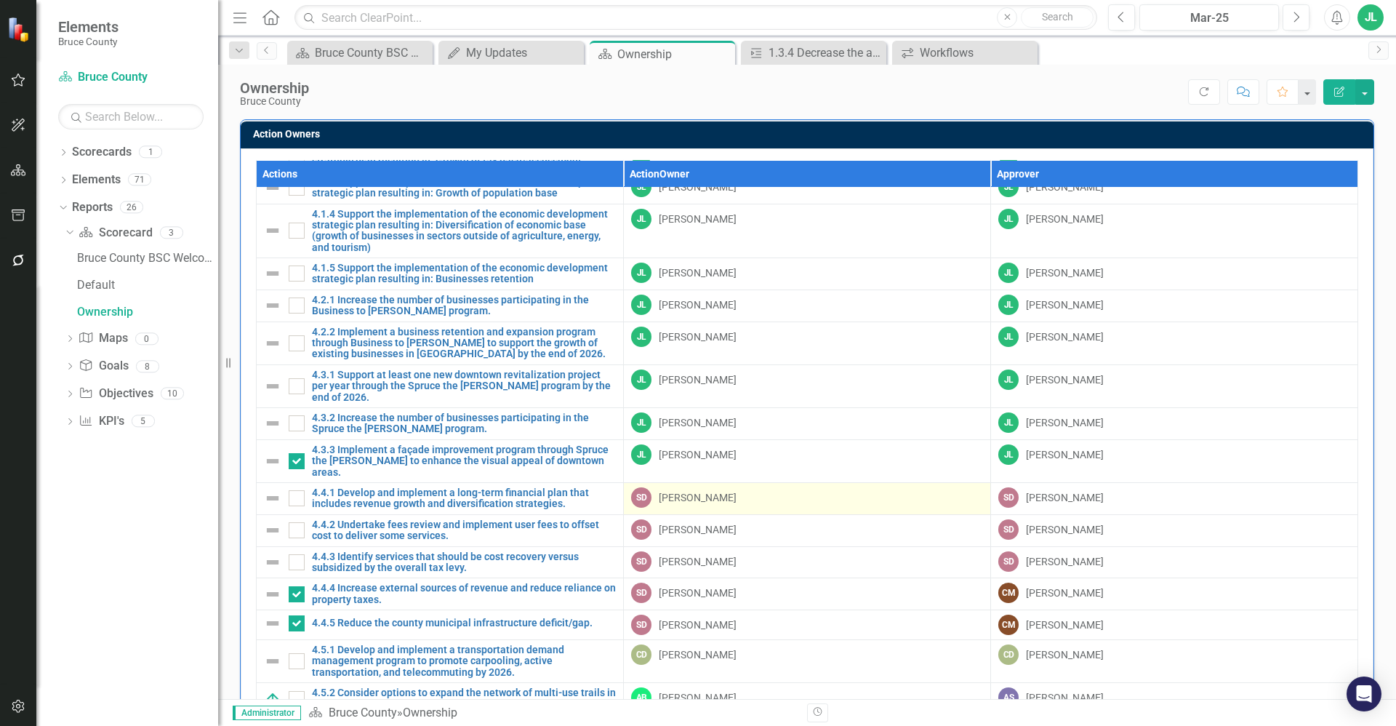
click at [696, 487] on div "SD [PERSON_NAME]" at bounding box center [807, 497] width 352 height 20
click at [696, 490] on div "[PERSON_NAME]" at bounding box center [698, 497] width 78 height 15
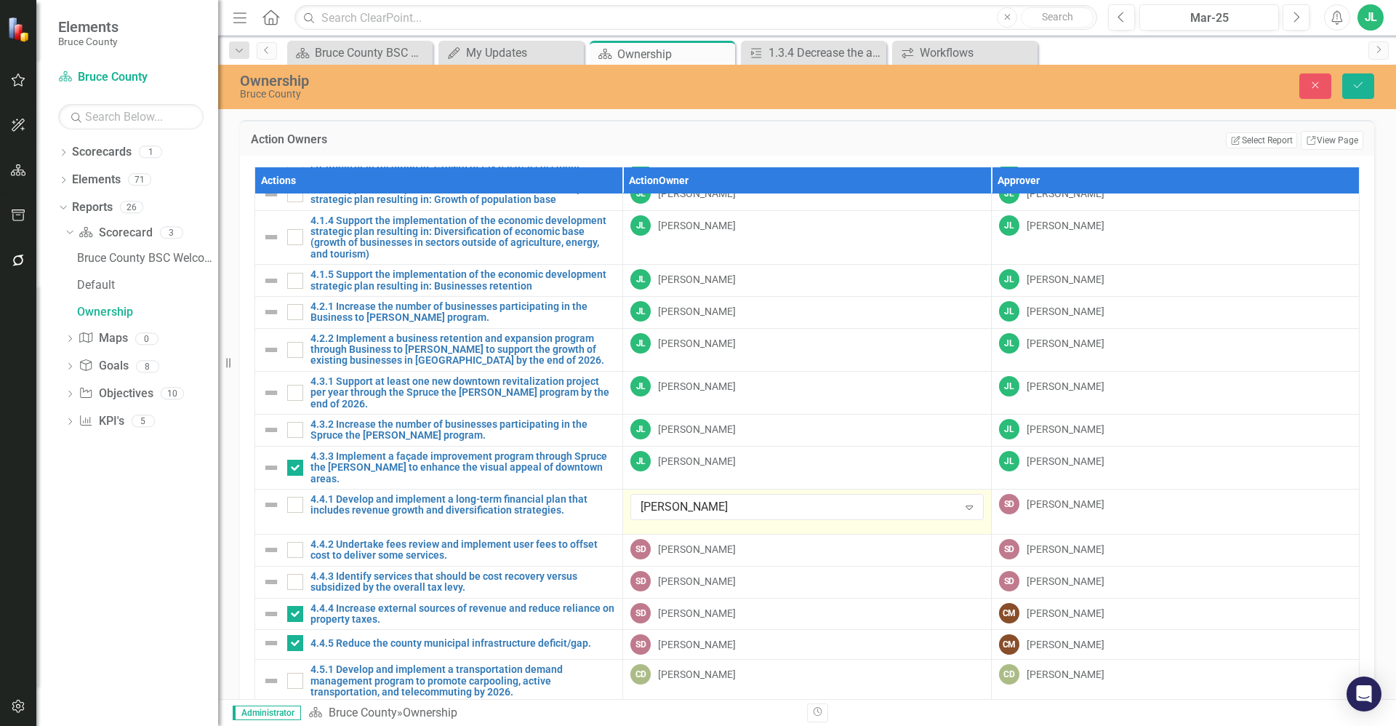
click at [696, 489] on td "[PERSON_NAME] Expand" at bounding box center [807, 511] width 368 height 45
click at [696, 499] on div "[PERSON_NAME]" at bounding box center [798, 507] width 317 height 17
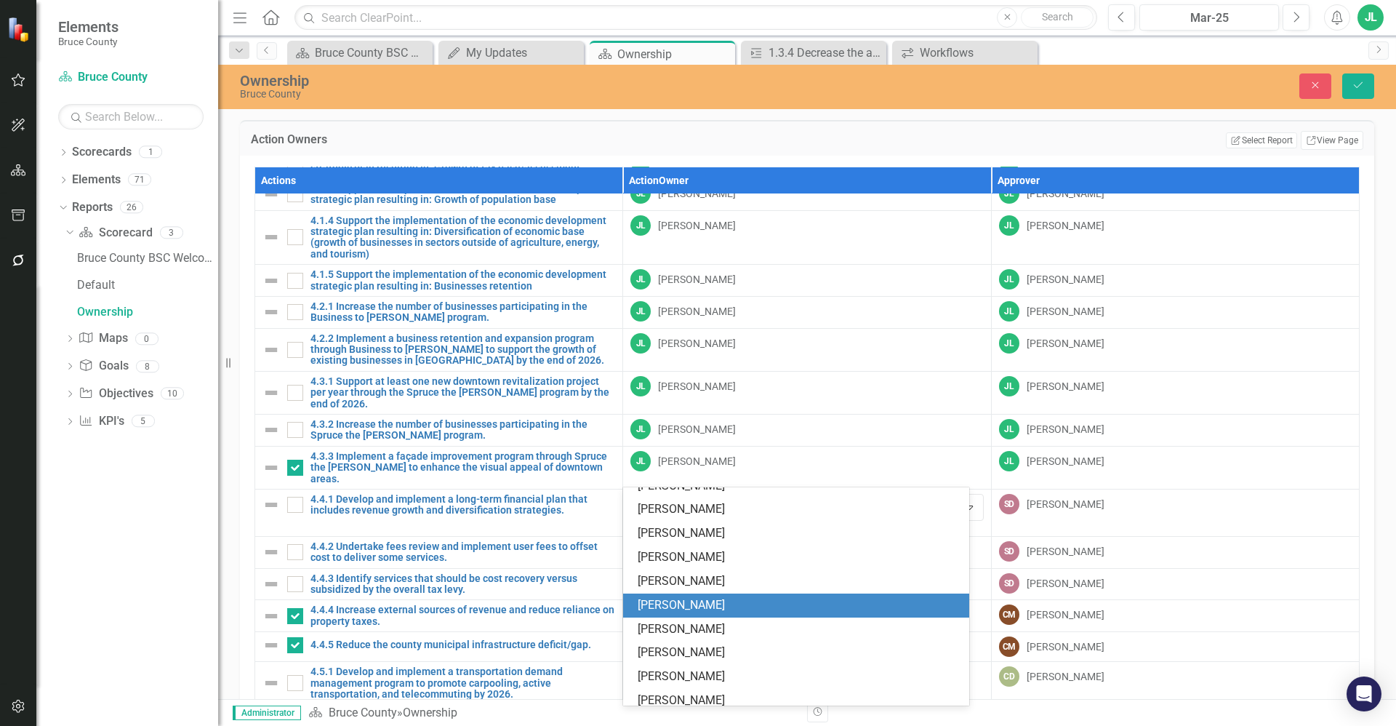
scroll to position [803, 0]
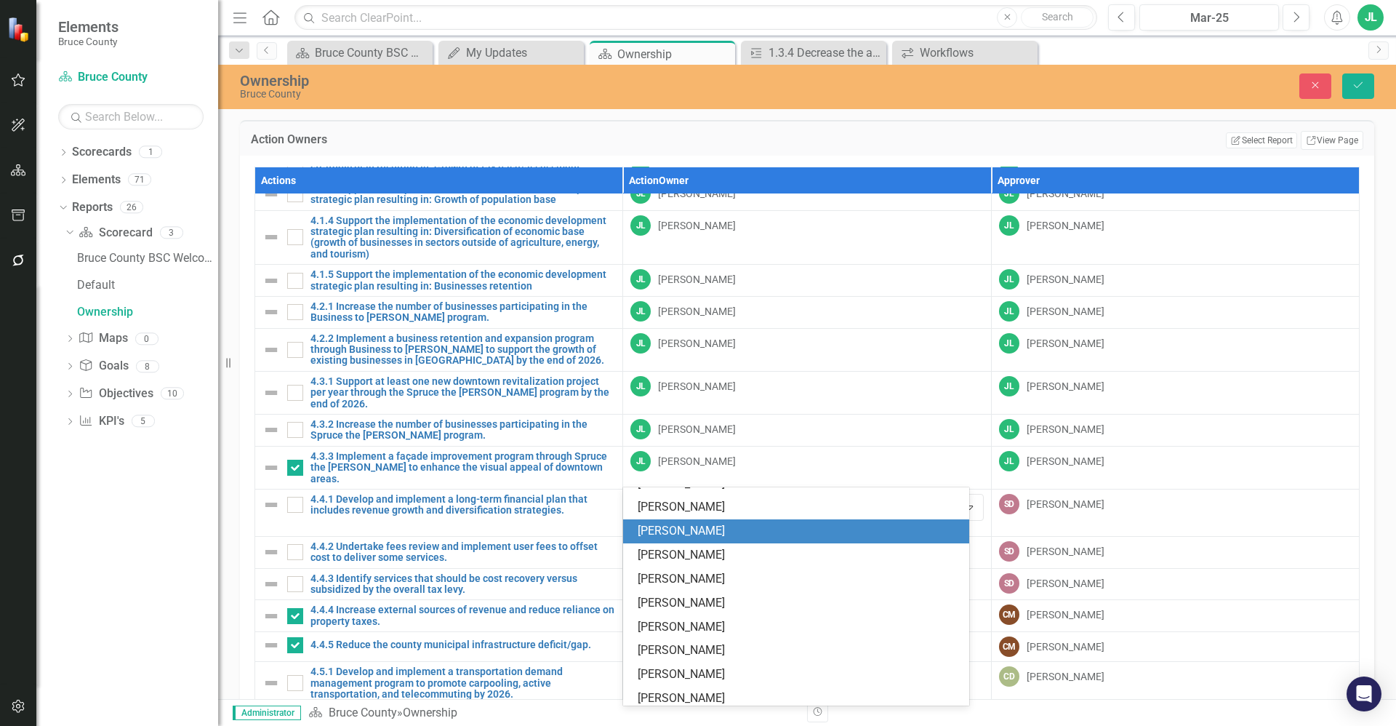
click at [696, 537] on div "[PERSON_NAME]" at bounding box center [799, 531] width 322 height 17
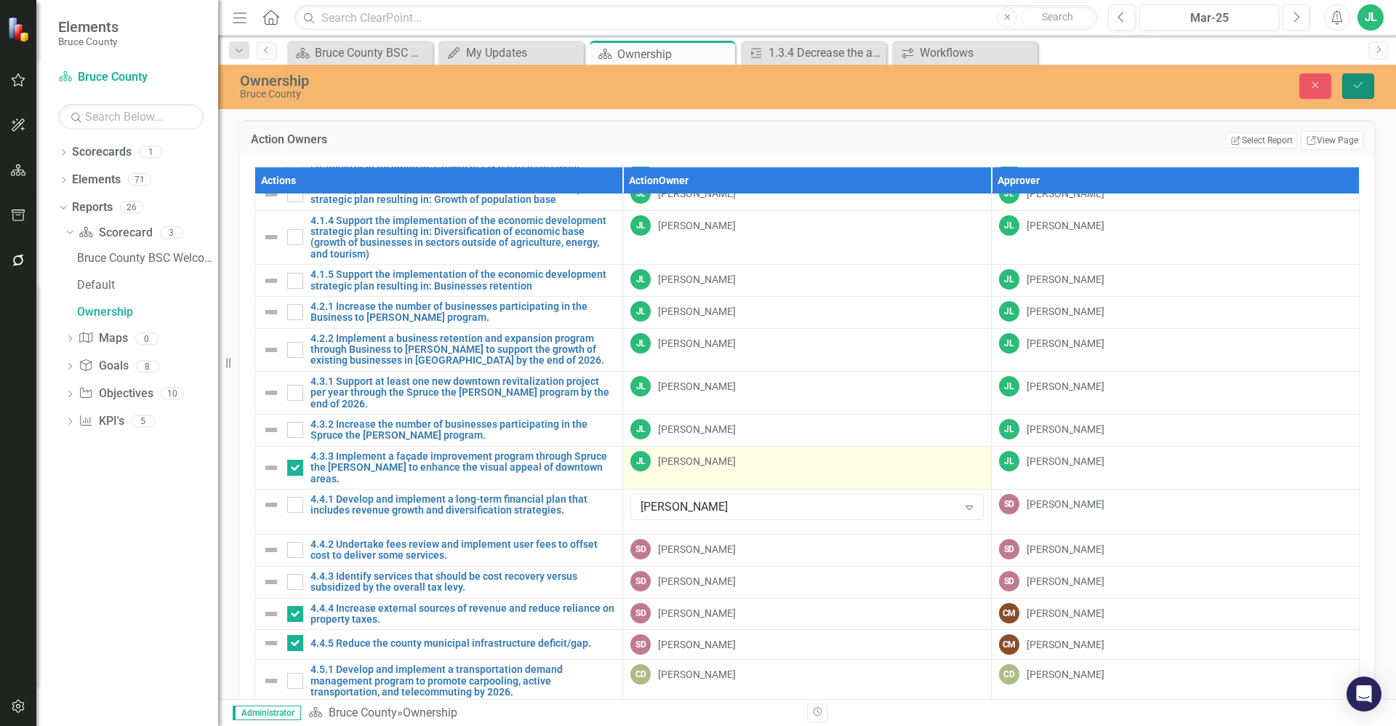
drag, startPoint x: 1362, startPoint y: 84, endPoint x: 923, endPoint y: 432, distance: 561.0
click at [696, 84] on icon "Save" at bounding box center [1357, 85] width 13 height 10
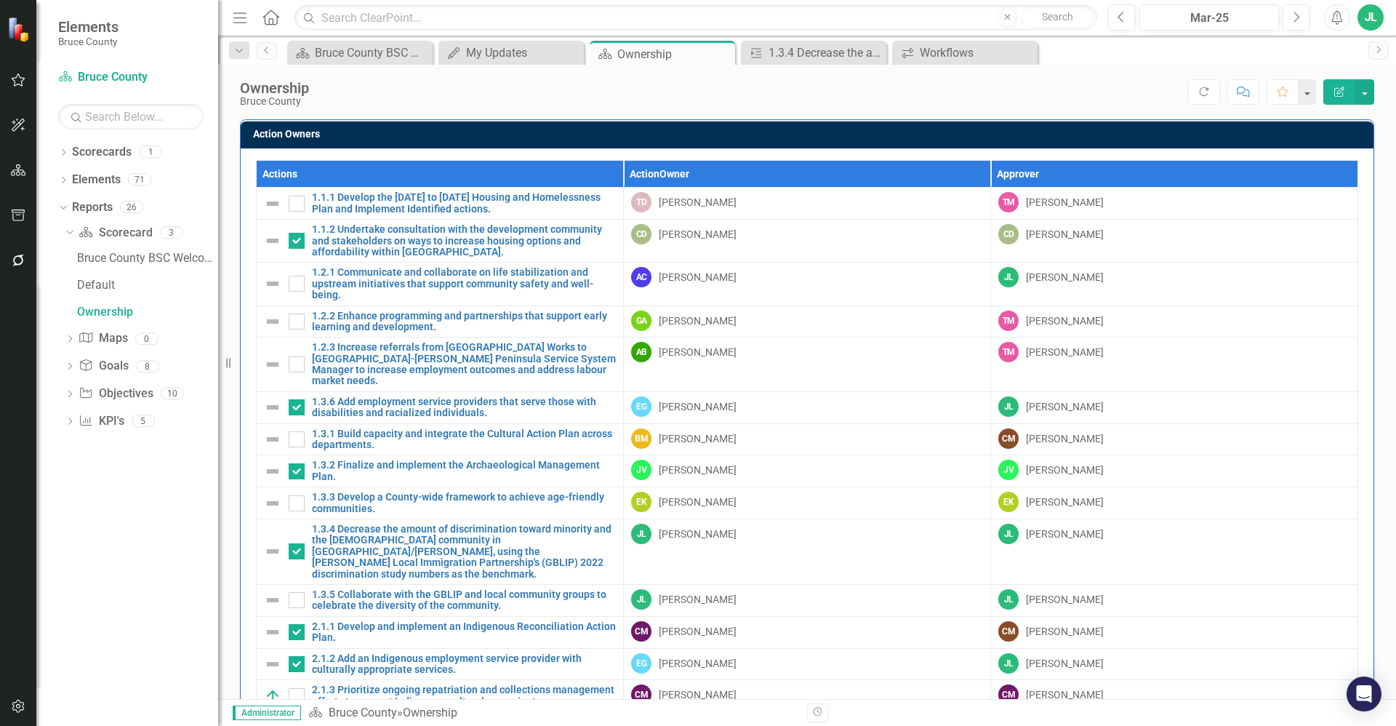
scroll to position [571, 0]
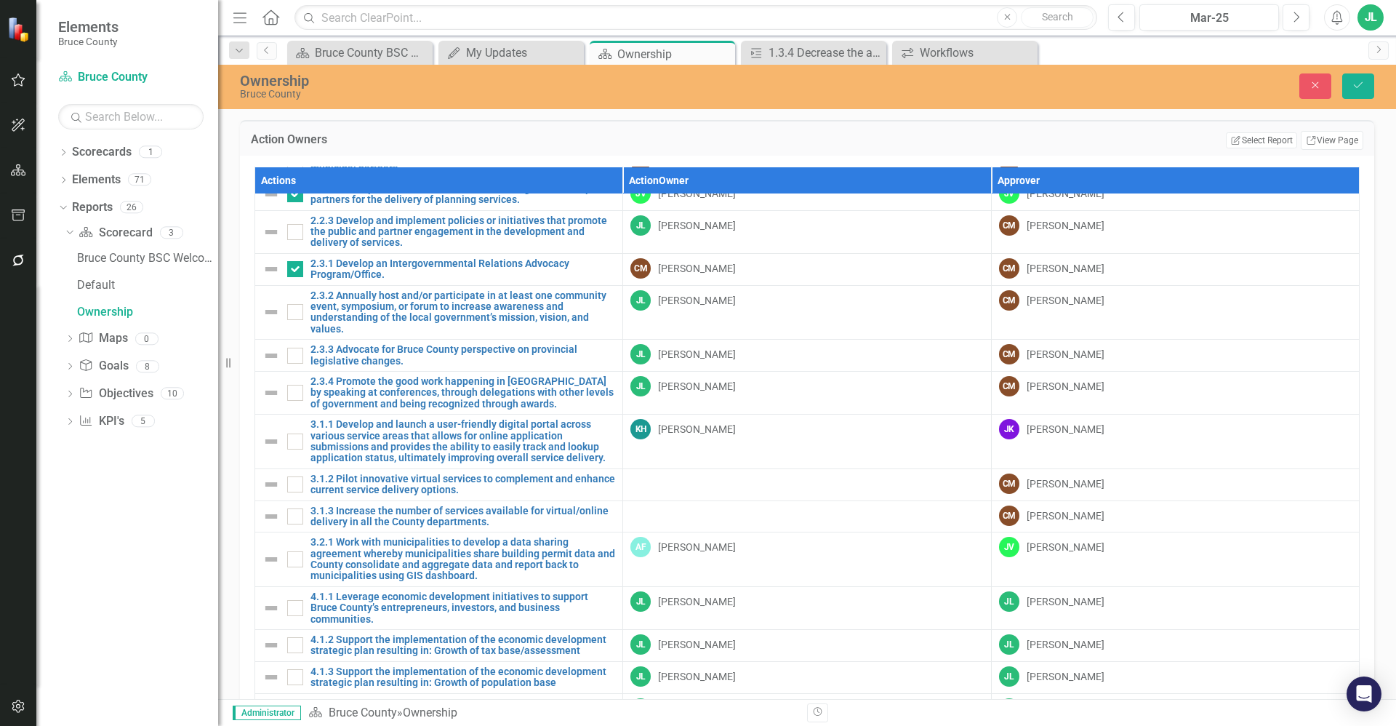
scroll to position [1109, 0]
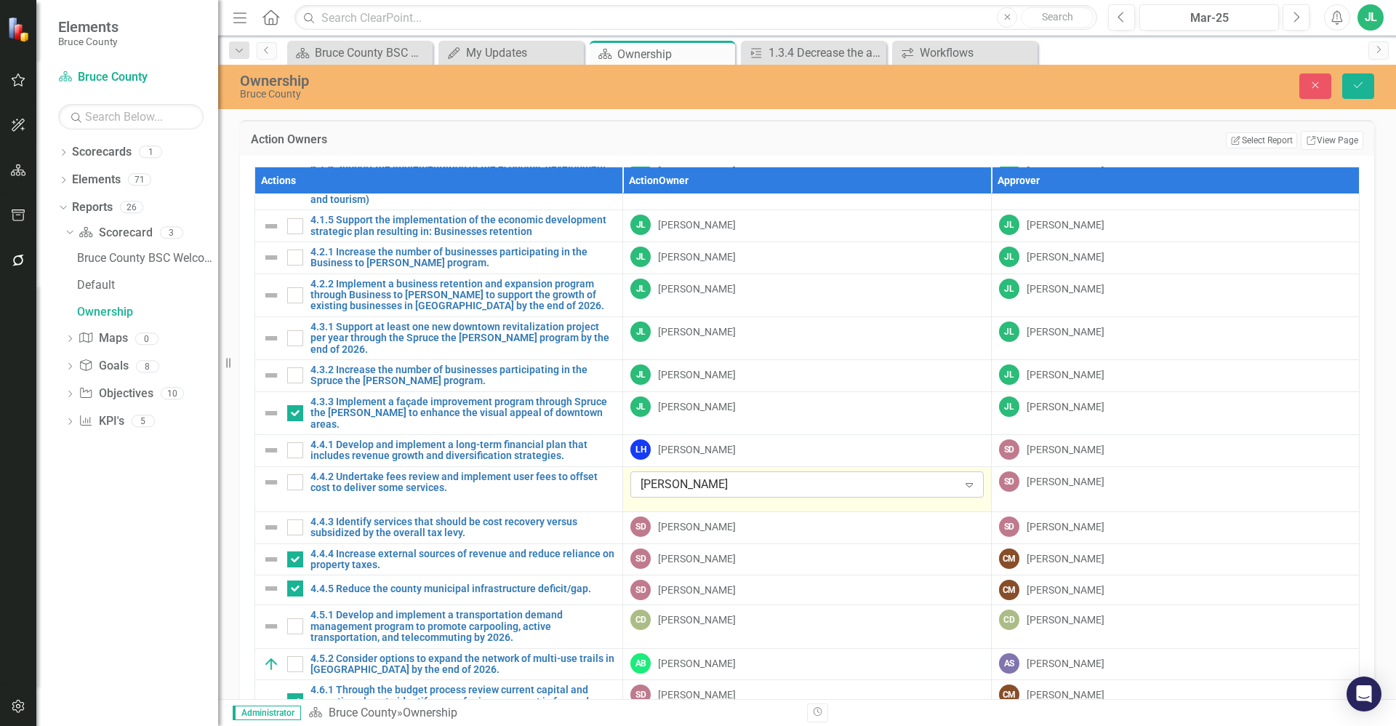
click at [696, 475] on div "[PERSON_NAME]" at bounding box center [798, 483] width 317 height 17
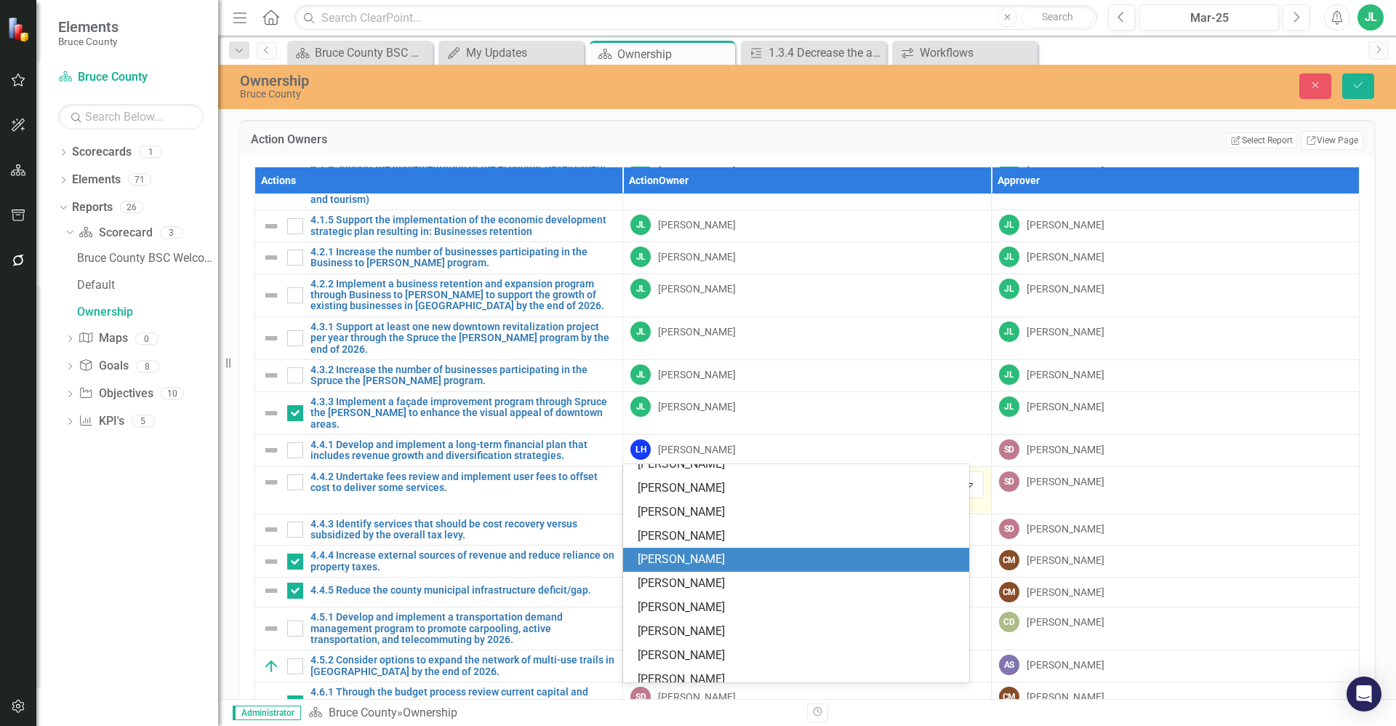
scroll to position [731, 0]
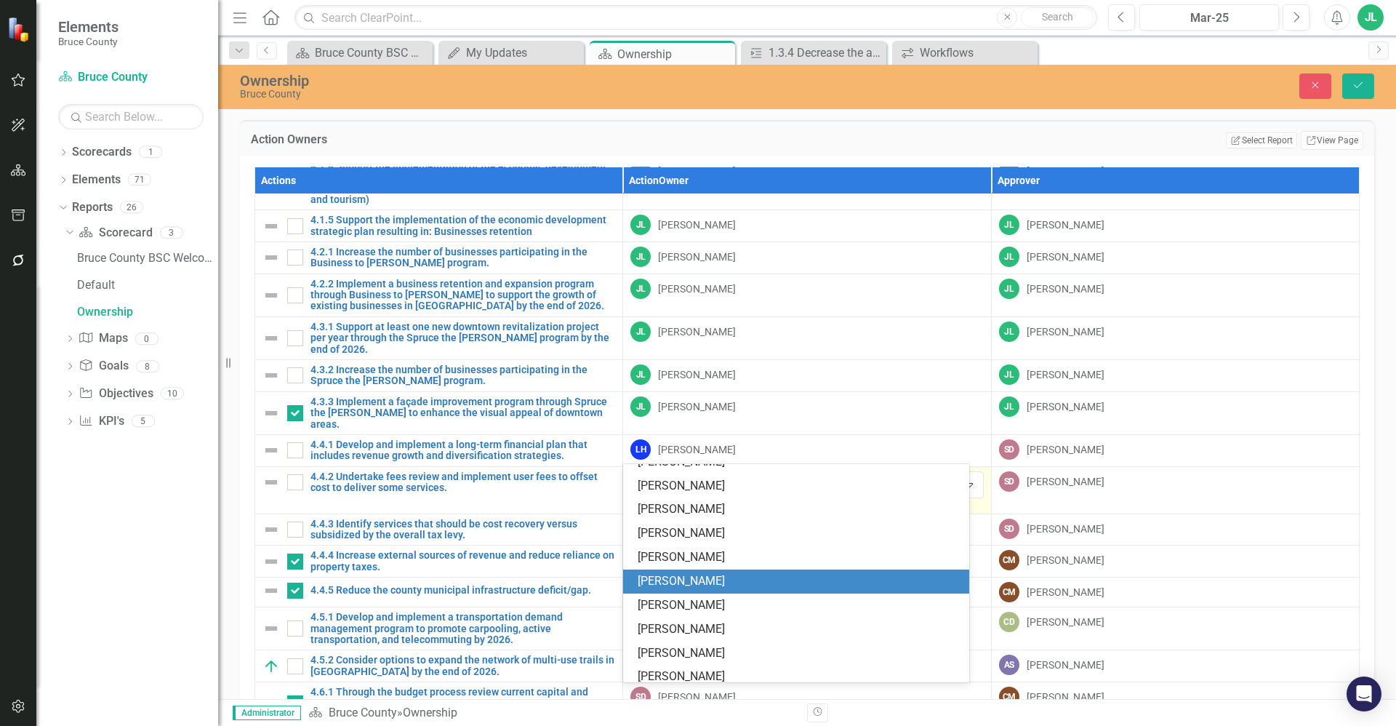
click at [696, 585] on div "[PERSON_NAME]" at bounding box center [799, 581] width 322 height 17
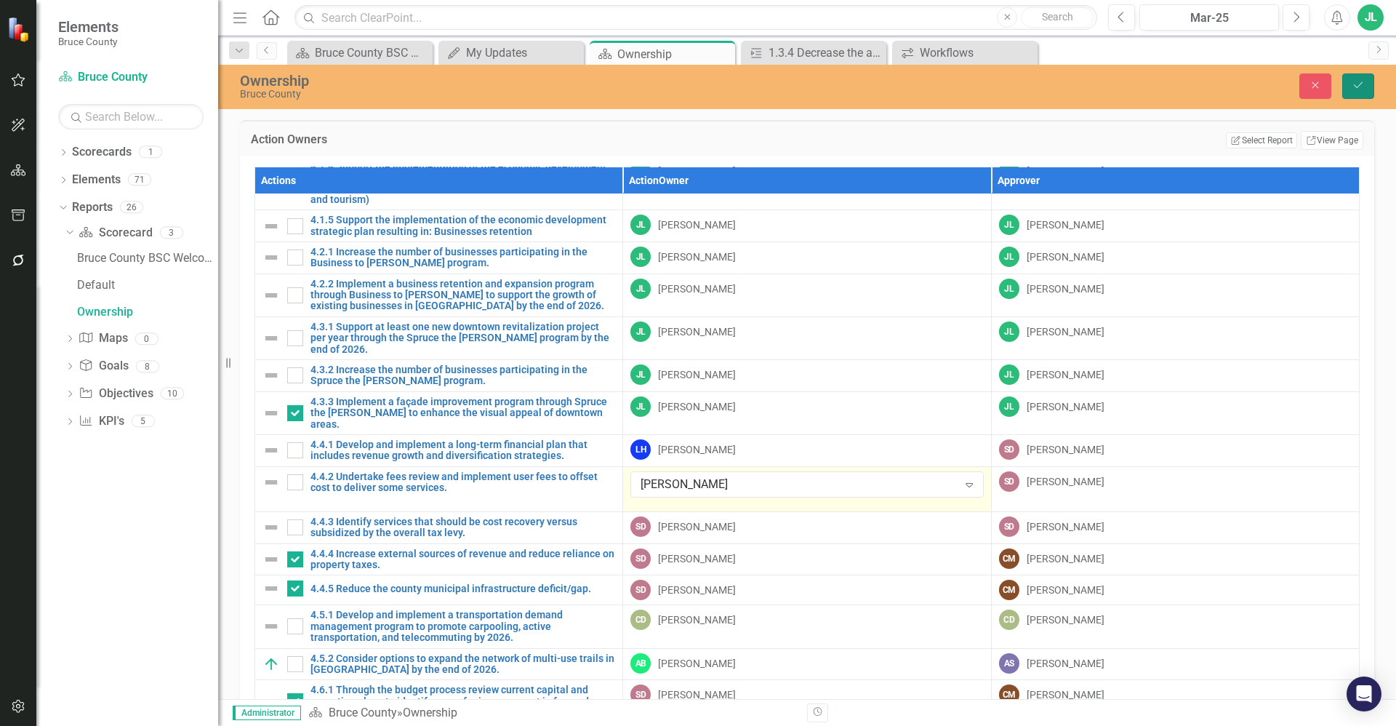
click at [696, 76] on button "Save" at bounding box center [1358, 85] width 32 height 25
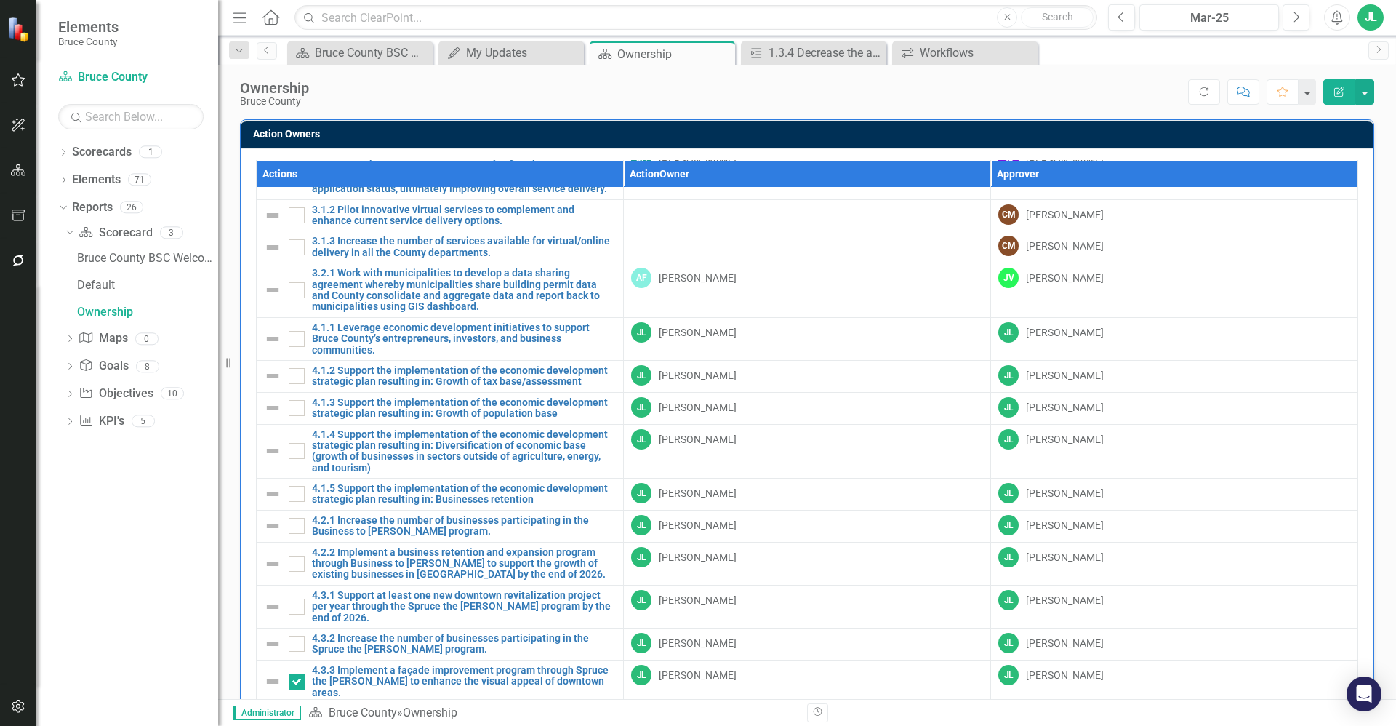
scroll to position [1109, 0]
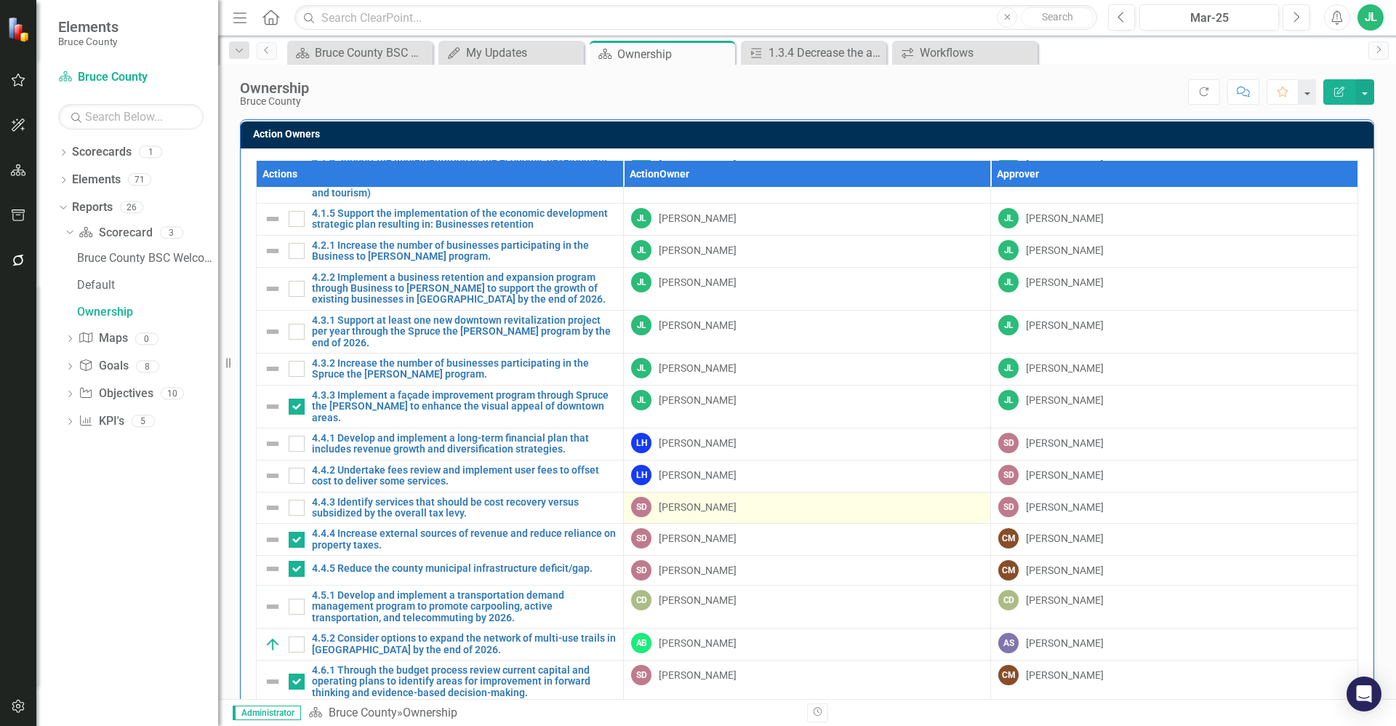
click at [696, 497] on div "SD [PERSON_NAME]" at bounding box center [807, 507] width 352 height 20
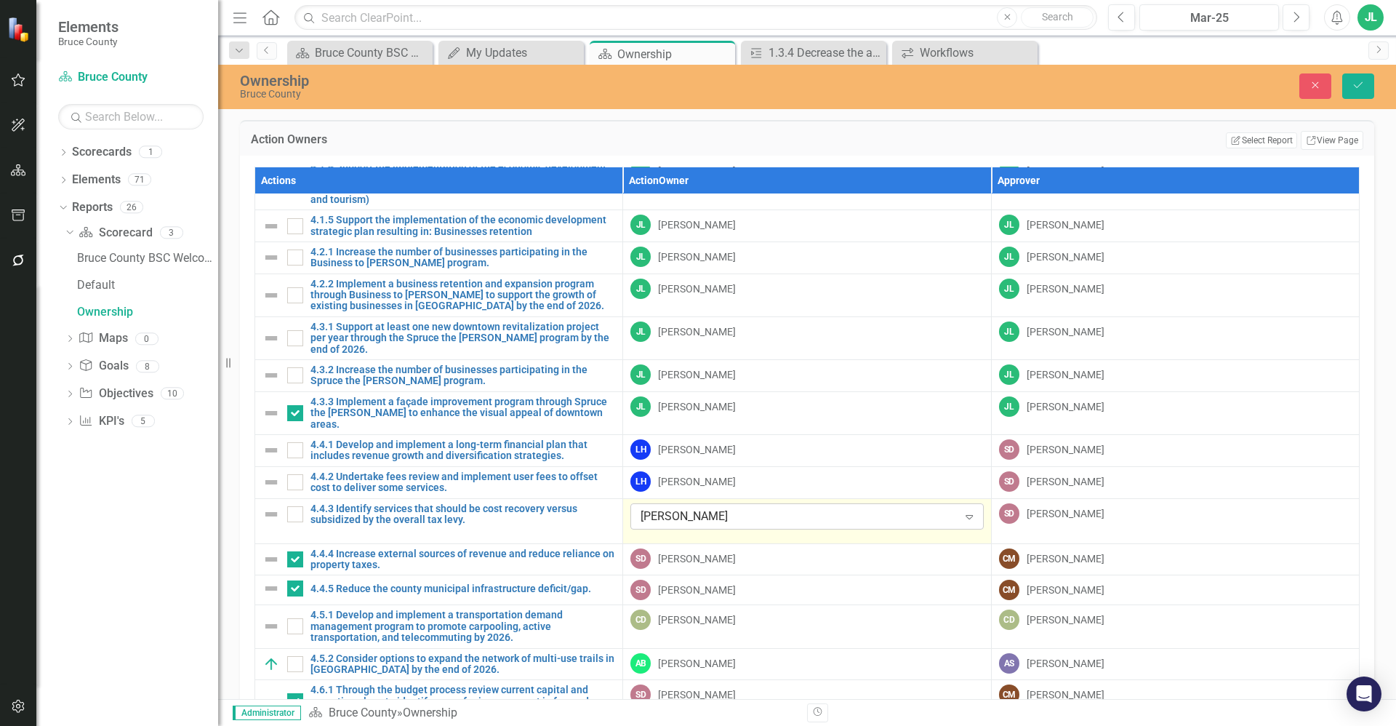
click at [696, 503] on div "[PERSON_NAME] Expand" at bounding box center [806, 516] width 353 height 26
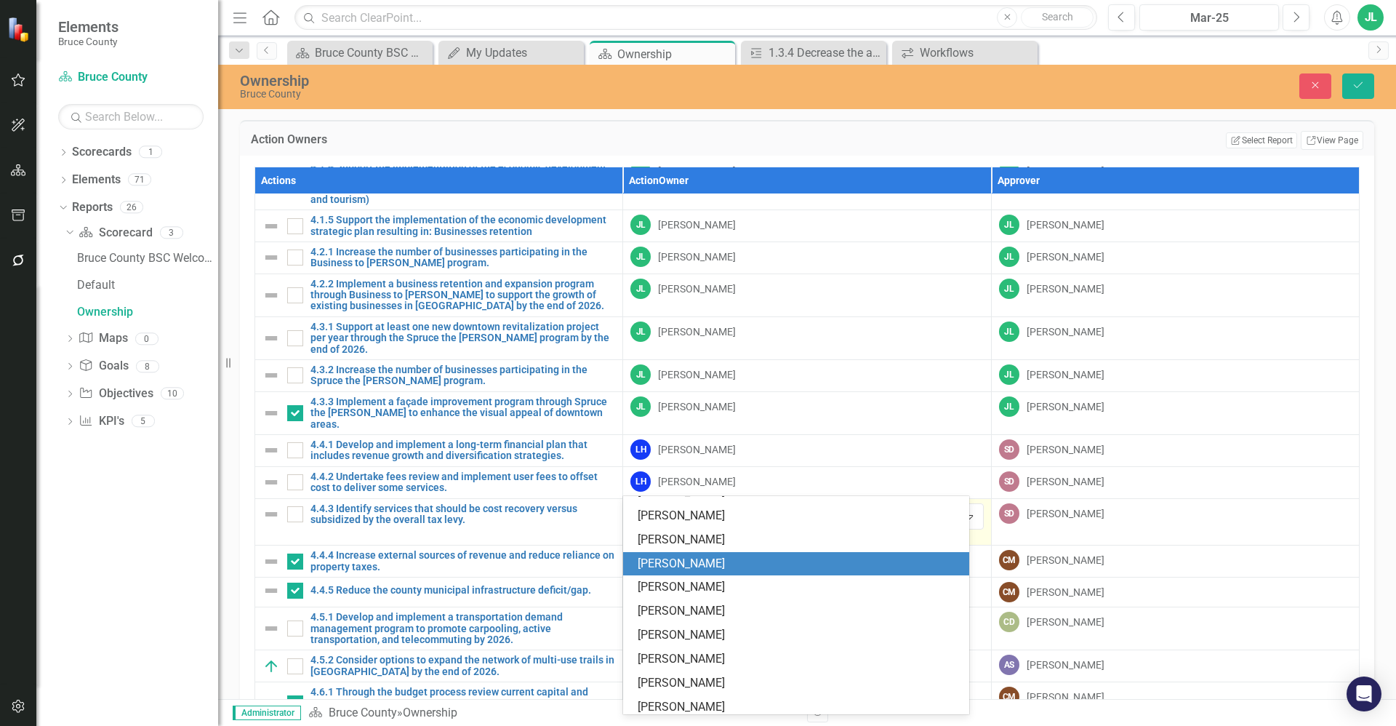
scroll to position [763, 0]
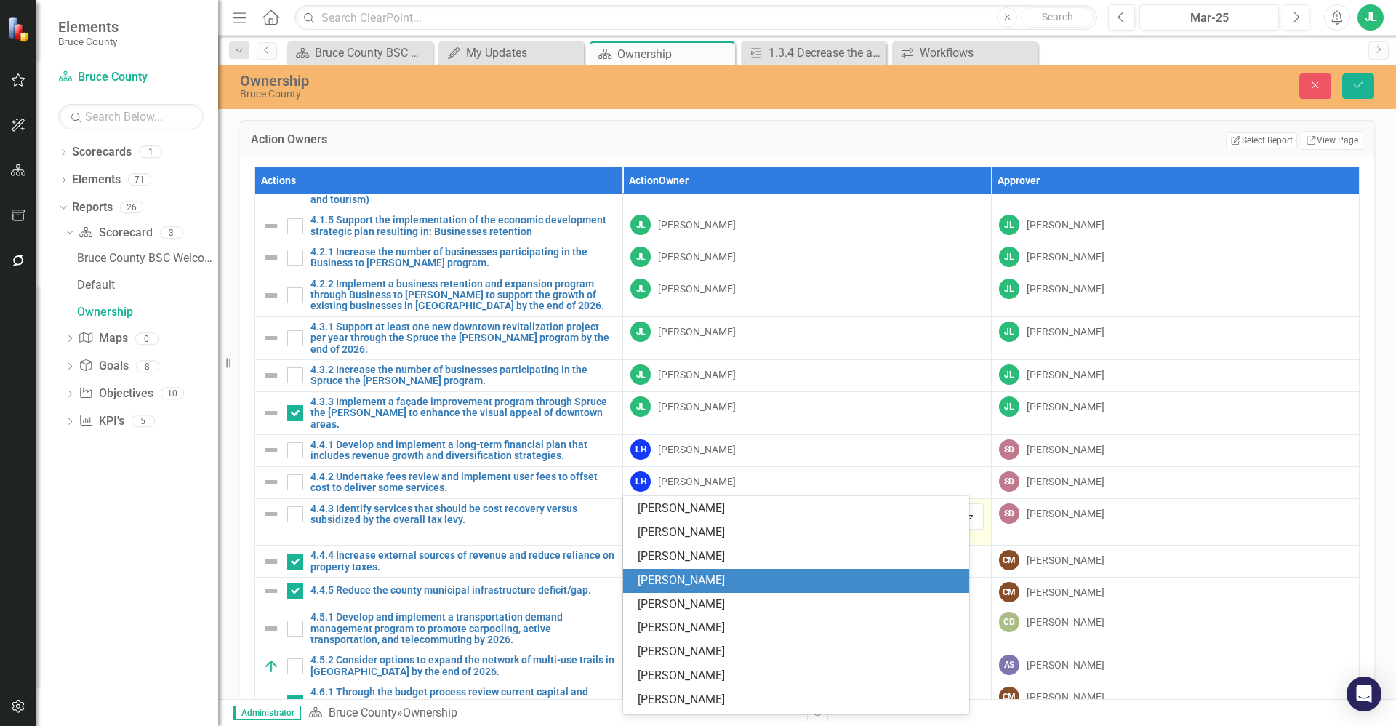
click at [686, 580] on div "[PERSON_NAME]" at bounding box center [799, 580] width 322 height 17
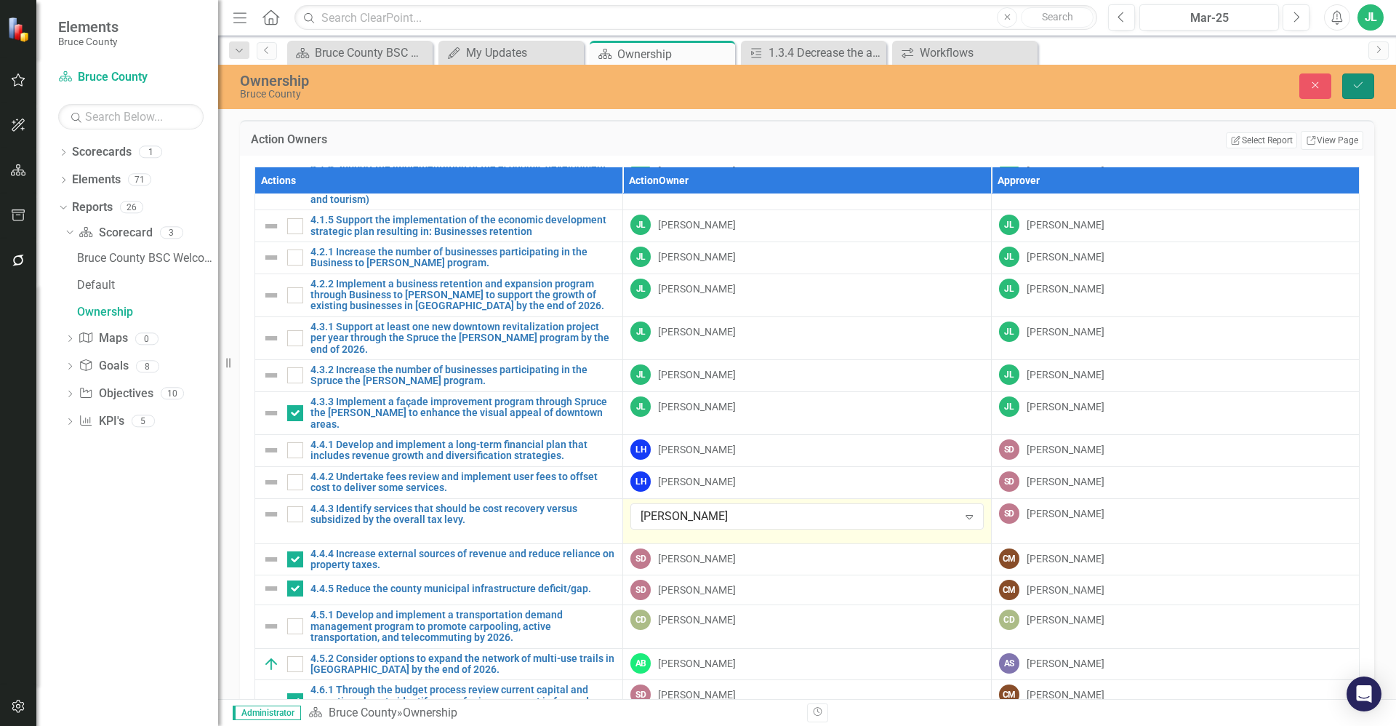
click at [696, 75] on button "Save" at bounding box center [1358, 85] width 32 height 25
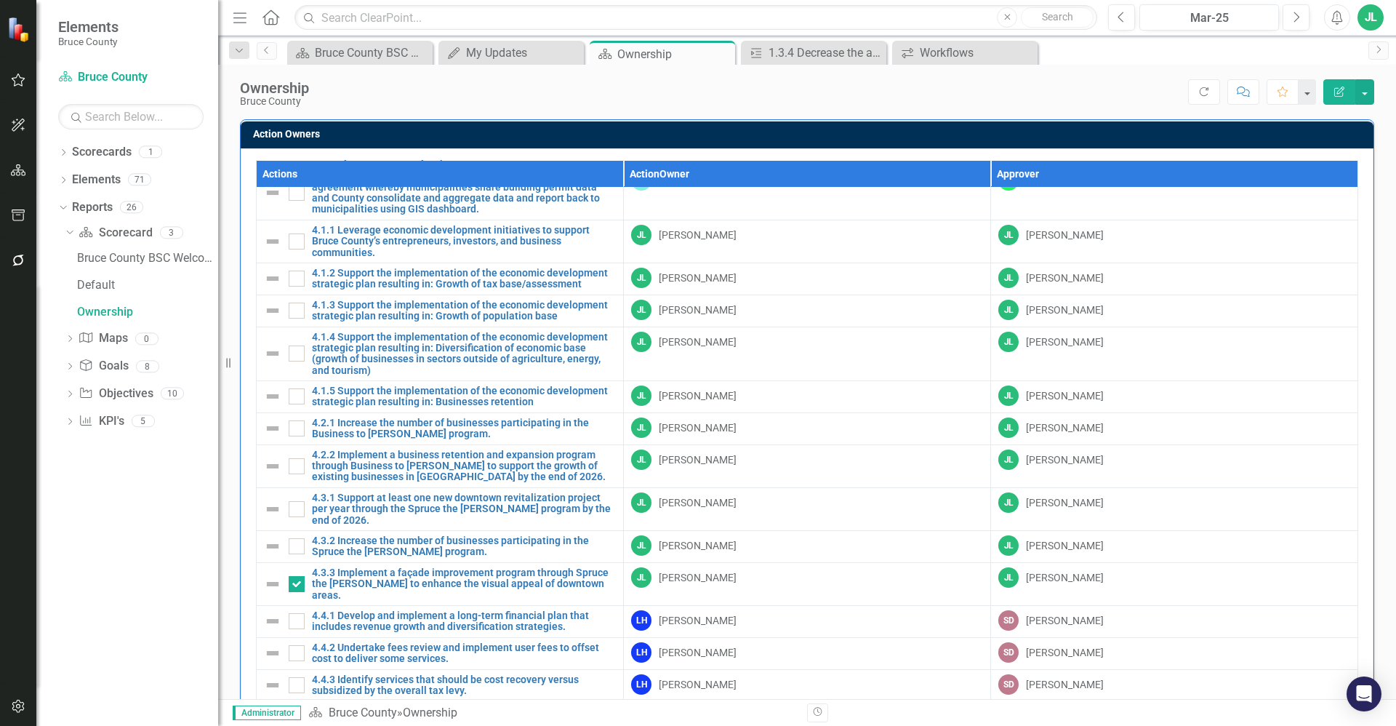
scroll to position [1200, 0]
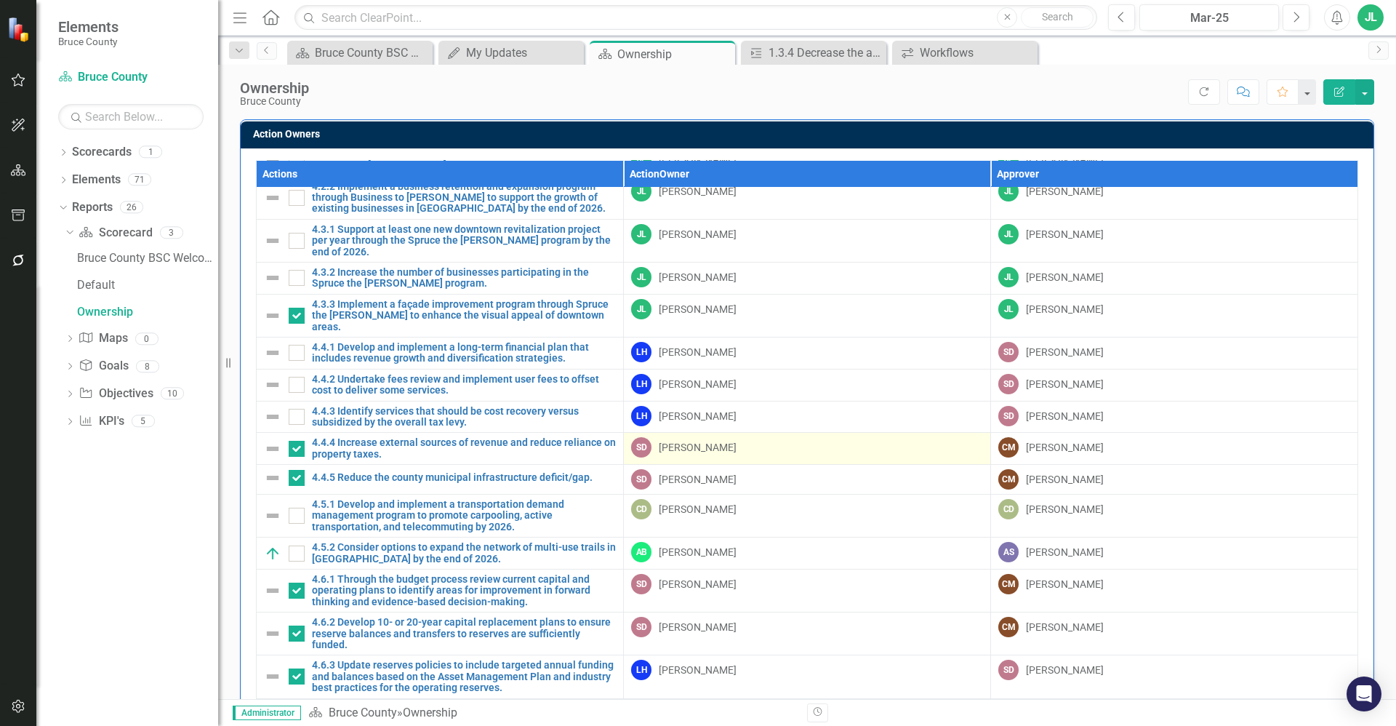
click at [696, 437] on div "SD [PERSON_NAME]" at bounding box center [807, 447] width 352 height 20
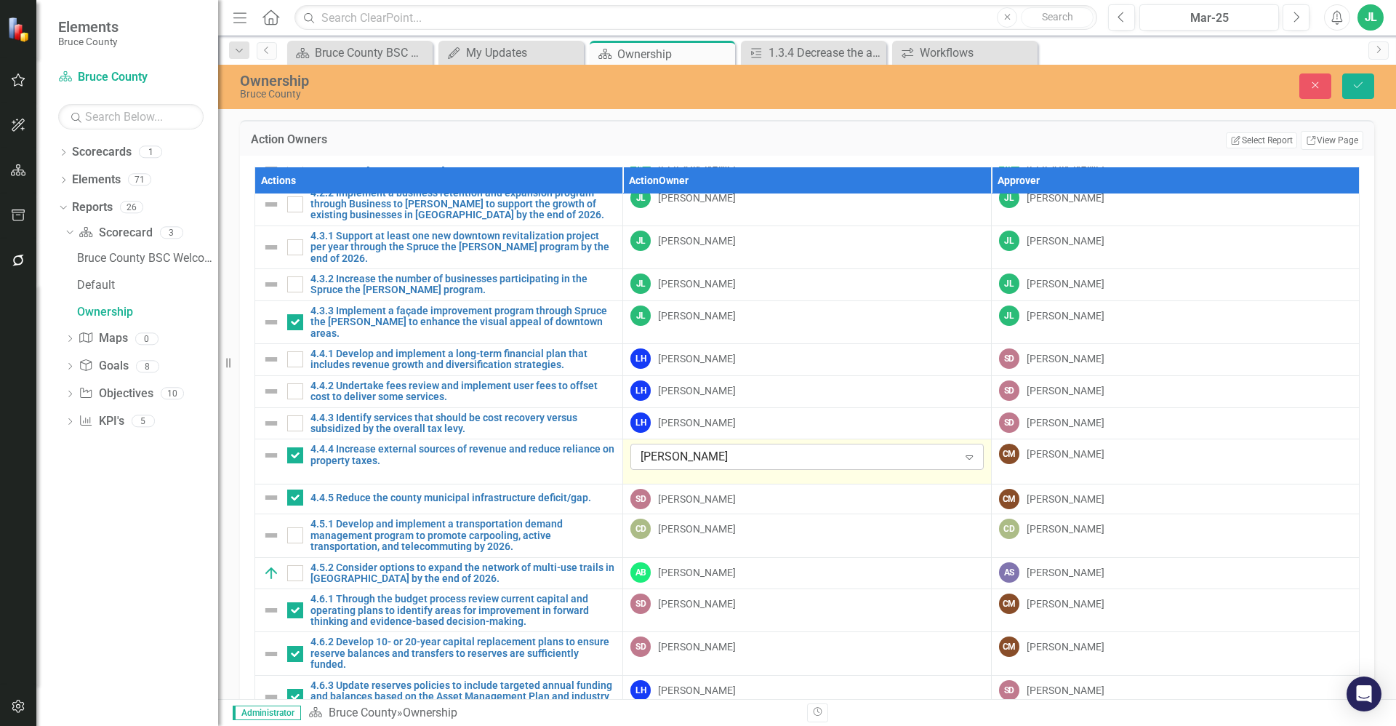
click at [696, 449] on div "[PERSON_NAME]" at bounding box center [798, 457] width 317 height 17
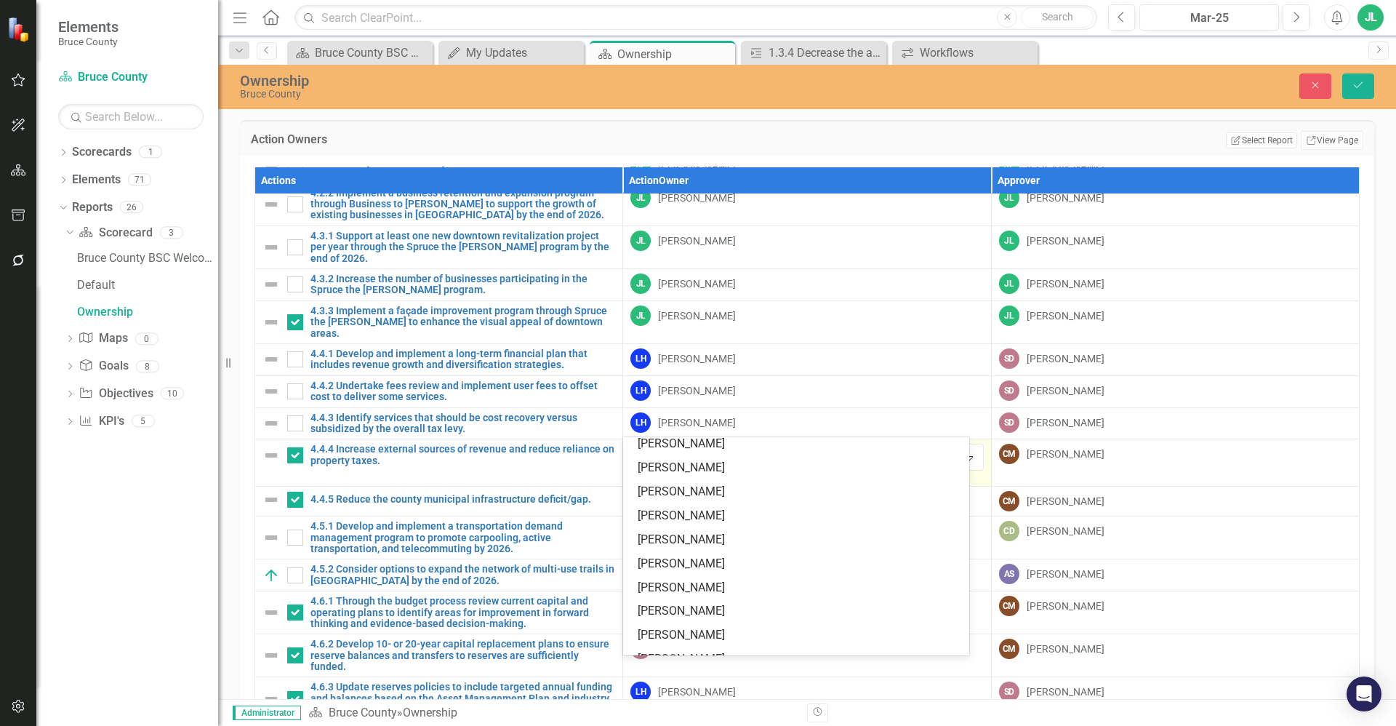
scroll to position [712, 0]
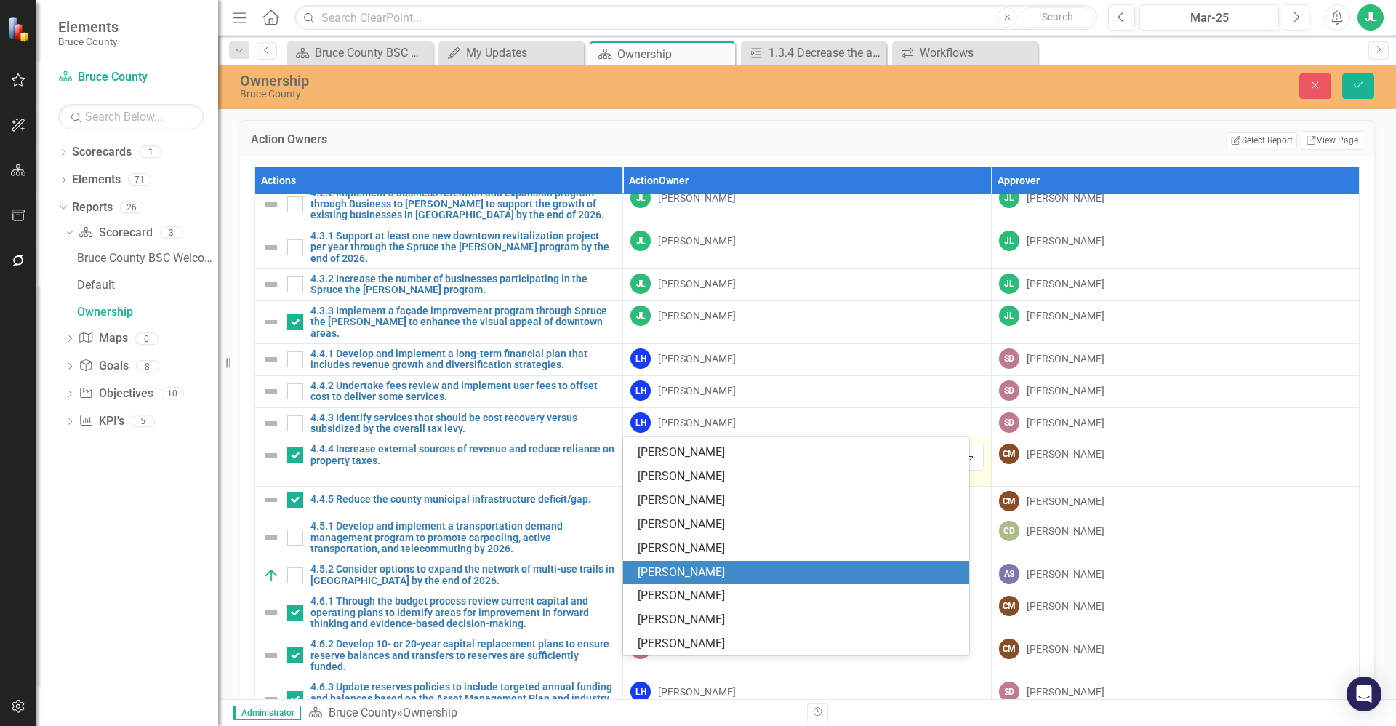
click at [696, 571] on div "[PERSON_NAME]" at bounding box center [799, 572] width 322 height 17
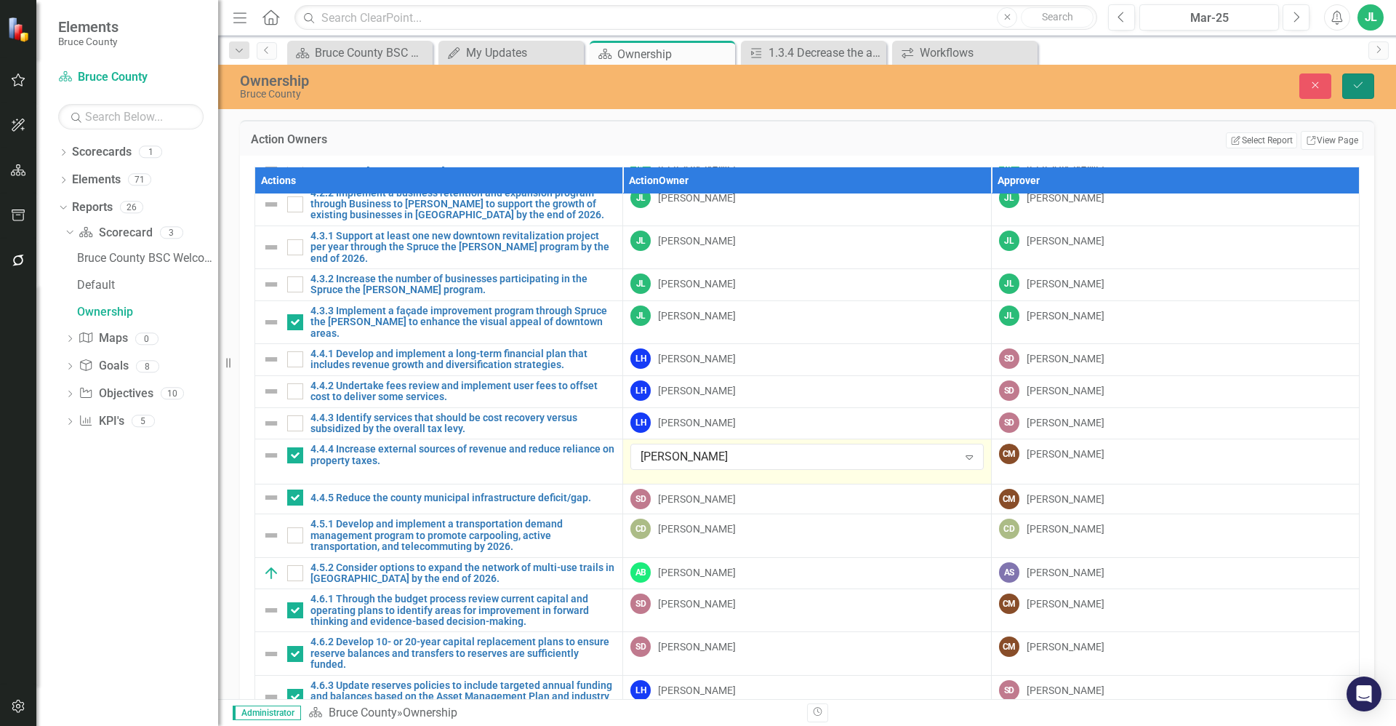
click at [696, 81] on icon "Save" at bounding box center [1357, 85] width 13 height 10
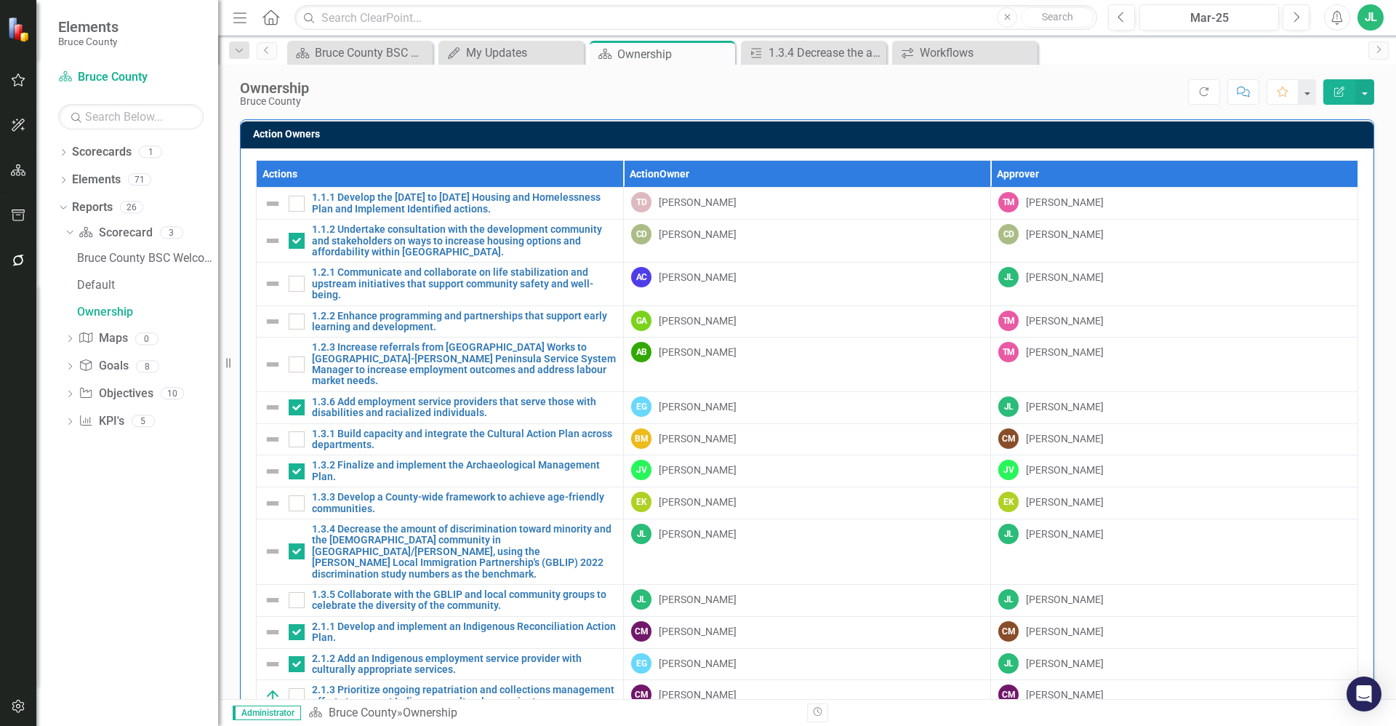
scroll to position [473, 0]
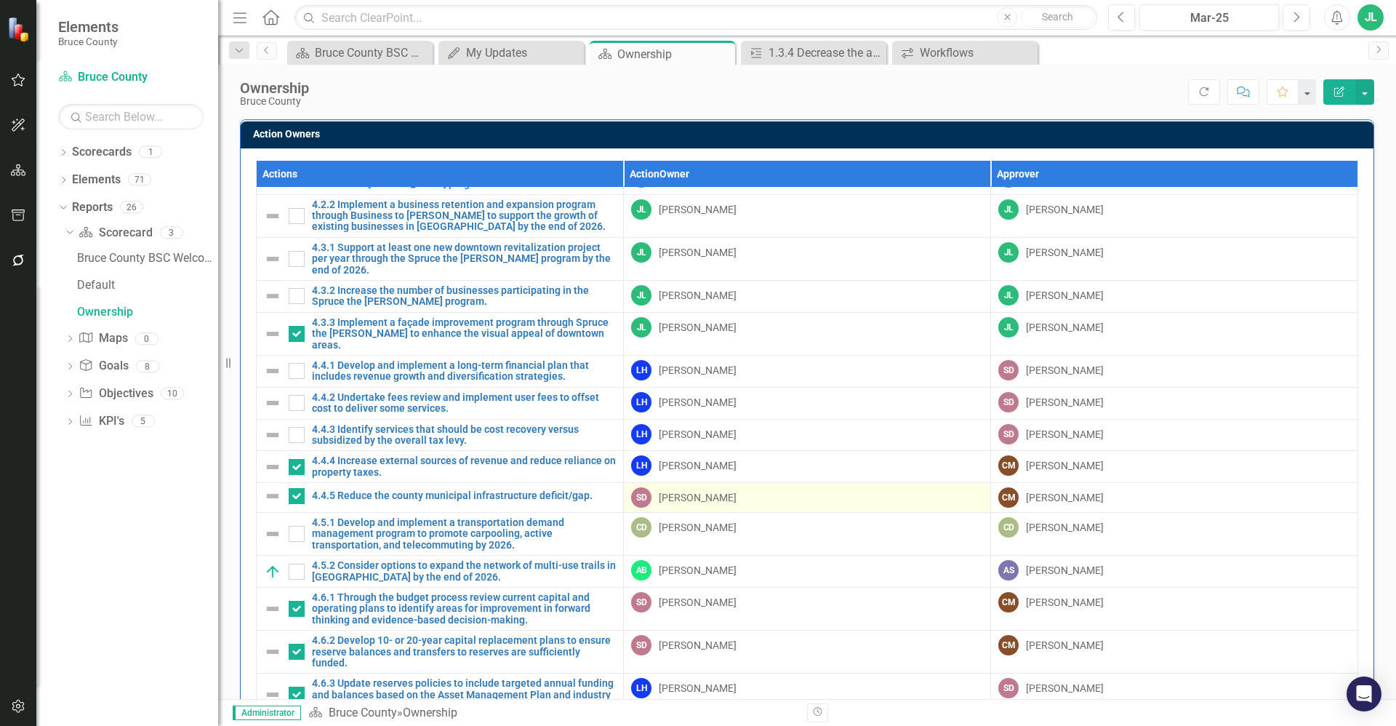
click at [696, 487] on div "SD [PERSON_NAME]" at bounding box center [807, 497] width 352 height 20
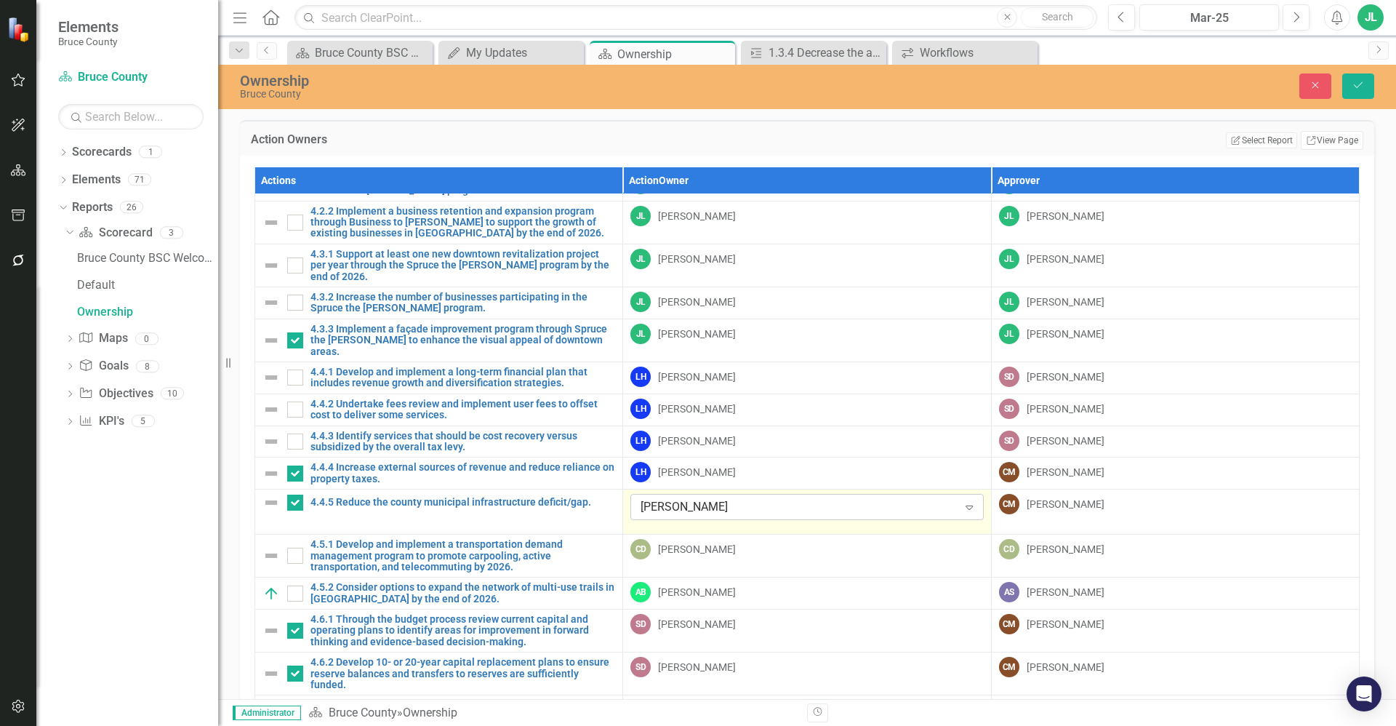
click at [696, 499] on div "[PERSON_NAME]" at bounding box center [798, 507] width 317 height 17
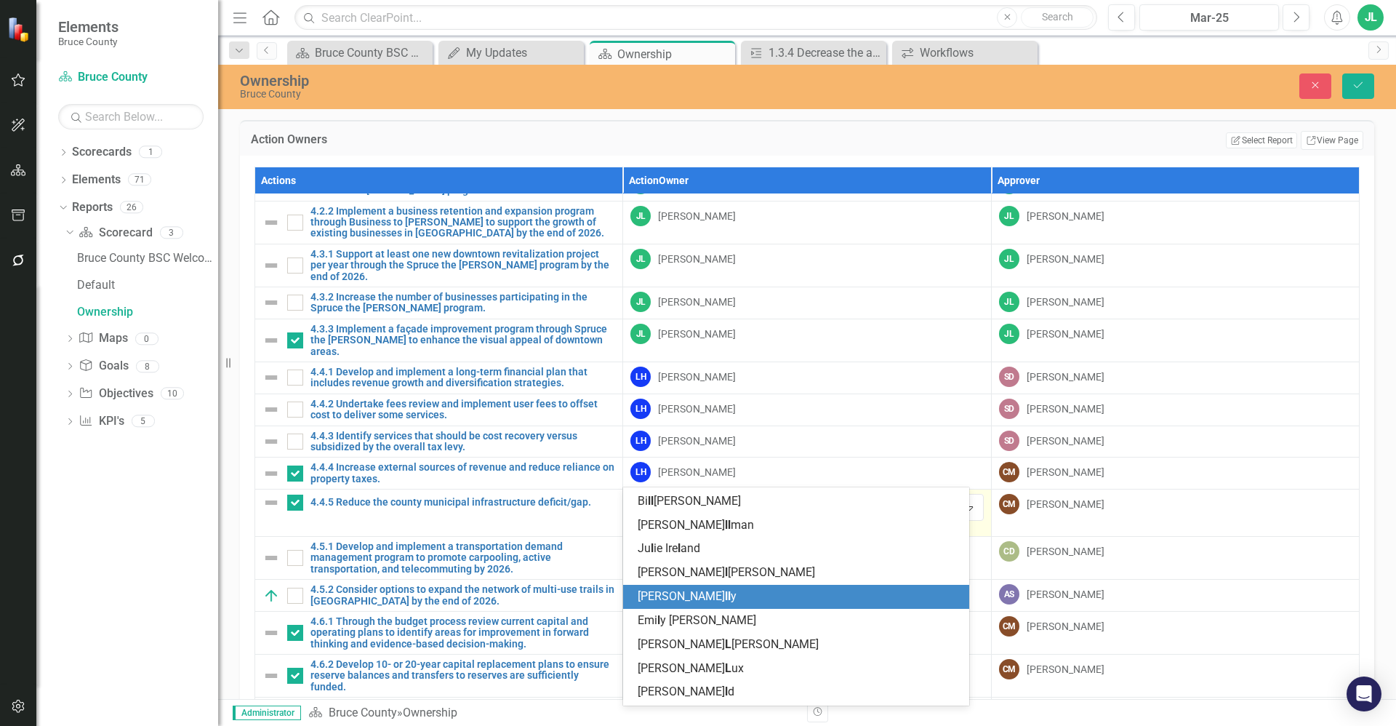
scroll to position [0, 0]
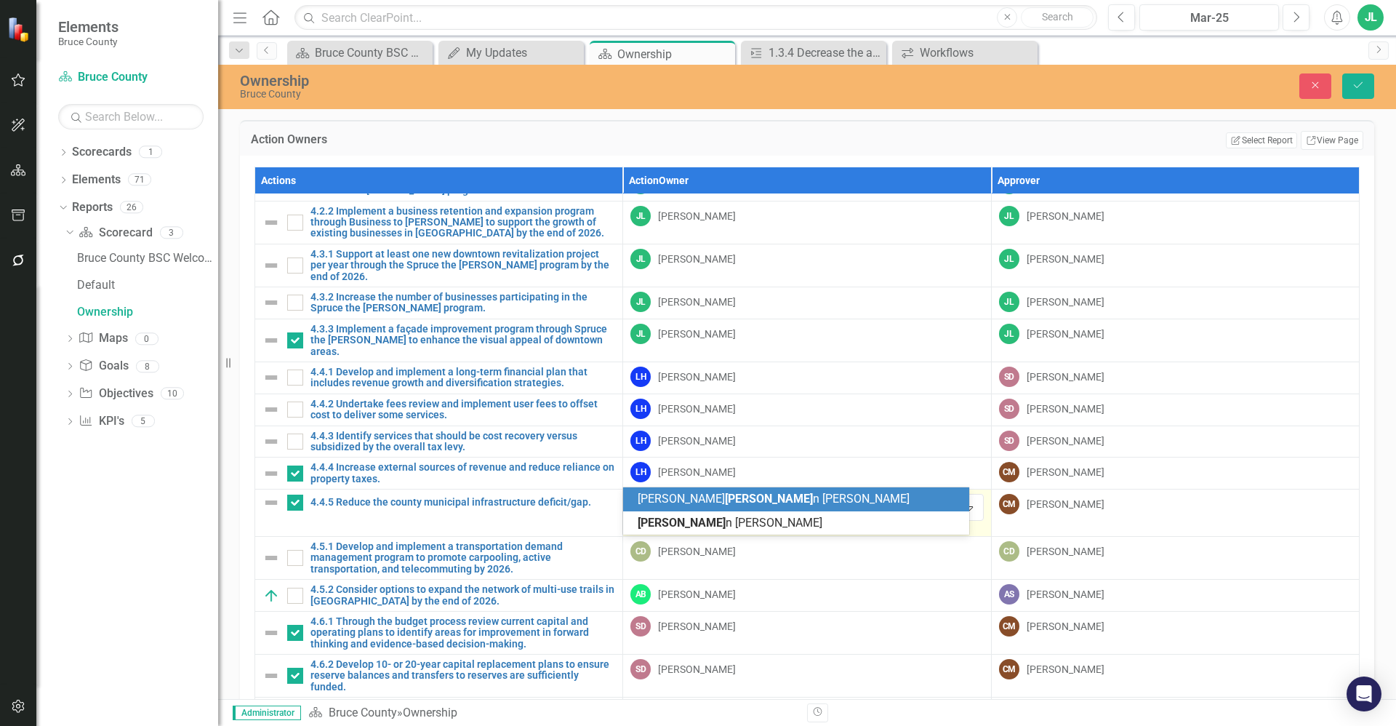
type input "[PERSON_NAME]"
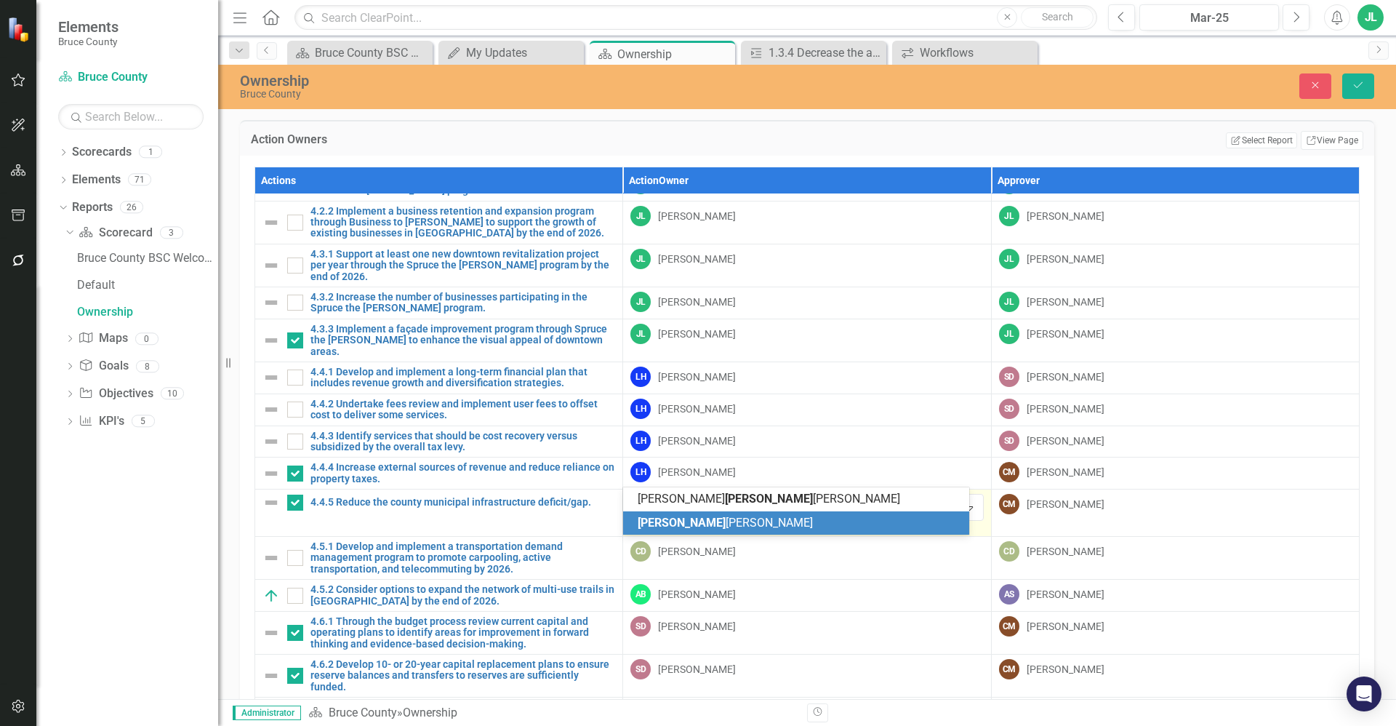
click at [696, 519] on span "[PERSON_NAME]" at bounding box center [725, 522] width 175 height 14
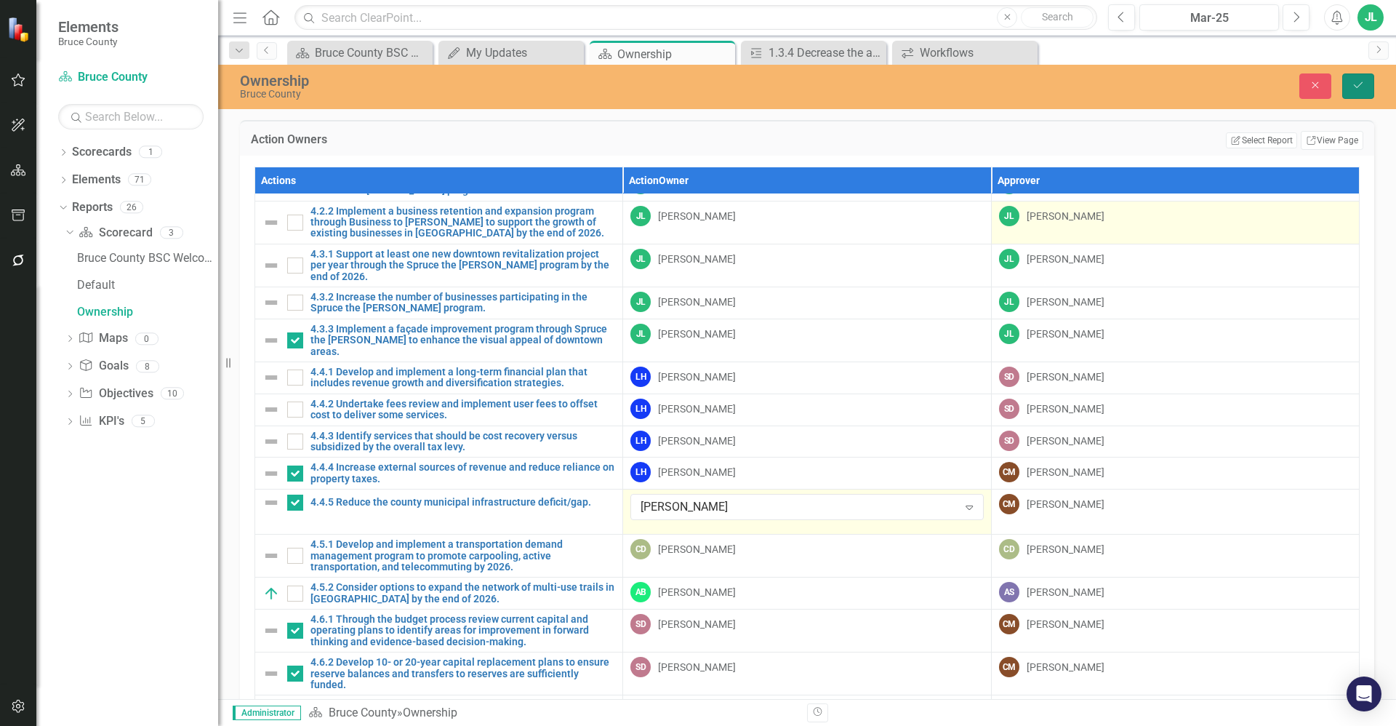
drag, startPoint x: 1354, startPoint y: 84, endPoint x: 1136, endPoint y: 217, distance: 255.9
click at [696, 84] on icon "Save" at bounding box center [1357, 85] width 13 height 10
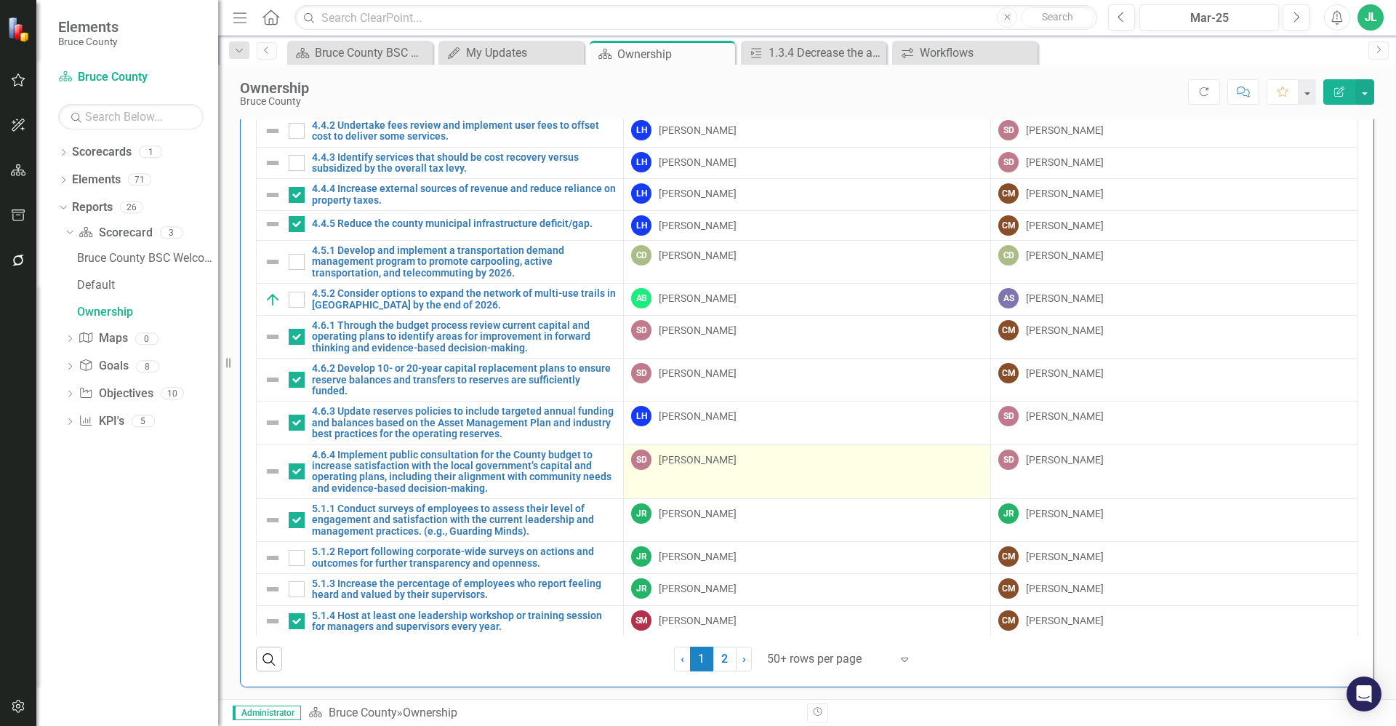
scroll to position [73, 0]
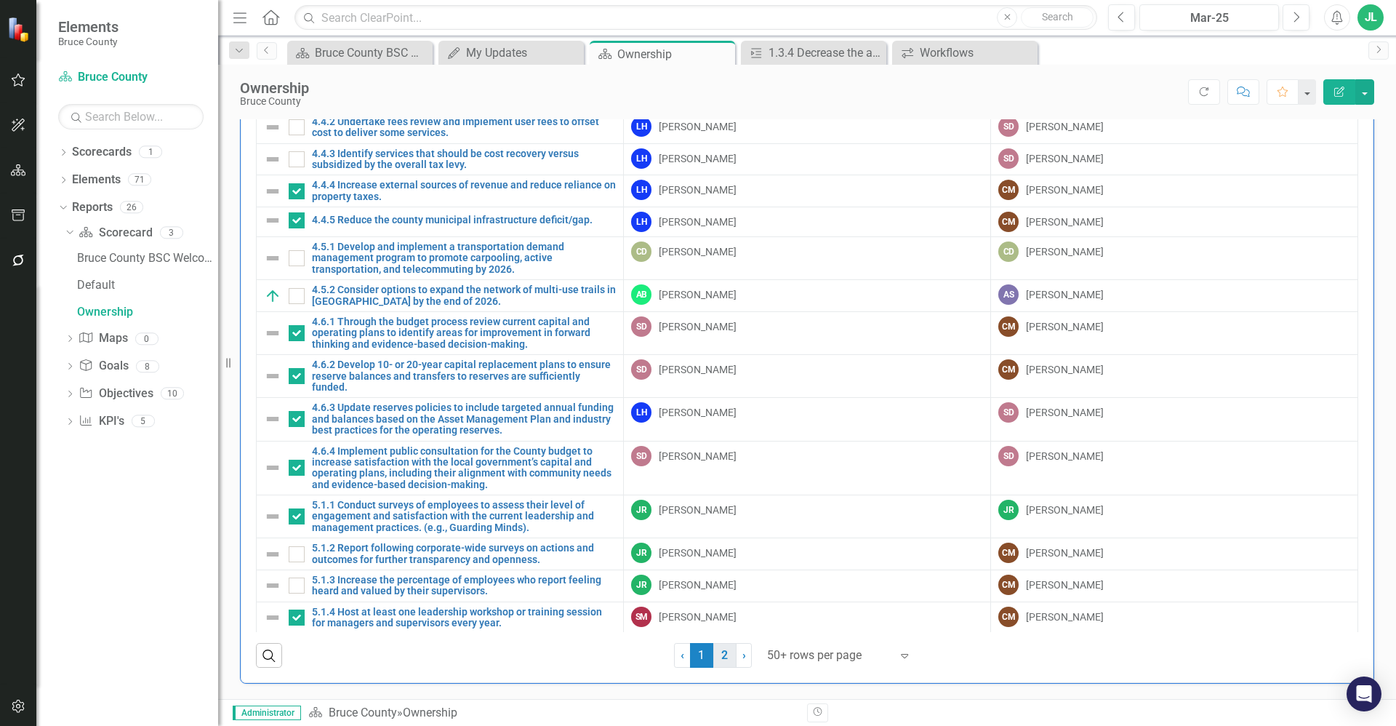
click at [696, 658] on link "2" at bounding box center [724, 655] width 23 height 25
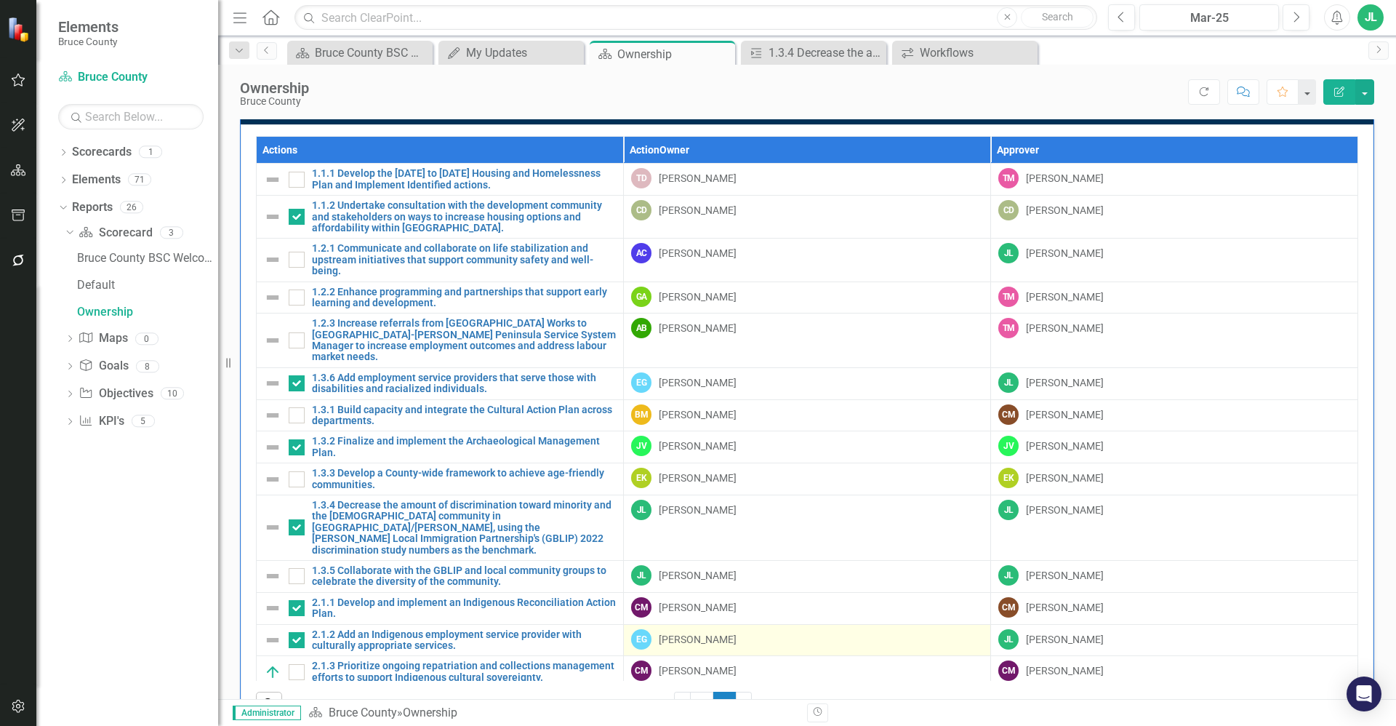
scroll to position [0, 0]
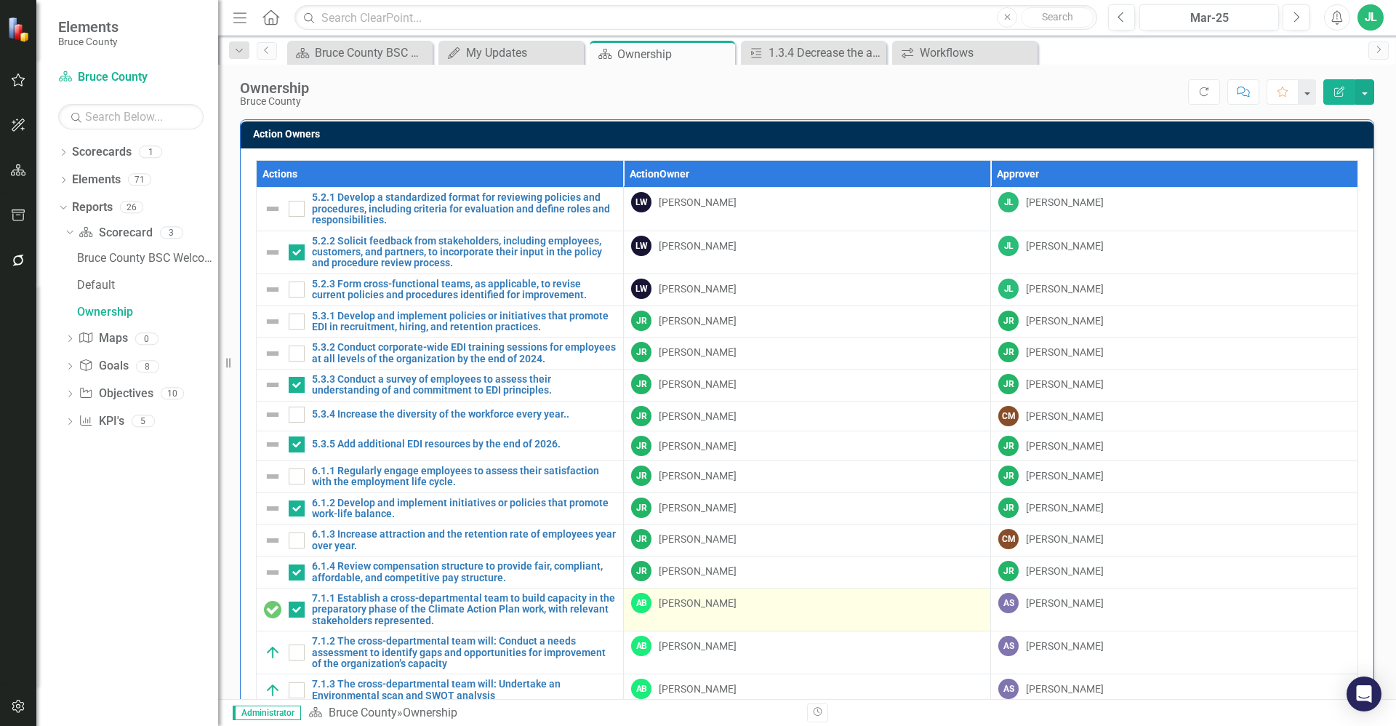
checkbox input "false"
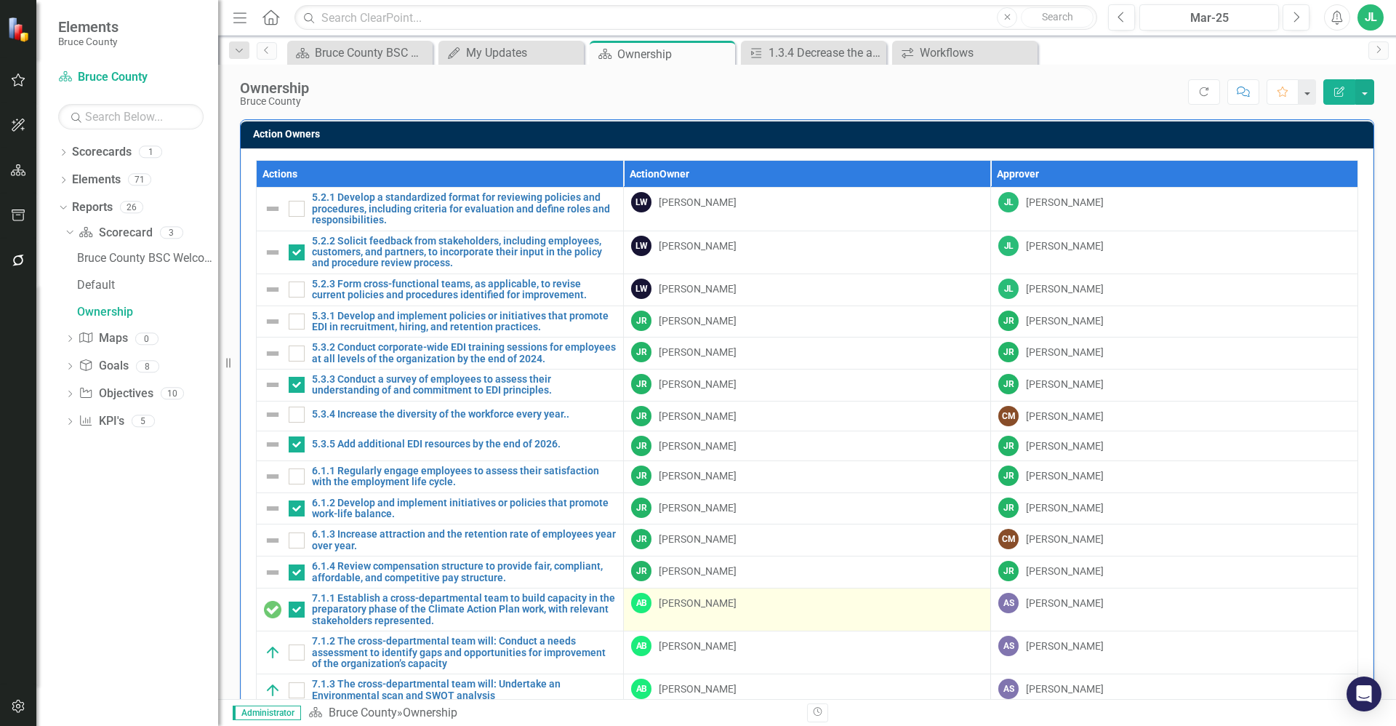
checkbox input "false"
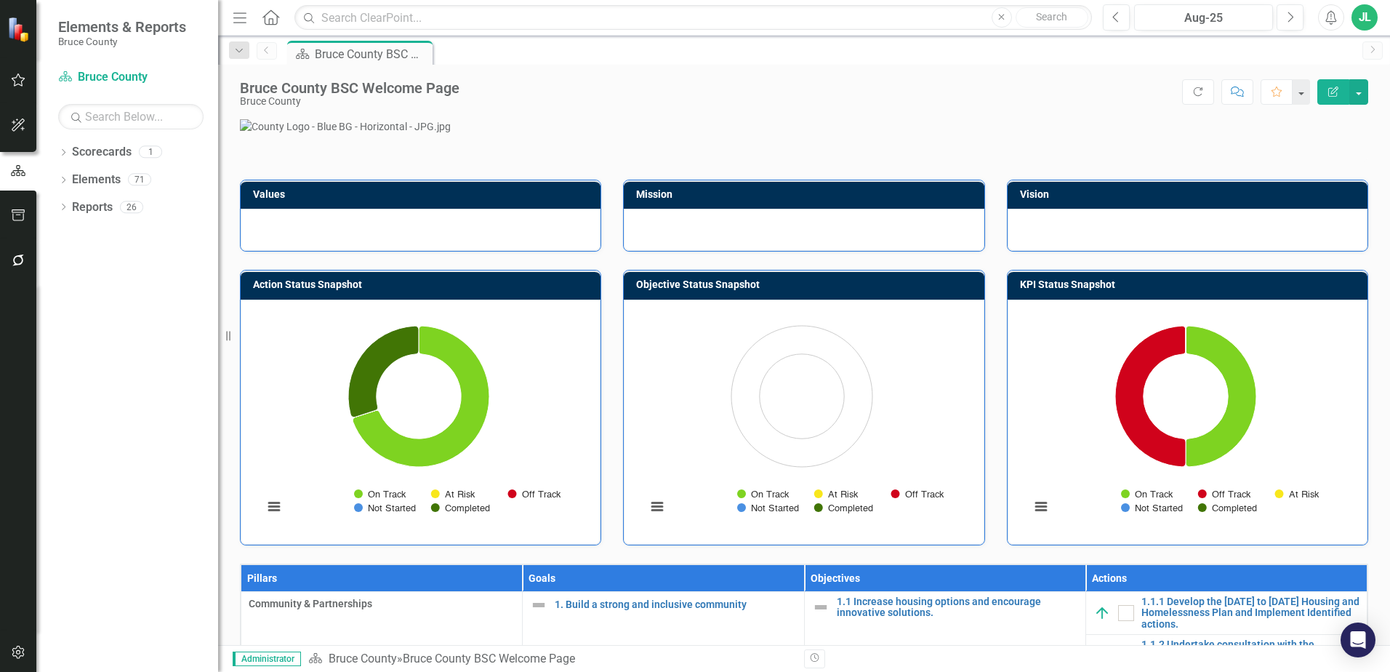
checkbox input "false"
